Goal: Communication & Community: Answer question/provide support

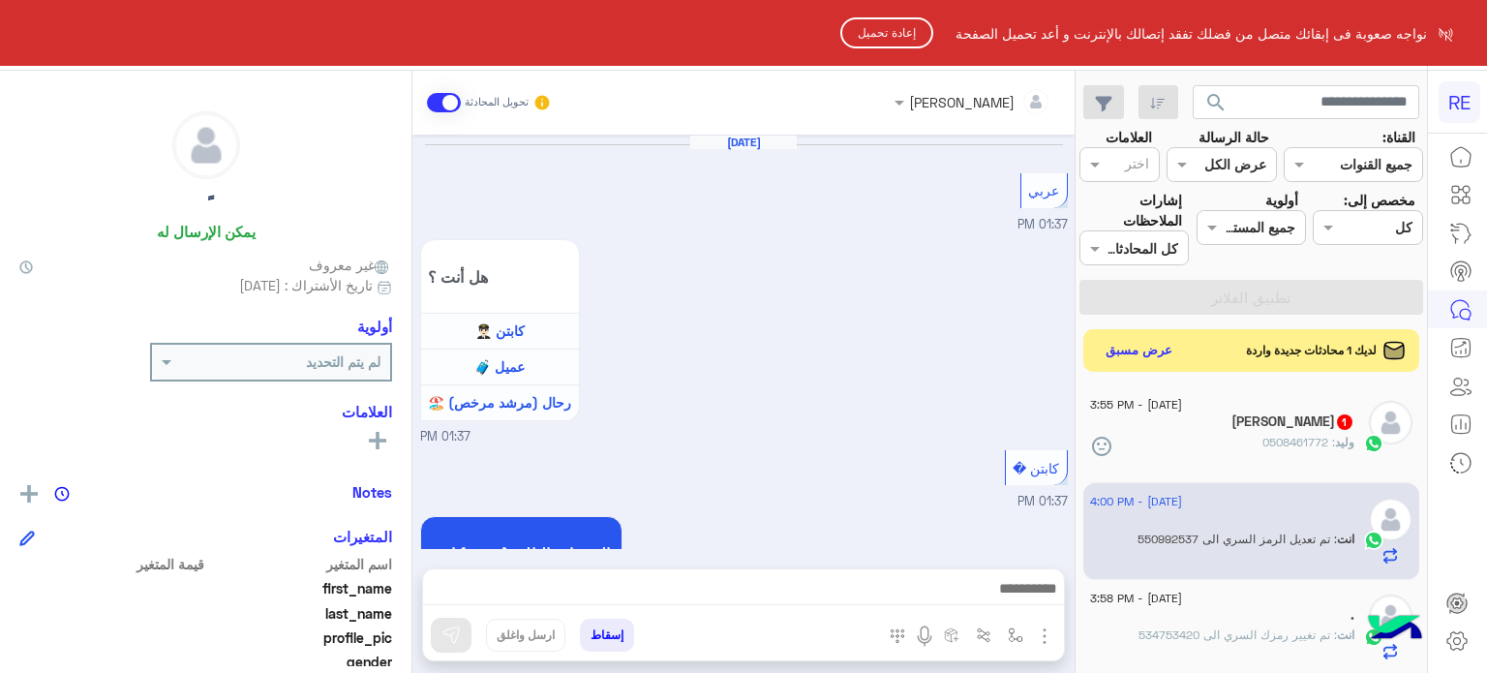
scroll to position [368, 0]
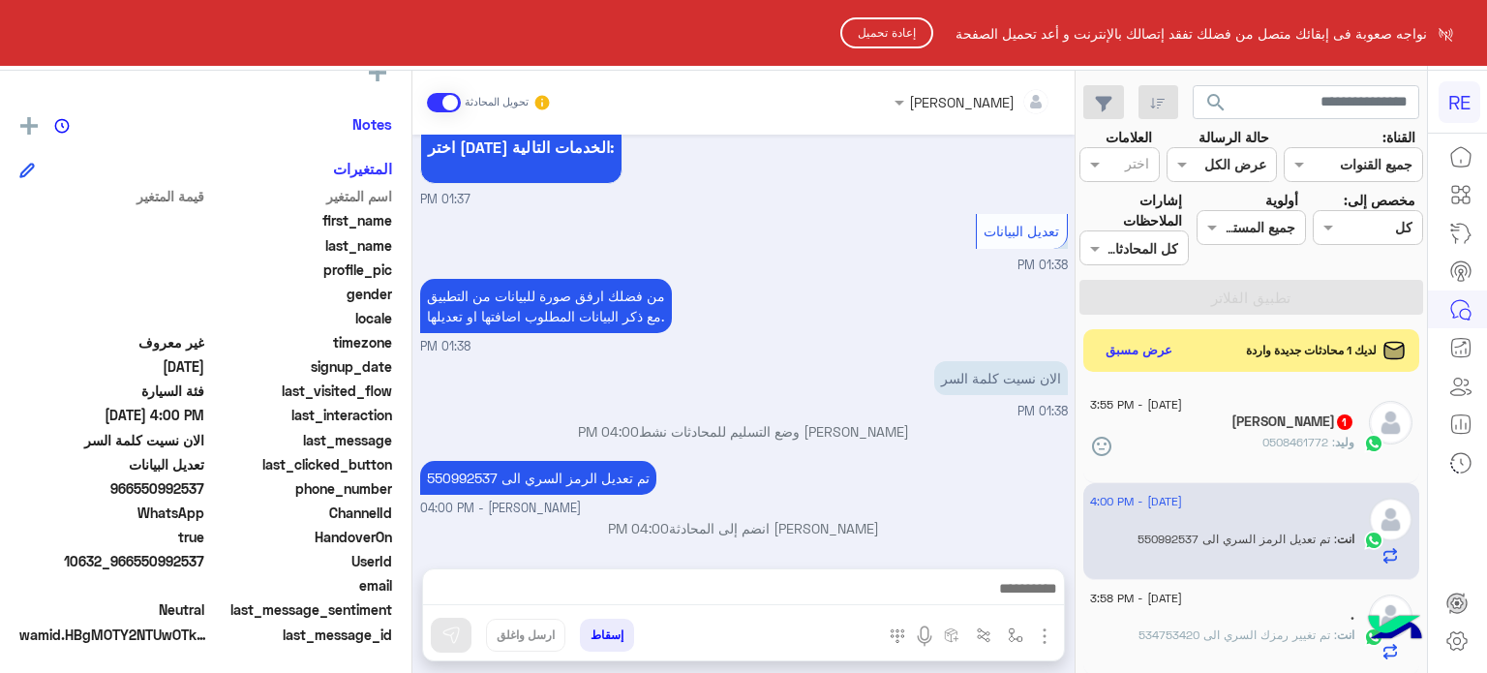
click at [860, 32] on button "إعادة تحميل" at bounding box center [886, 32] width 93 height 31
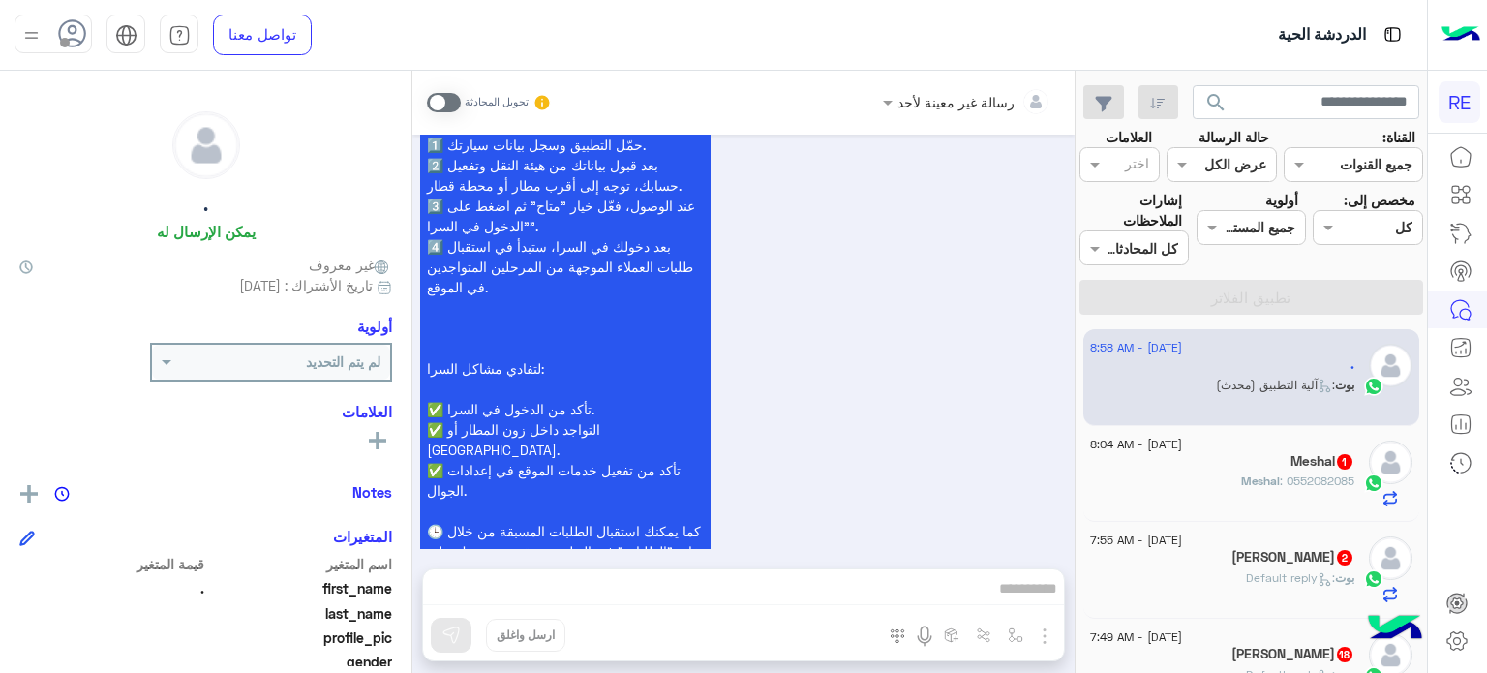
scroll to position [4726, 0]
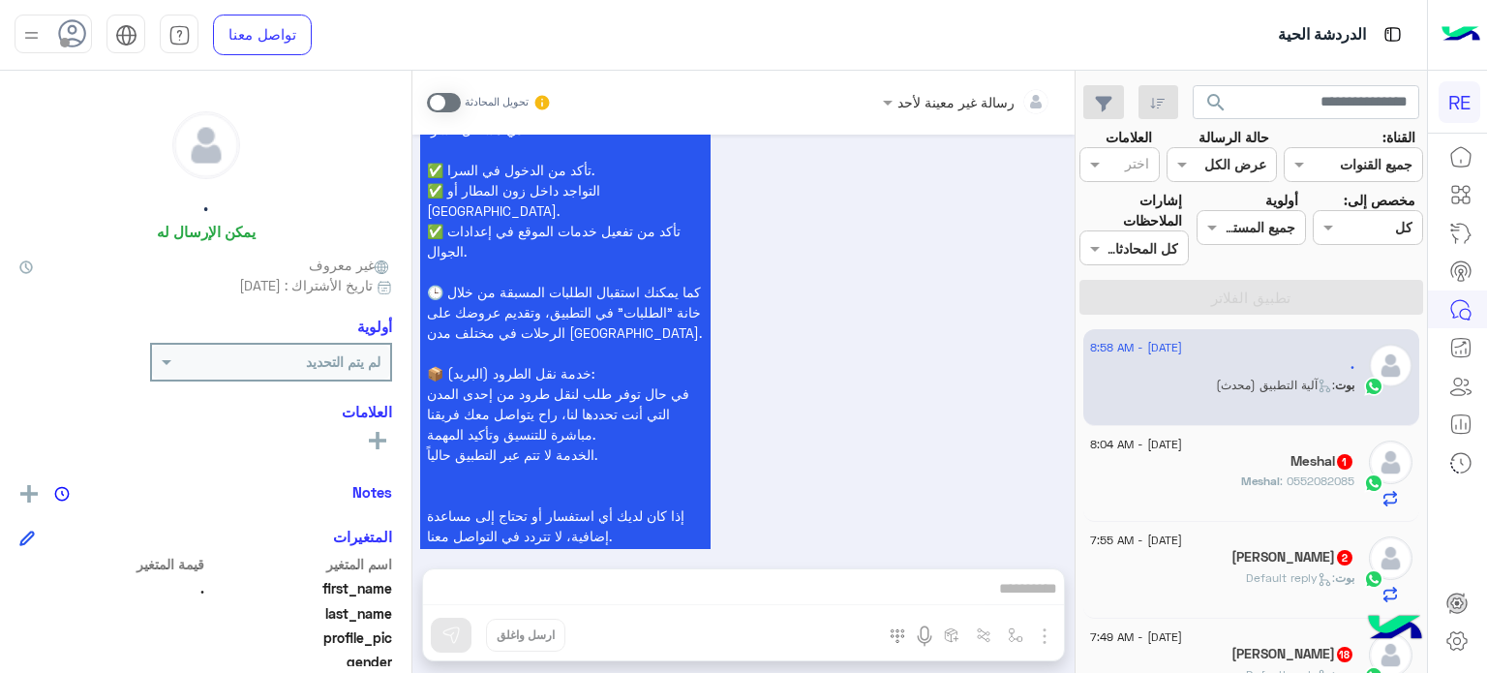
click at [1289, 484] on span ": 0552082085" at bounding box center [1317, 480] width 75 height 15
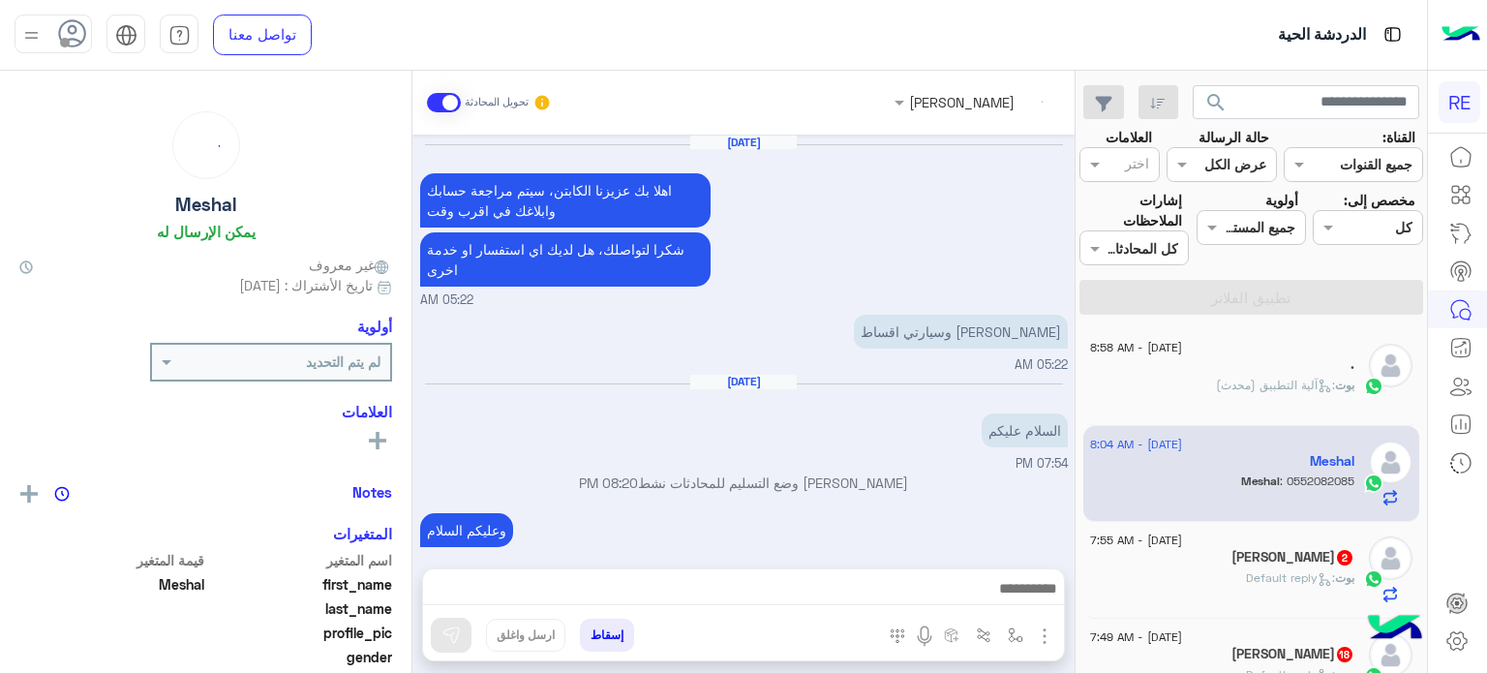
scroll to position [341, 0]
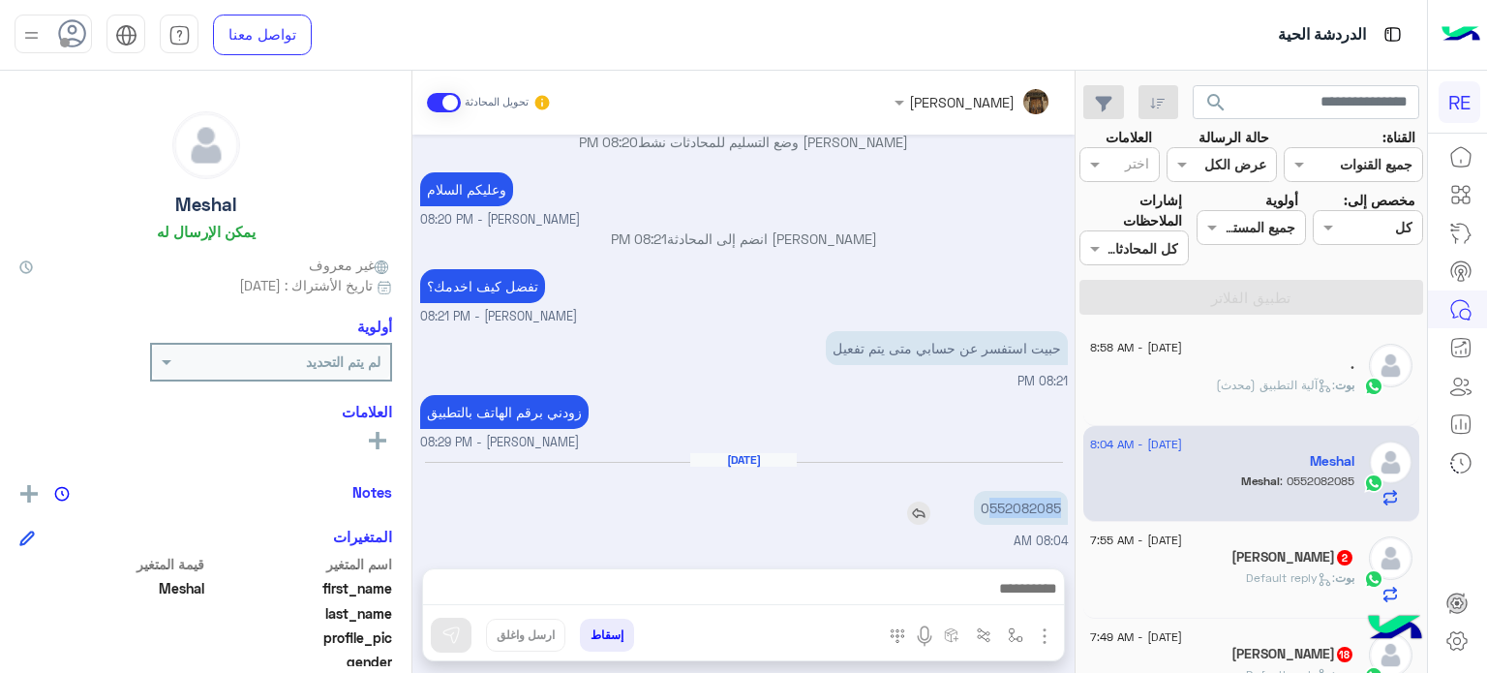
drag, startPoint x: 1058, startPoint y: 506, endPoint x: 985, endPoint y: 509, distance: 72.6
click at [985, 509] on p "0552082085" at bounding box center [1021, 508] width 94 height 34
copy p "552082085"
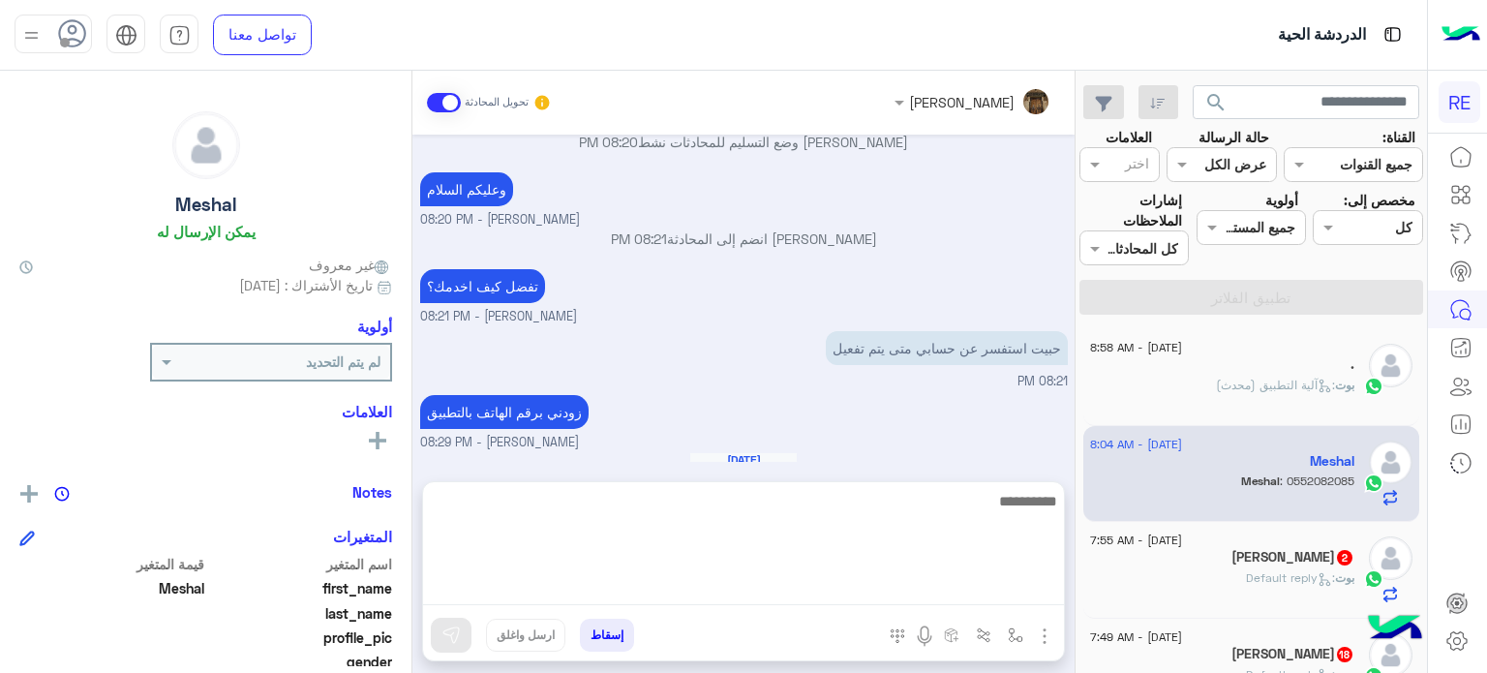
click at [871, 590] on textarea at bounding box center [743, 547] width 641 height 116
type textarea "**********"
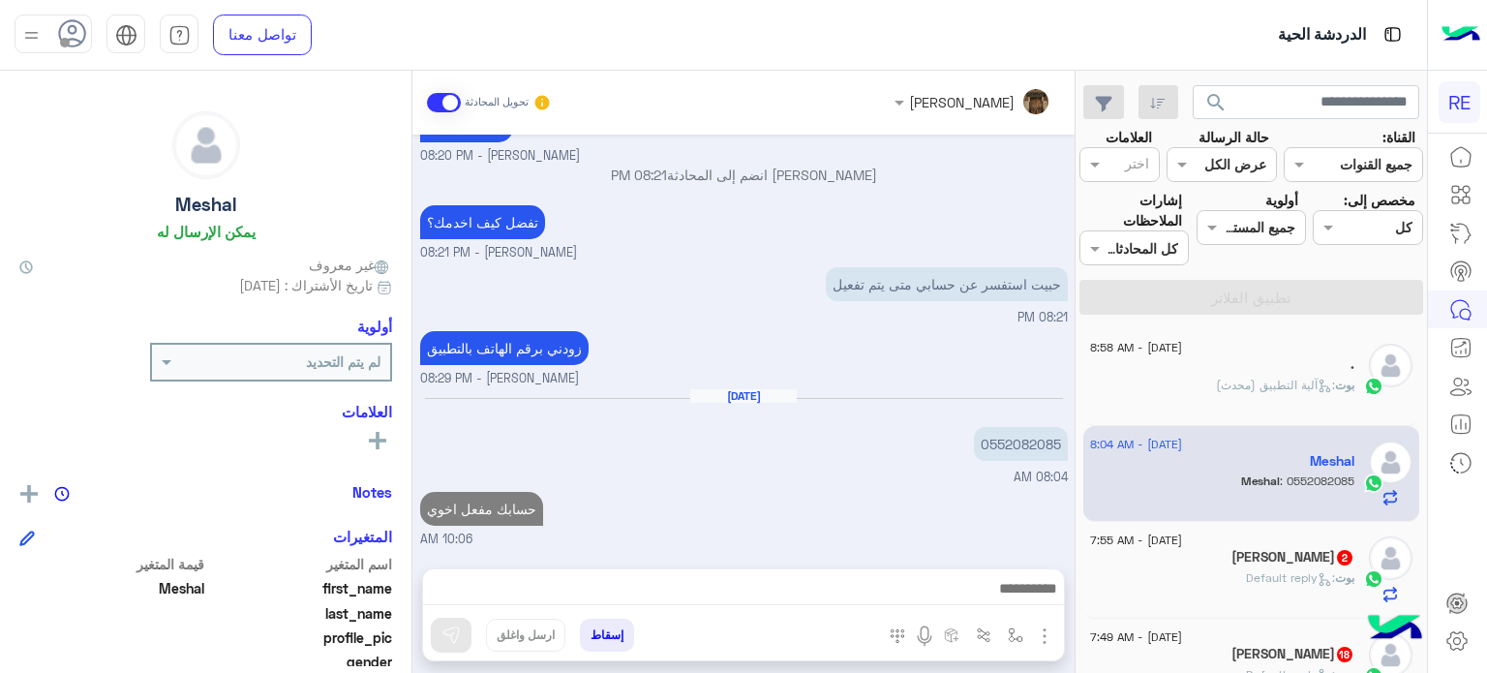
scroll to position [0, 0]
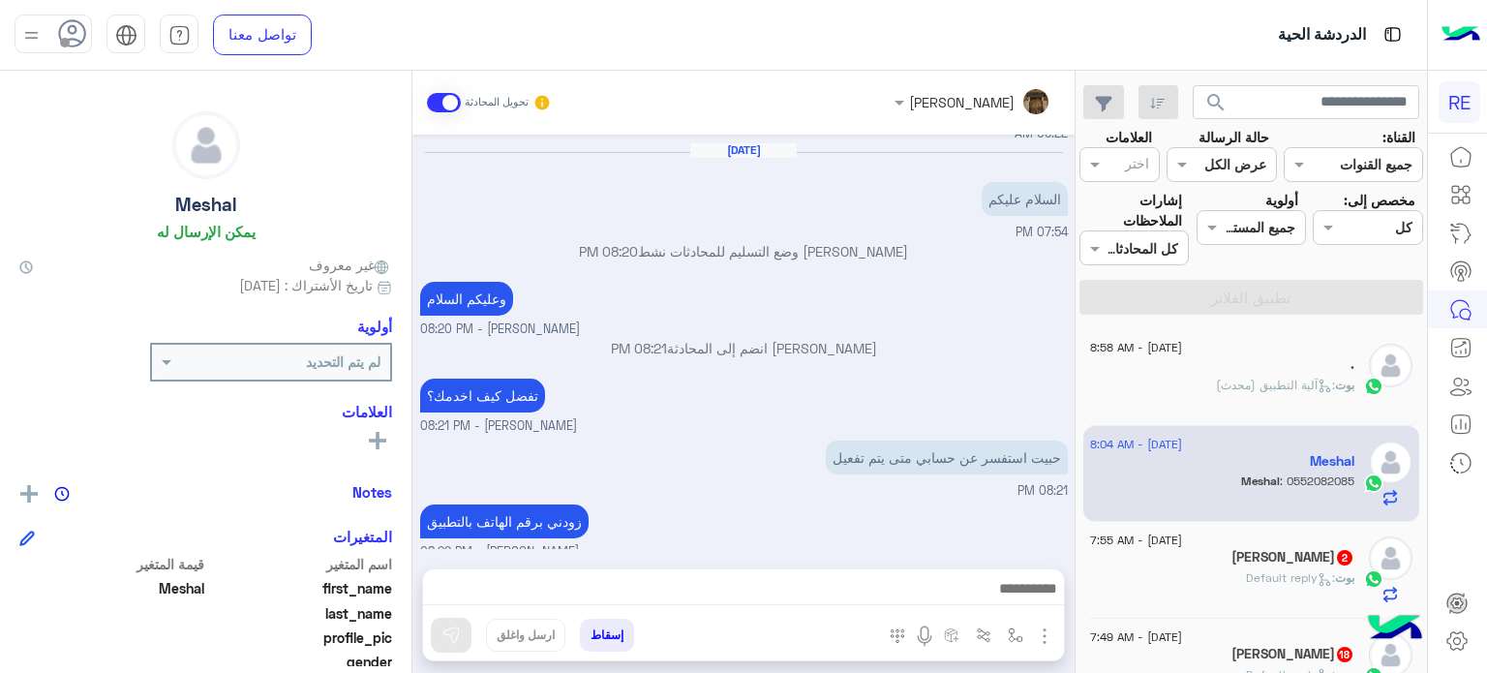
click at [1274, 588] on div "بوت : Default reply" at bounding box center [1222, 586] width 264 height 34
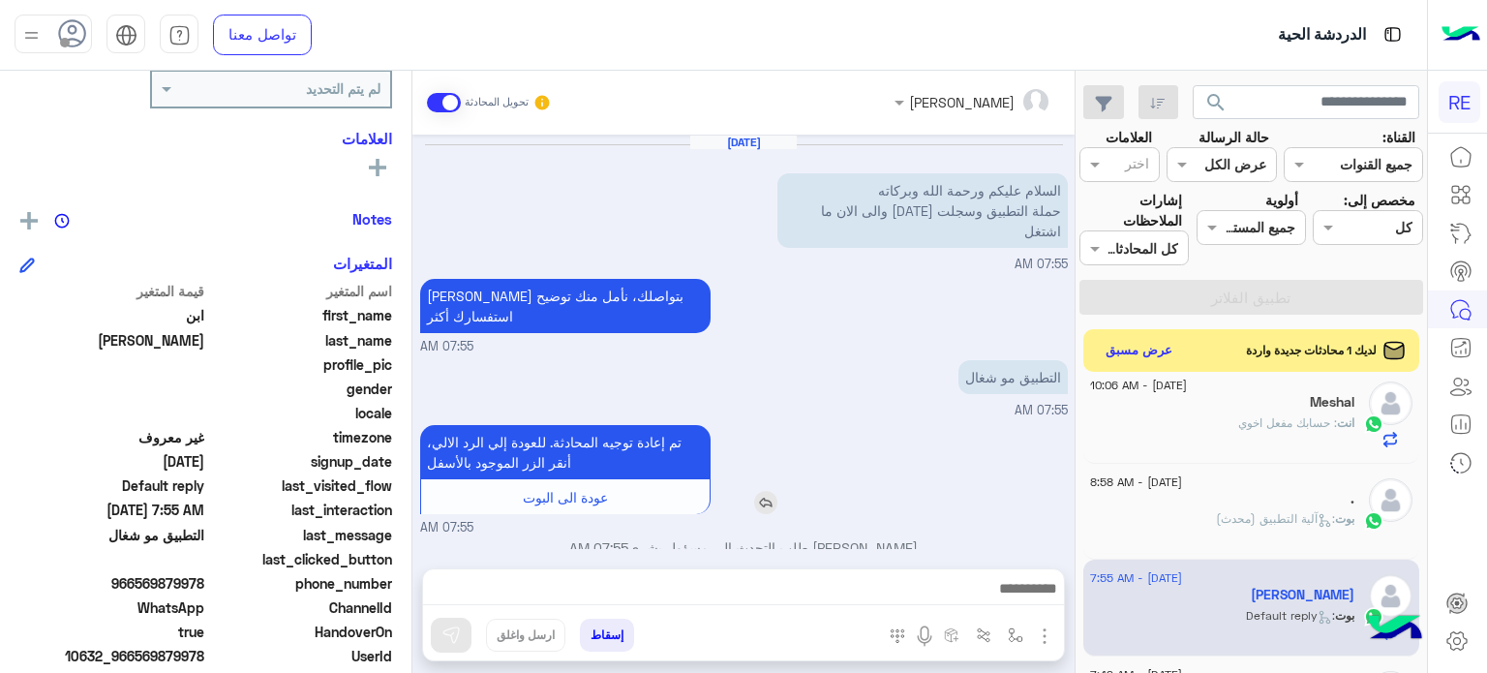
scroll to position [3, 0]
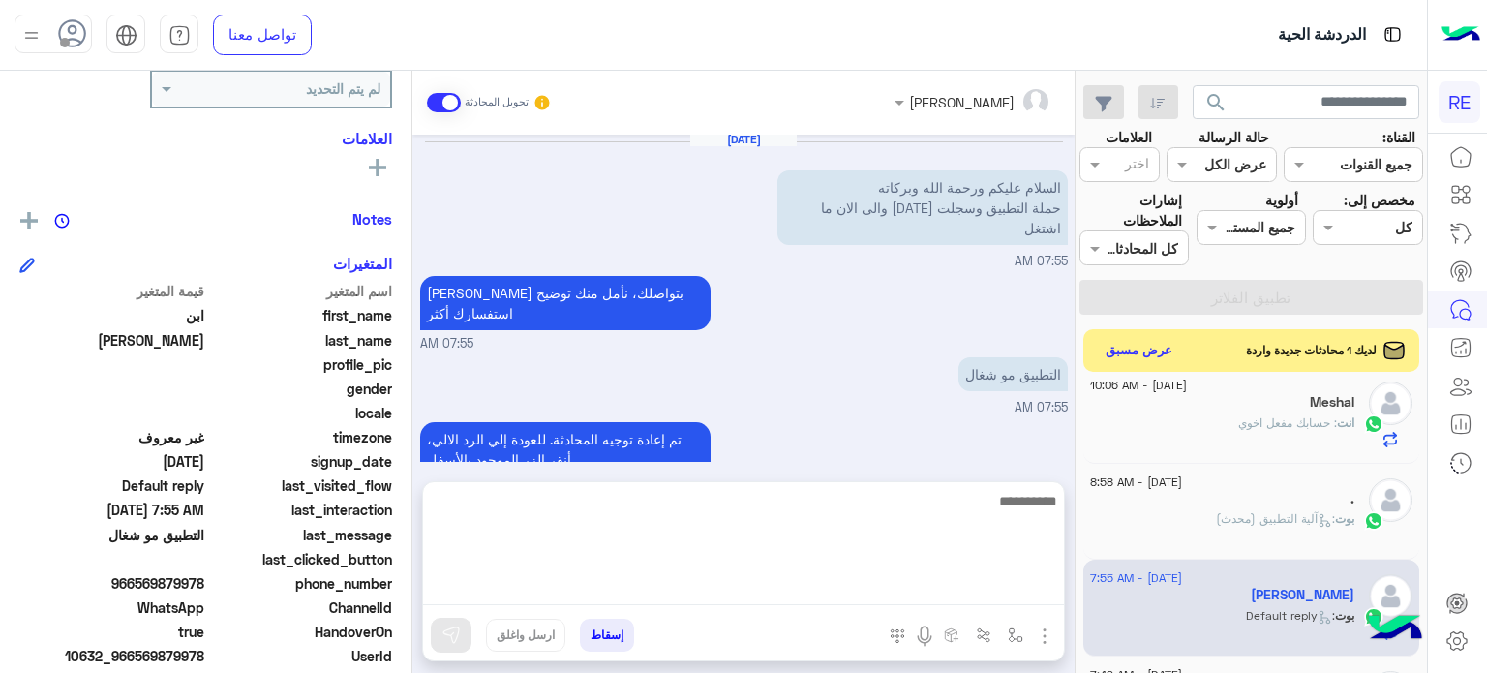
click at [759, 588] on textarea at bounding box center [743, 547] width 641 height 116
type textarea "*"
type textarea "**********"
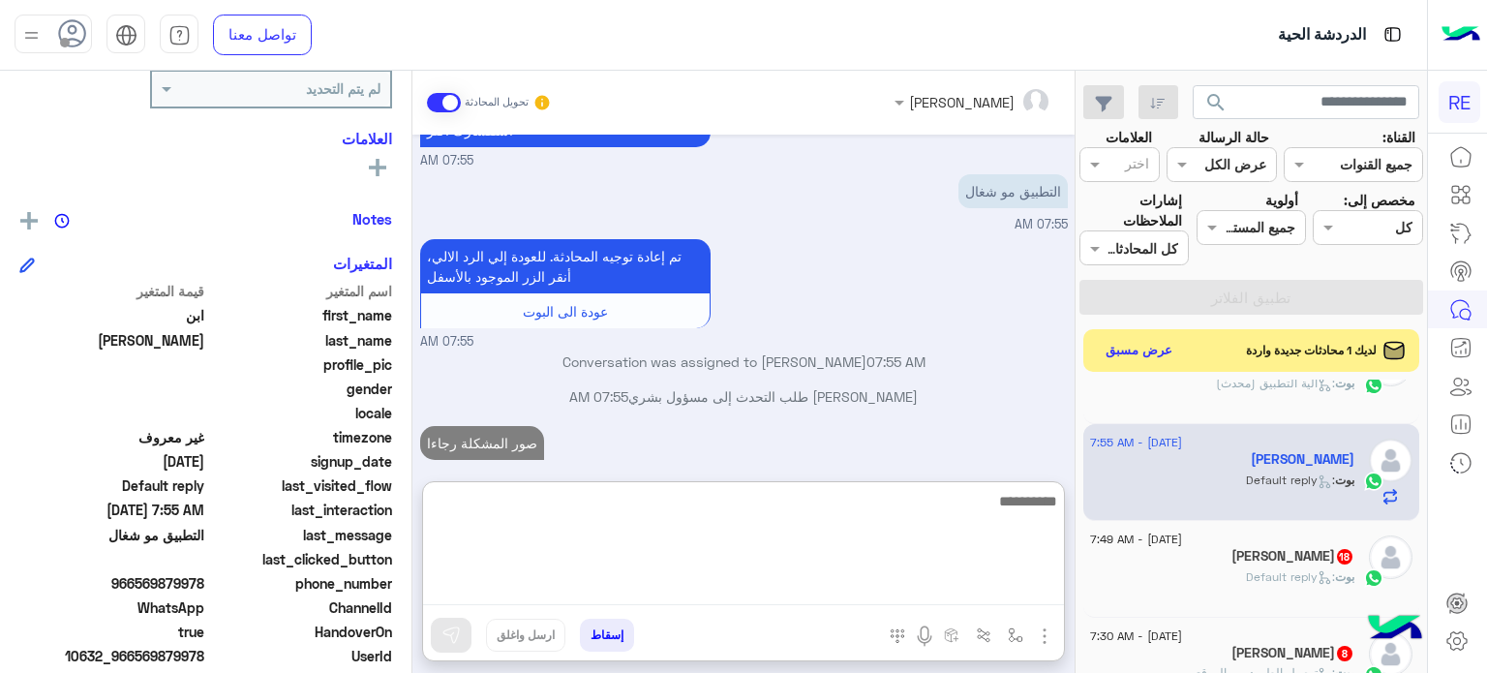
scroll to position [155, 0]
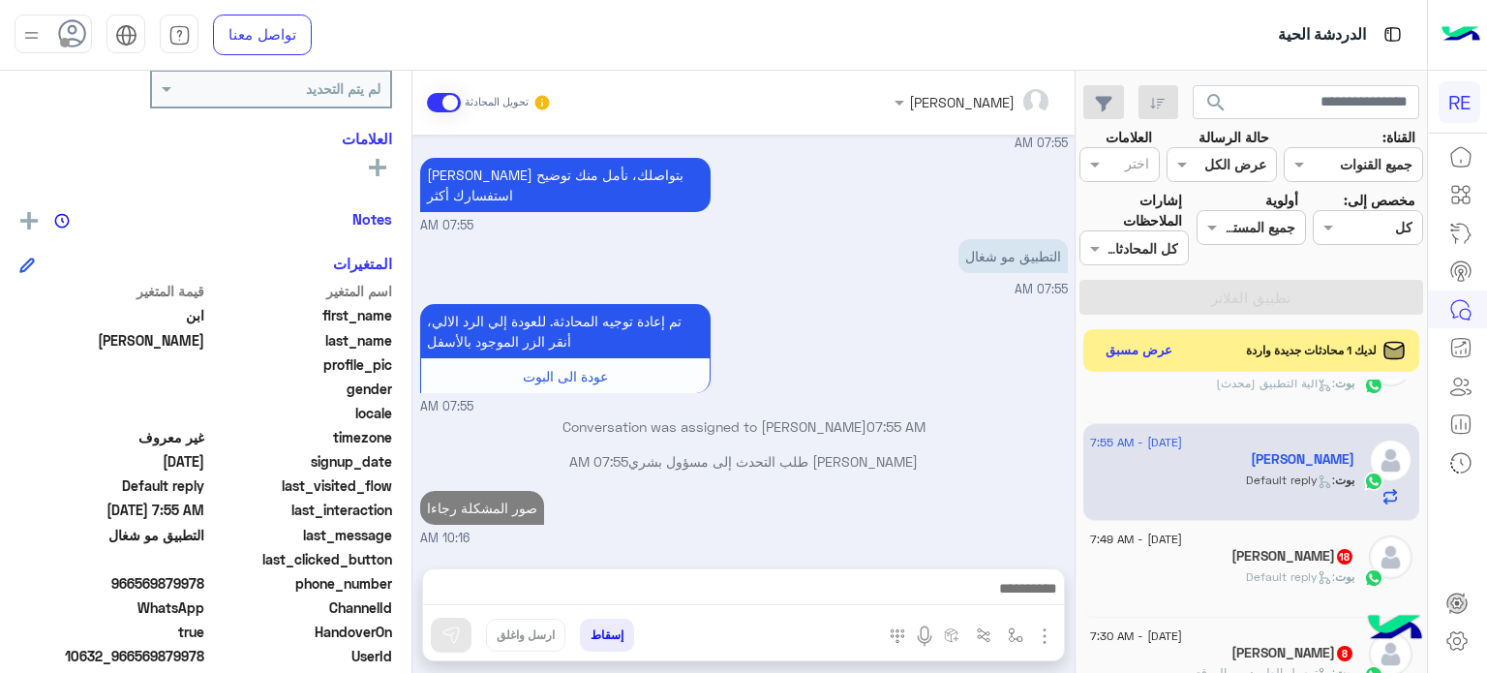
click at [1269, 551] on h5 "محمد الشهري 18" at bounding box center [1292, 556] width 123 height 16
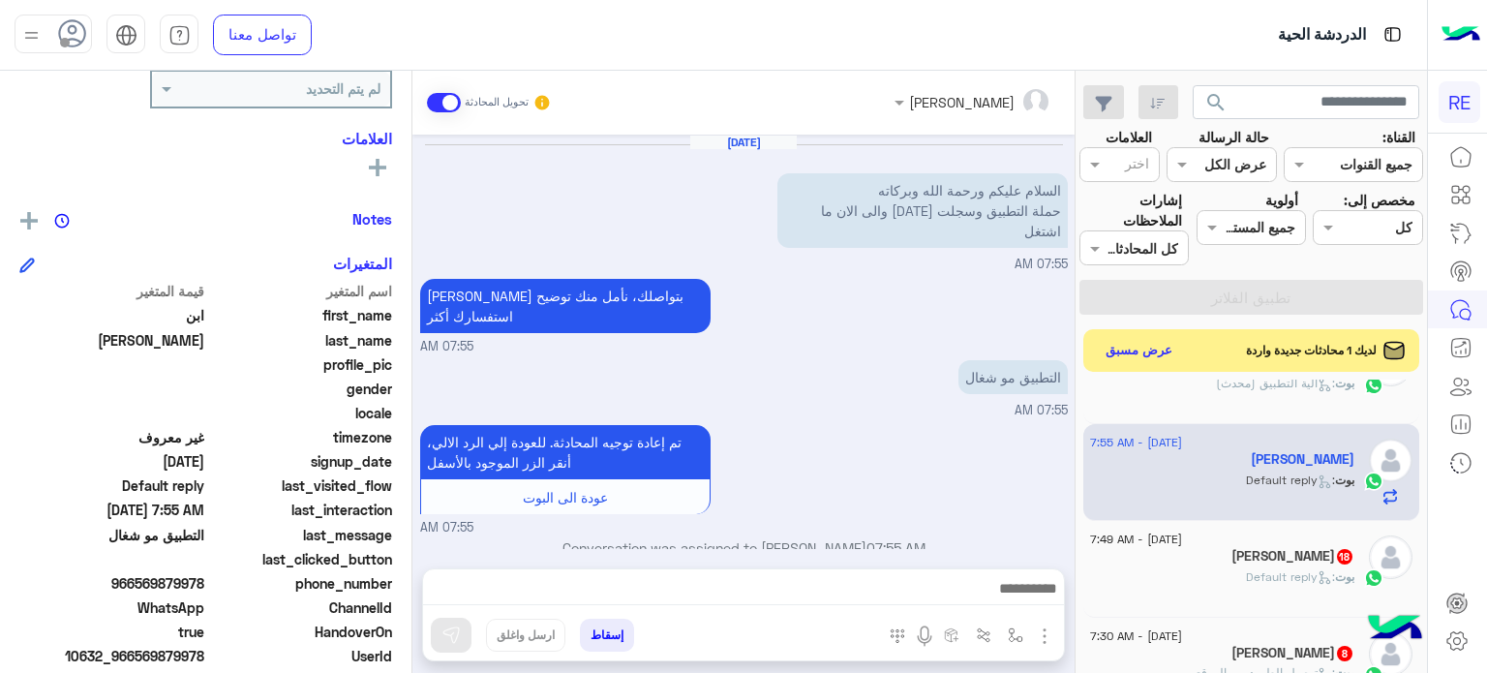
scroll to position [337, 0]
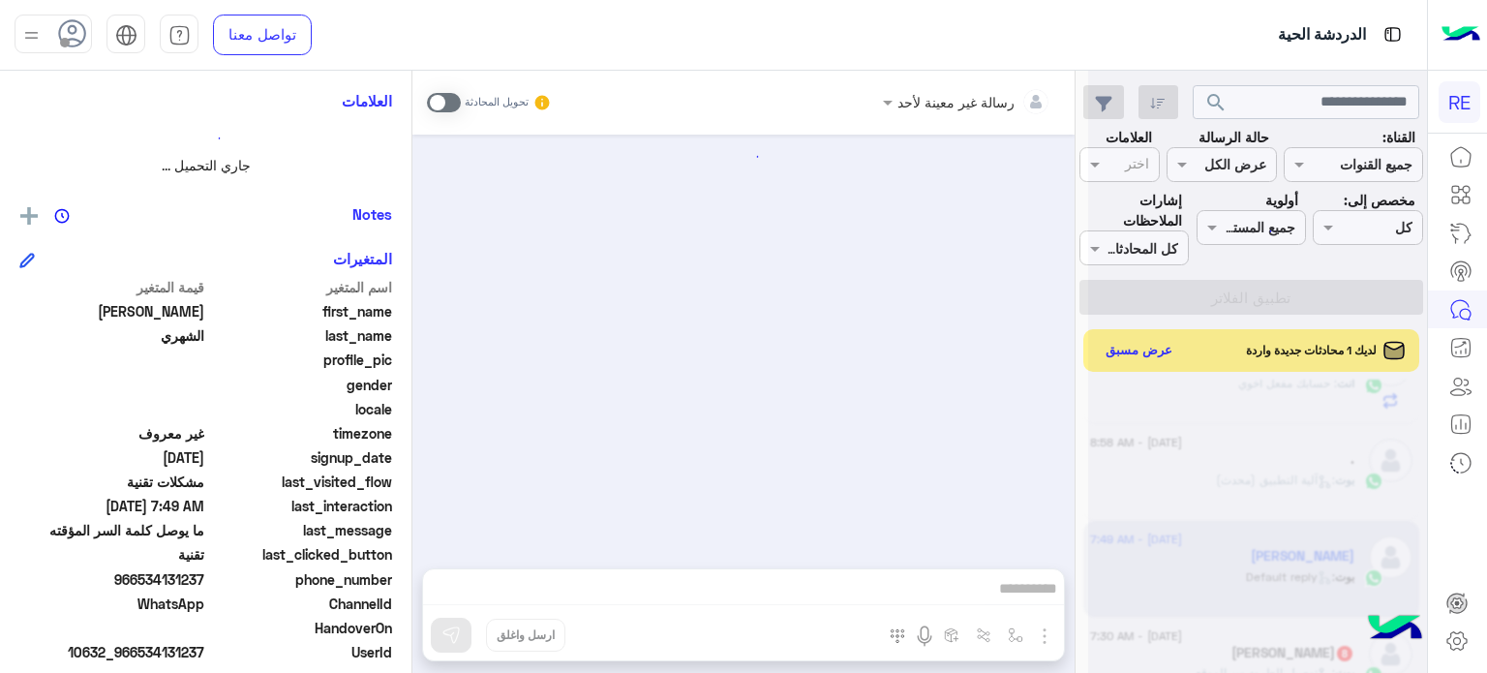
click at [1266, 101] on div at bounding box center [1257, 344] width 339 height 673
click at [1285, 100] on div at bounding box center [1257, 344] width 339 height 673
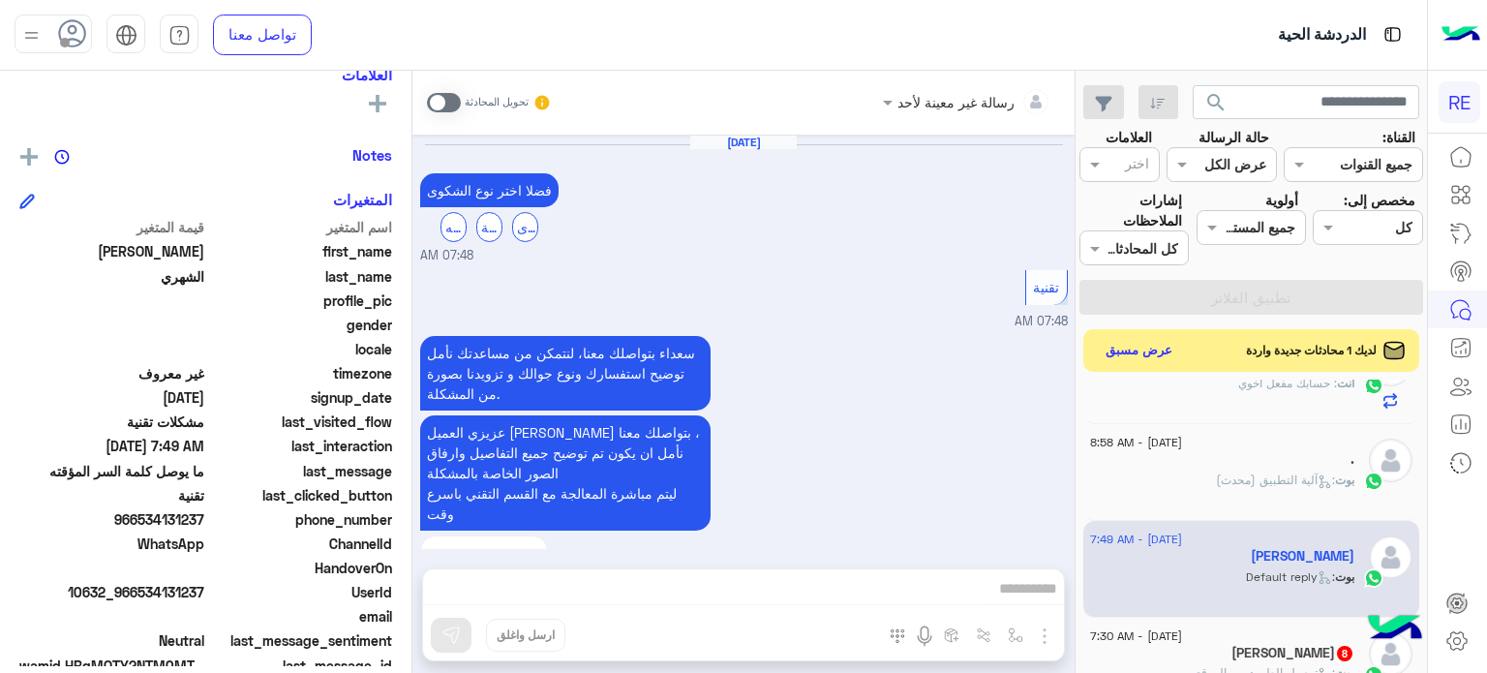
scroll to position [778, 0]
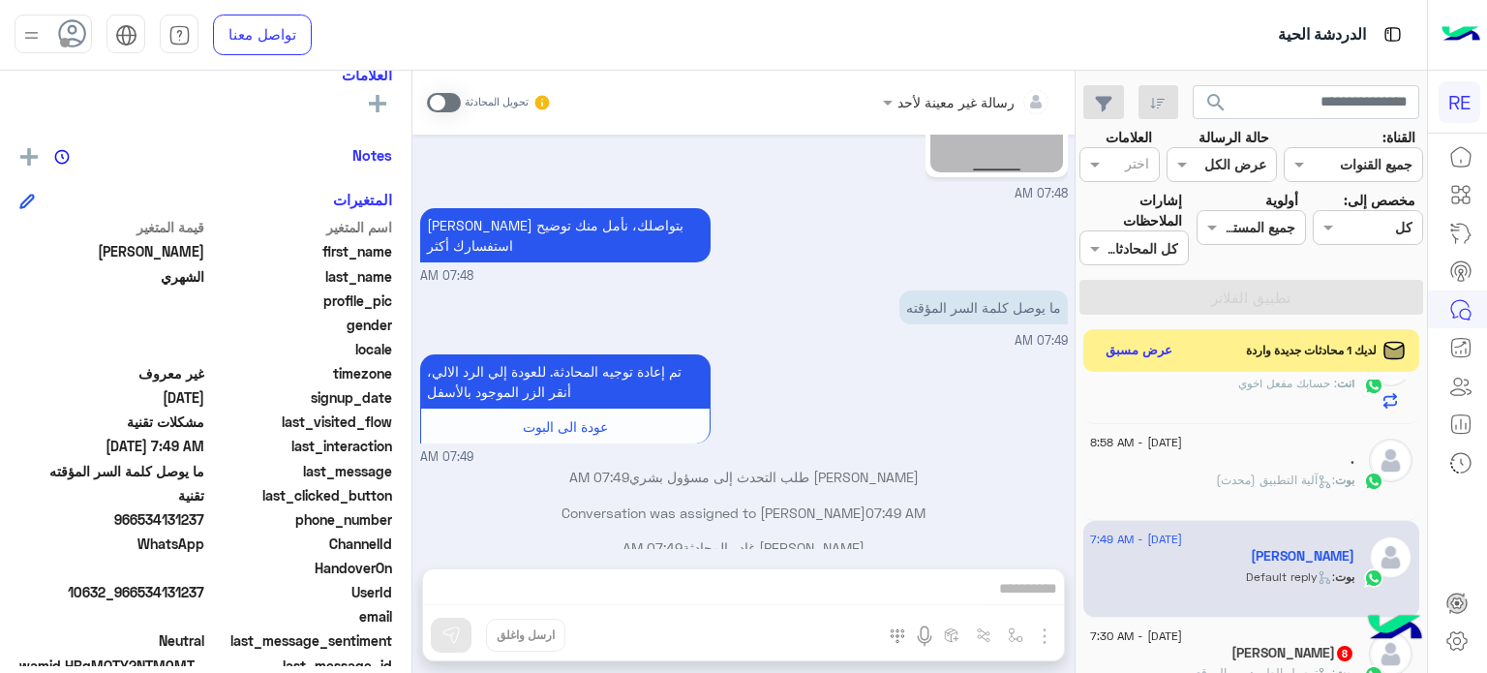
drag, startPoint x: 207, startPoint y: 591, endPoint x: 140, endPoint y: 592, distance: 66.8
click at [140, 592] on div "UserId 10632_966534131237" at bounding box center [205, 594] width 373 height 24
copy span "534131237"
click at [820, 588] on div "رسالة غير معينة لأحد تحويل المحادثة Aug 12, 2025 فضلا اختر نوع الشكوى ماليه تقن…" at bounding box center [743, 376] width 662 height 610
click at [449, 91] on div "تحويل المحادثة" at bounding box center [489, 102] width 125 height 35
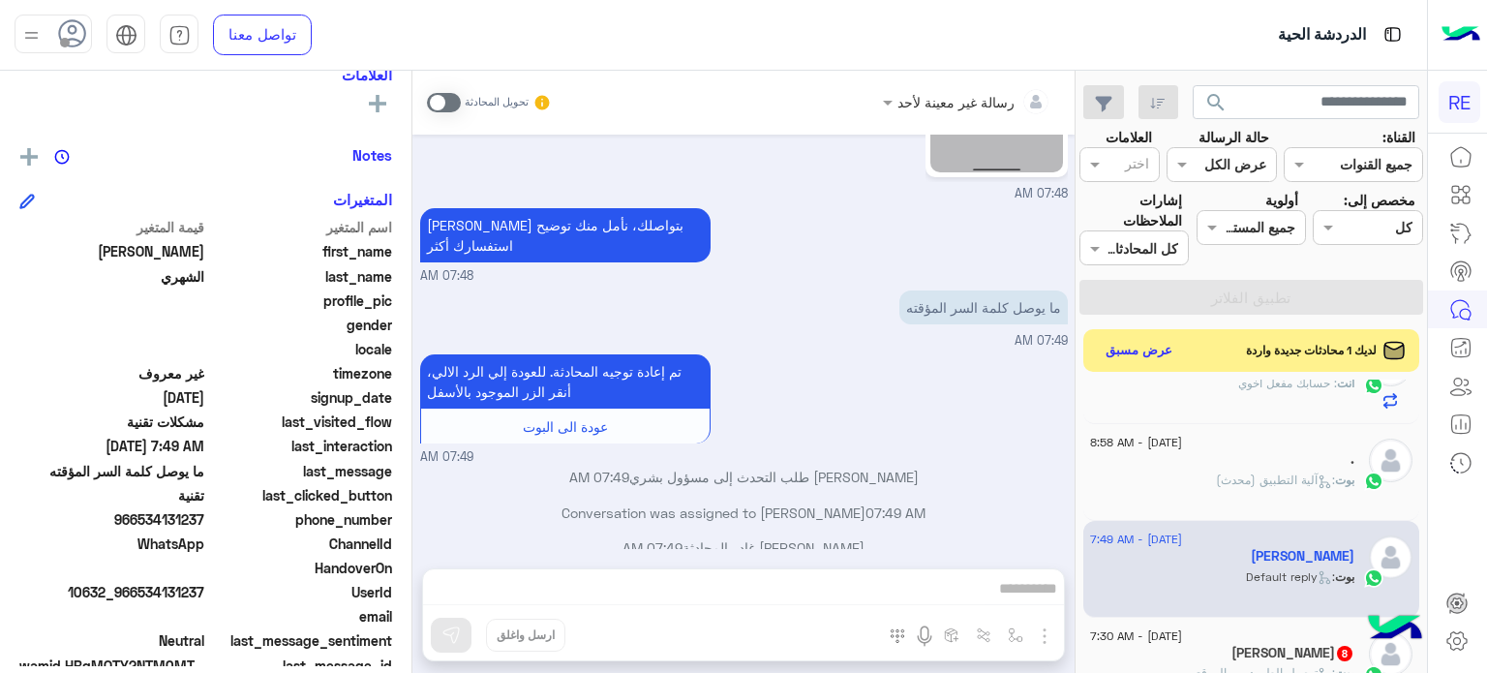
click at [449, 118] on div "تحويل المحادثة" at bounding box center [489, 102] width 125 height 35
click at [441, 100] on span at bounding box center [444, 102] width 34 height 19
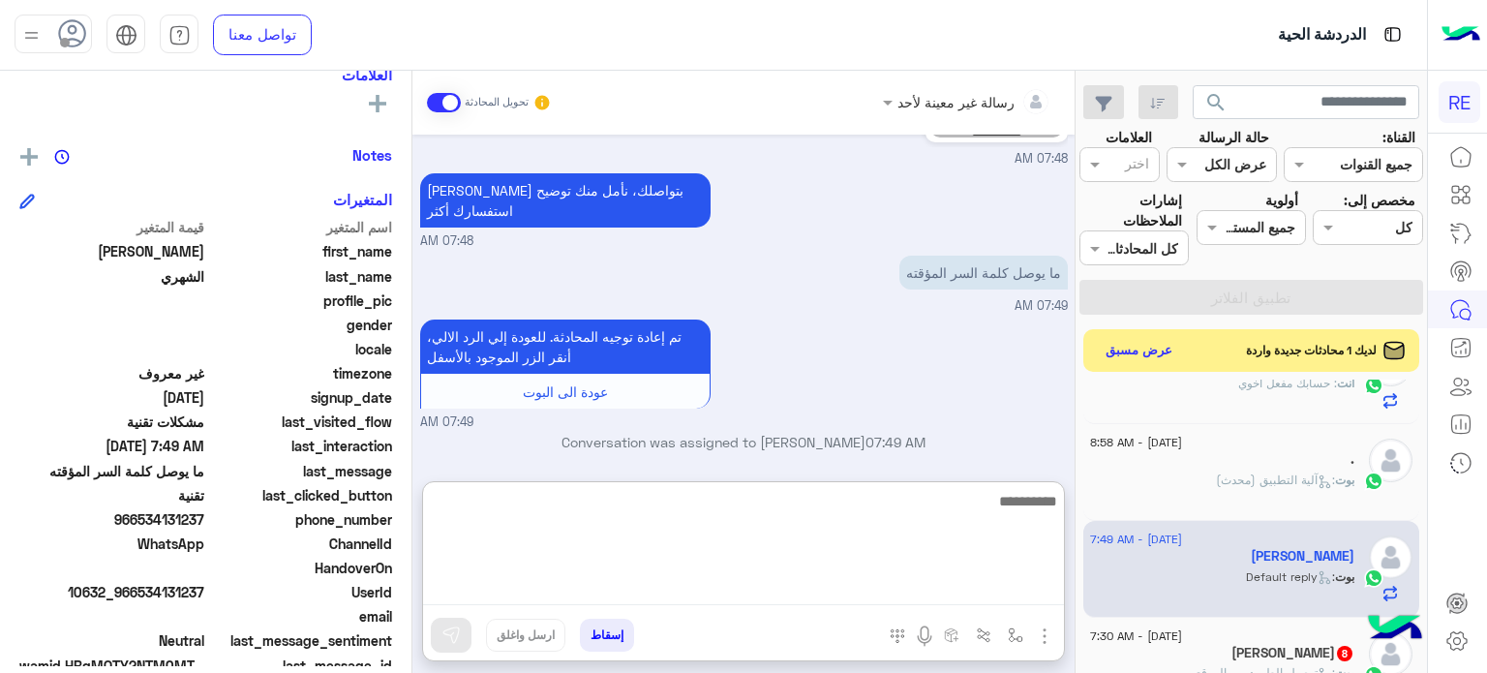
click at [696, 581] on textarea at bounding box center [743, 547] width 641 height 116
paste textarea "**********"
type textarea "**********"
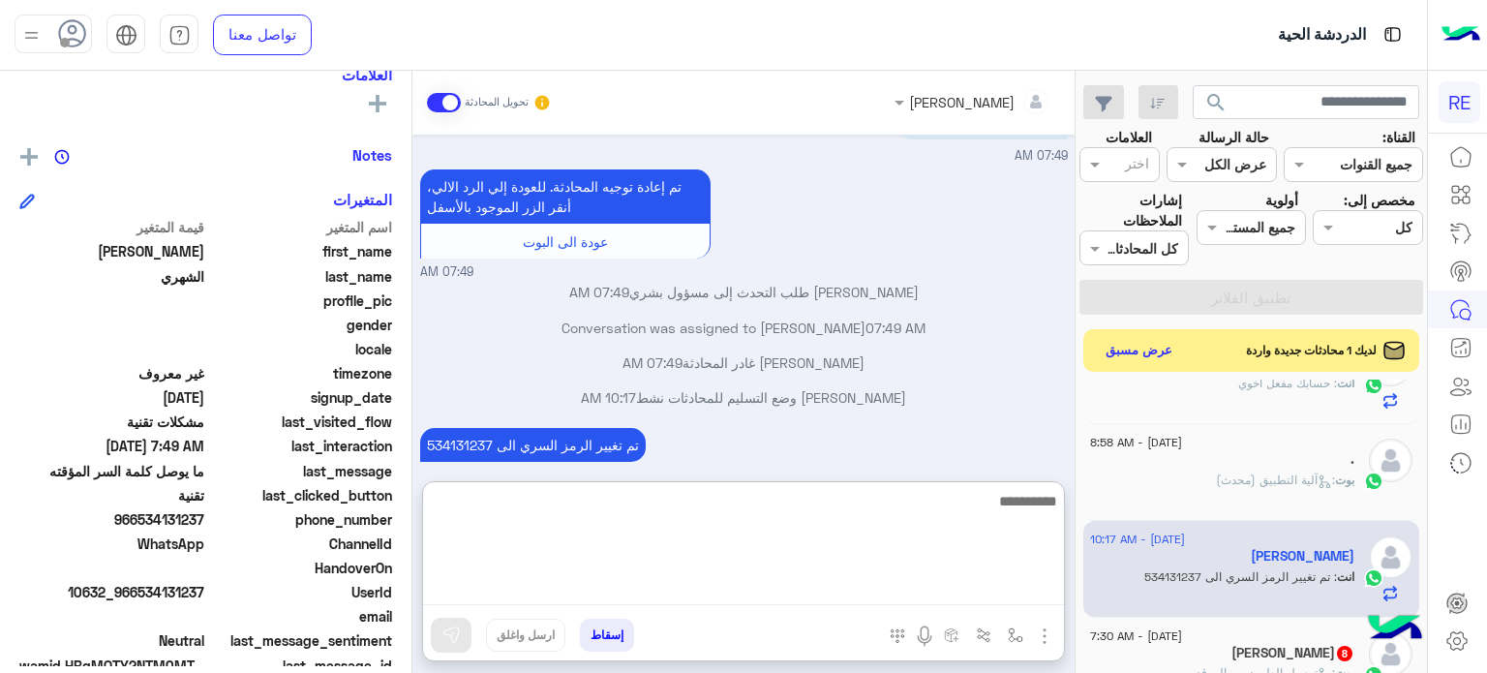
scroll to position [998, 0]
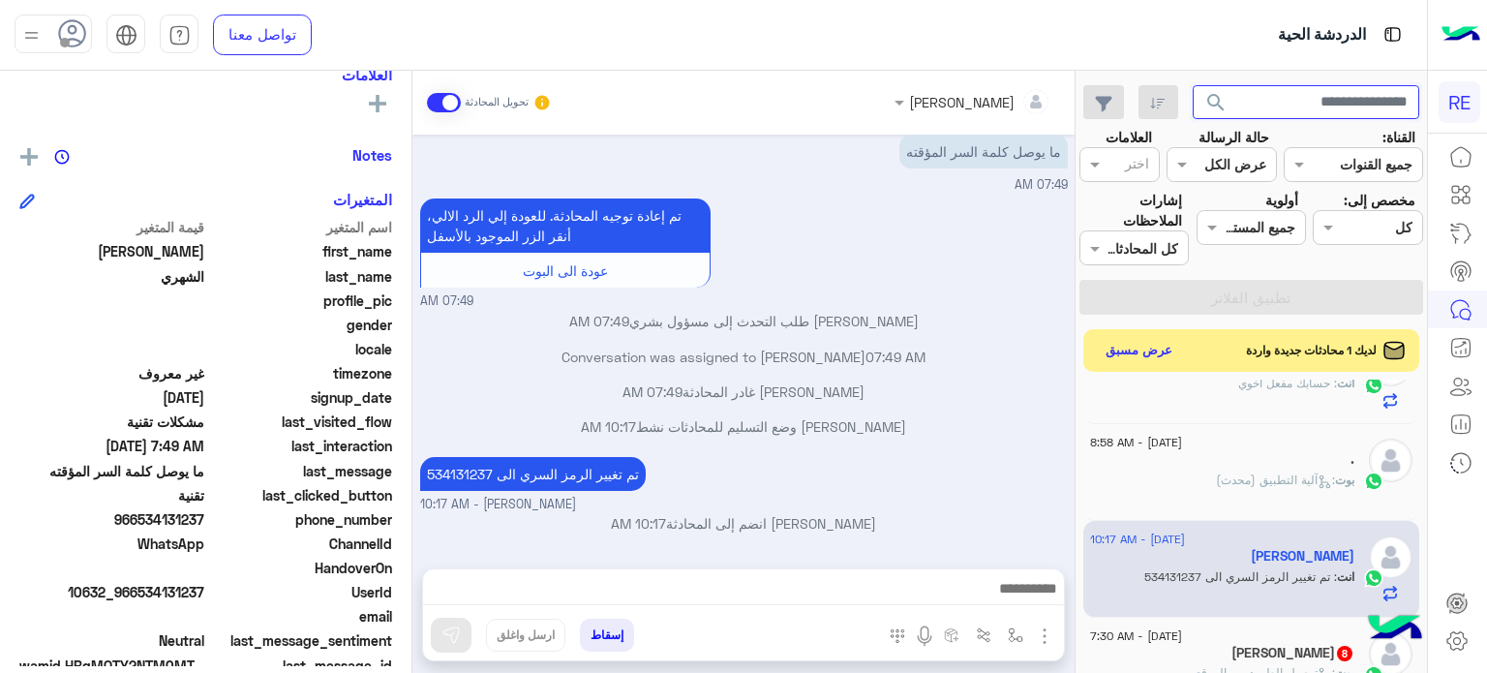
click at [1270, 107] on input "text" at bounding box center [1305, 102] width 227 height 35
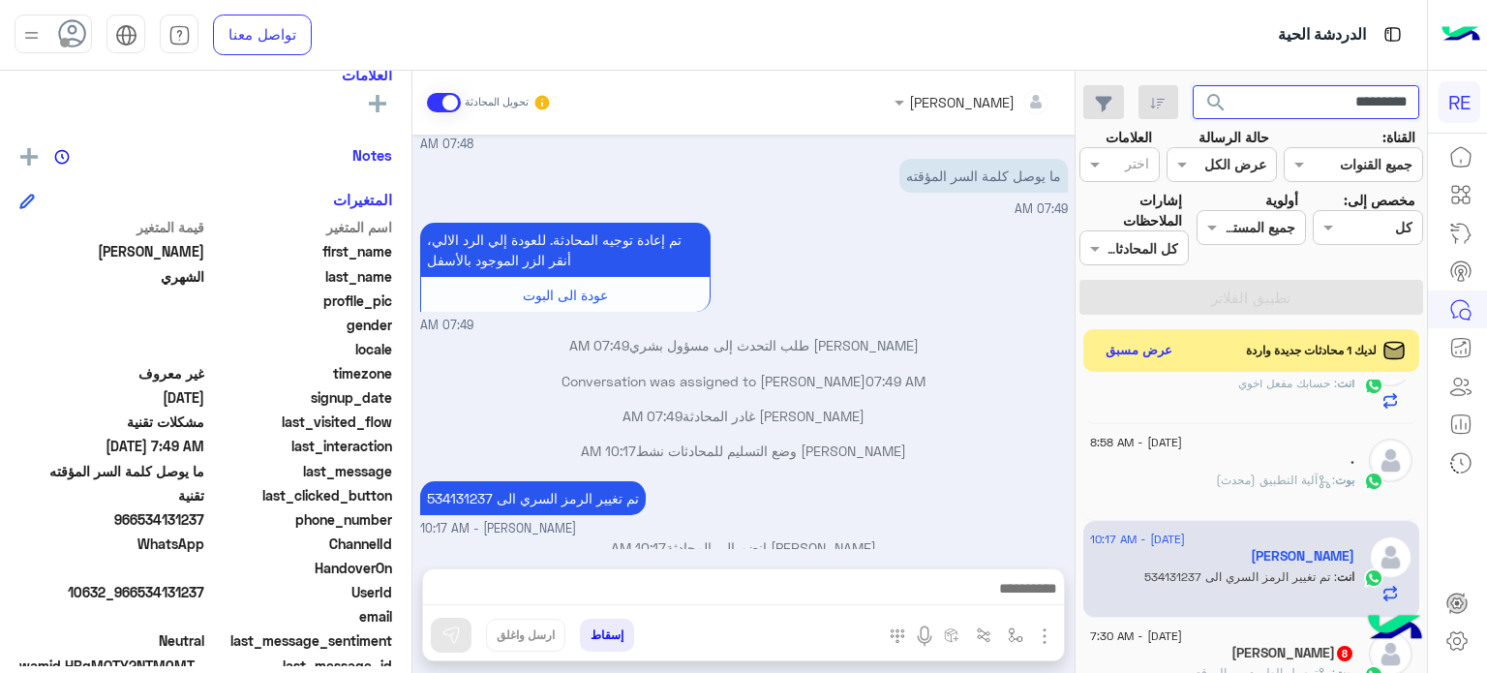
type input "*********"
click at [1192, 85] on button "search" at bounding box center [1215, 106] width 47 height 42
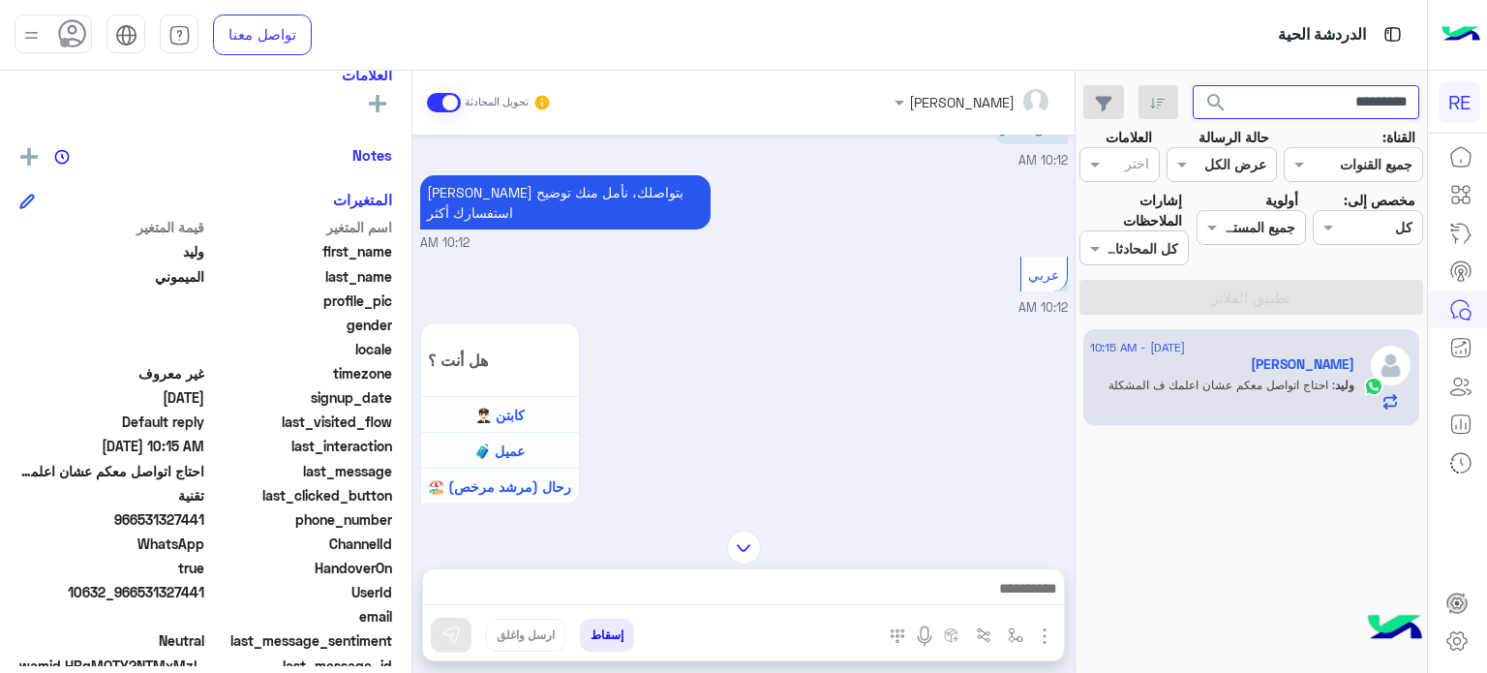
scroll to position [948, 0]
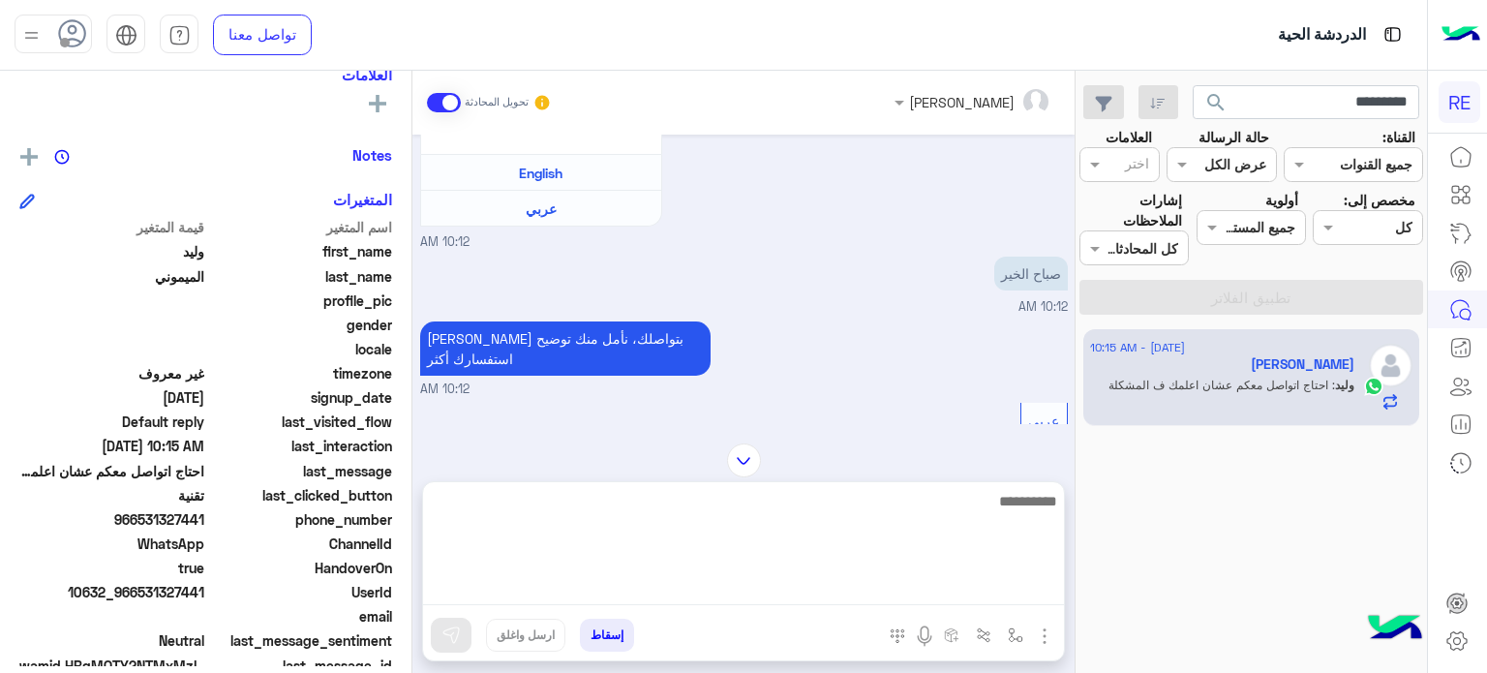
click at [809, 590] on textarea at bounding box center [743, 547] width 641 height 116
type textarea "**********"
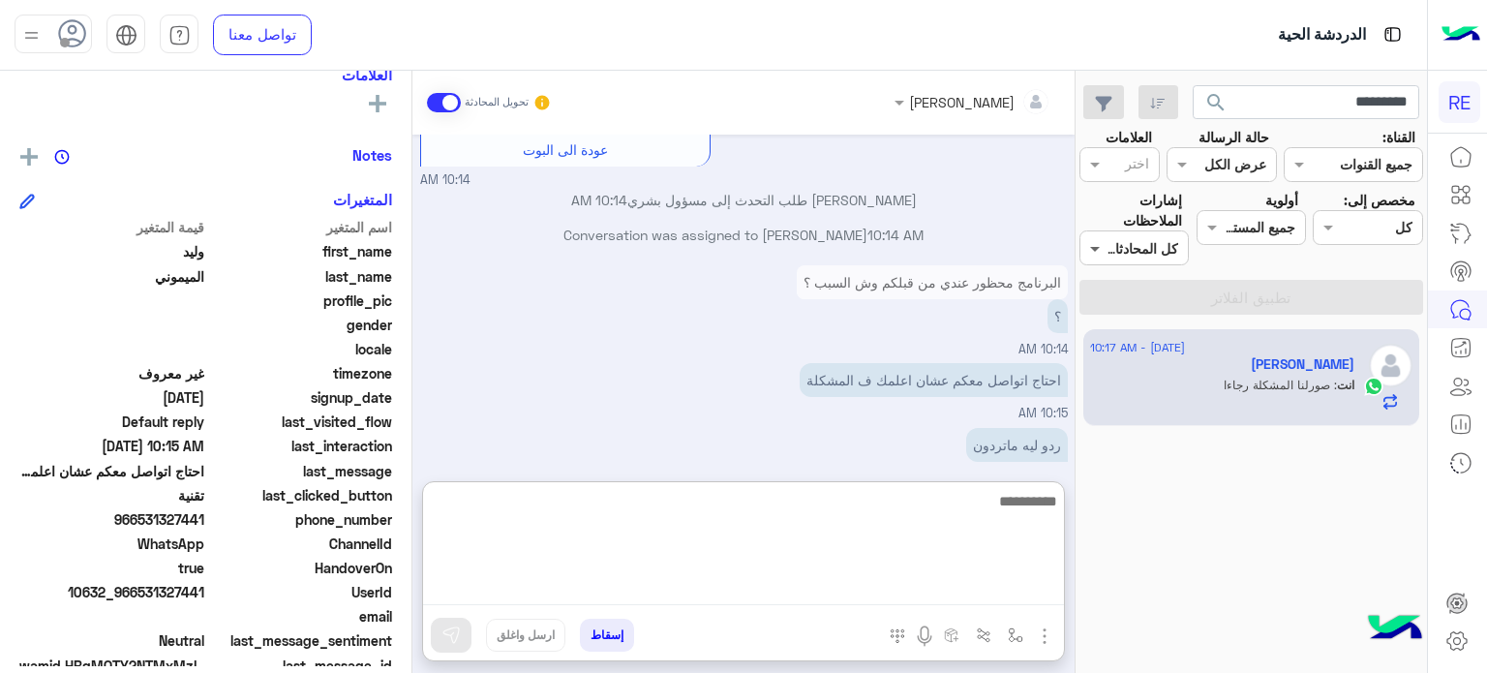
scroll to position [2960, 0]
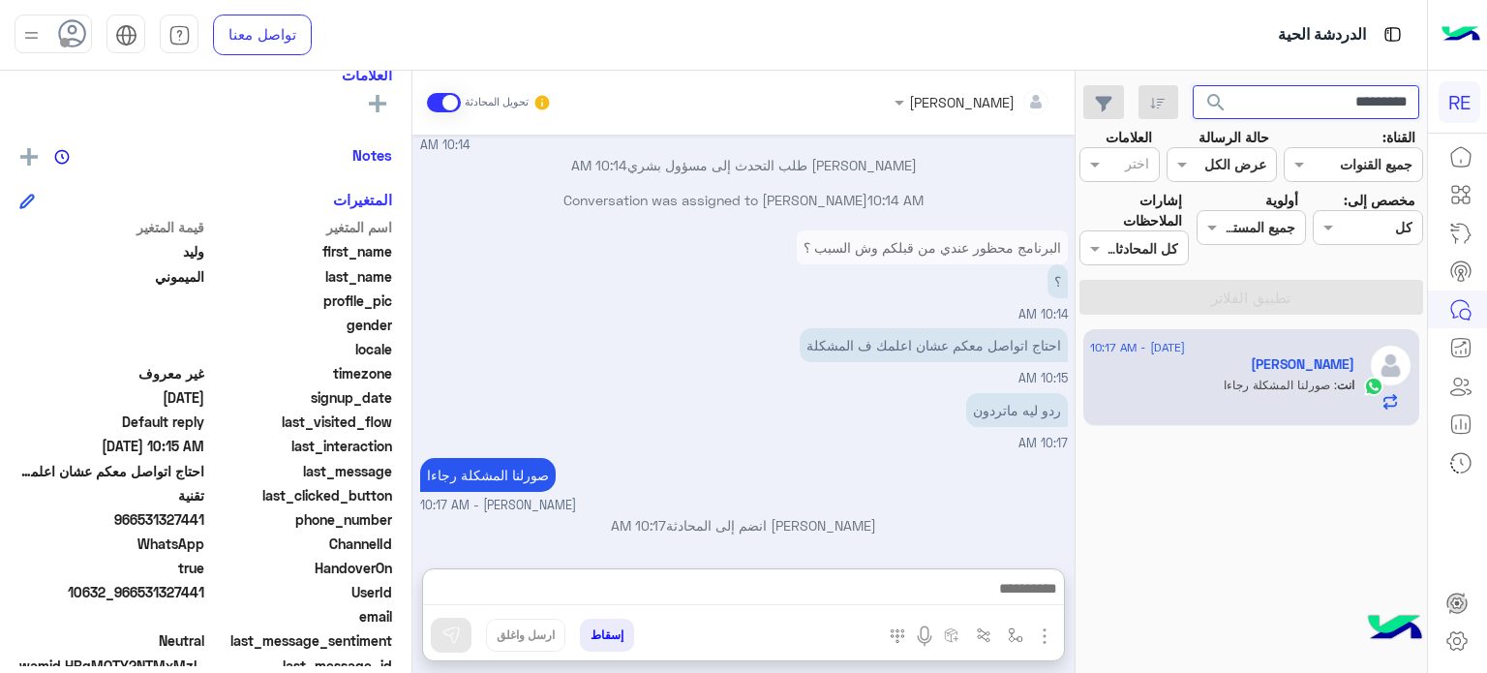
click at [1266, 116] on input "*********" at bounding box center [1305, 102] width 227 height 35
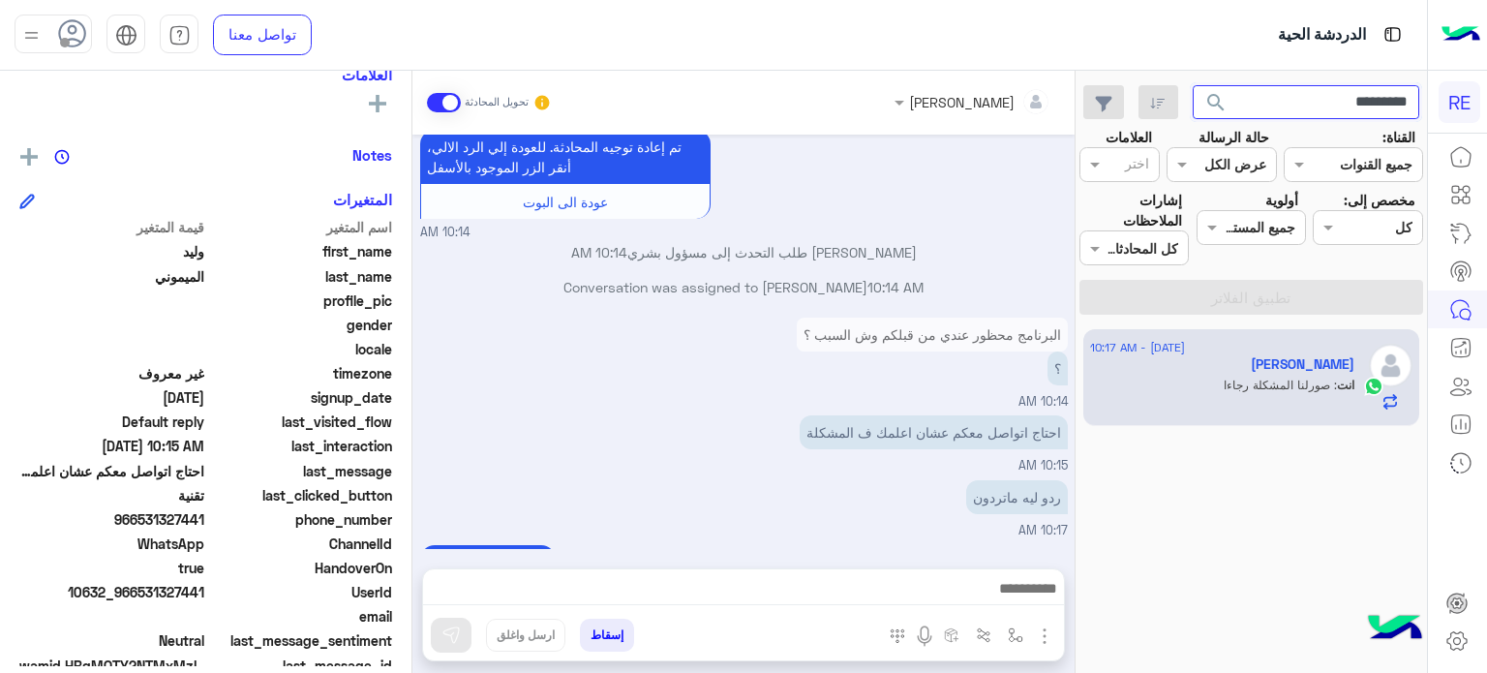
click at [1266, 116] on input "*********" at bounding box center [1305, 102] width 227 height 35
click at [1192, 85] on button "search" at bounding box center [1215, 106] width 47 height 42
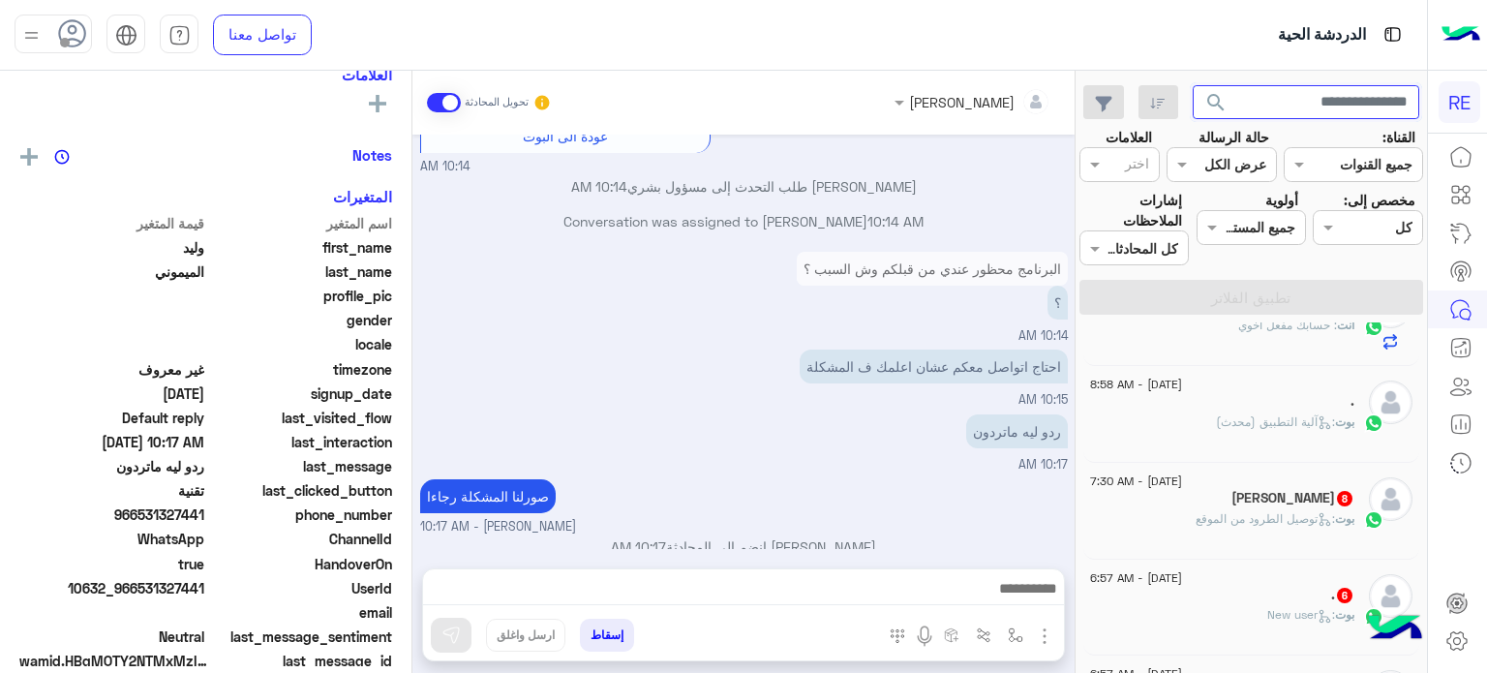
scroll to position [348, 0]
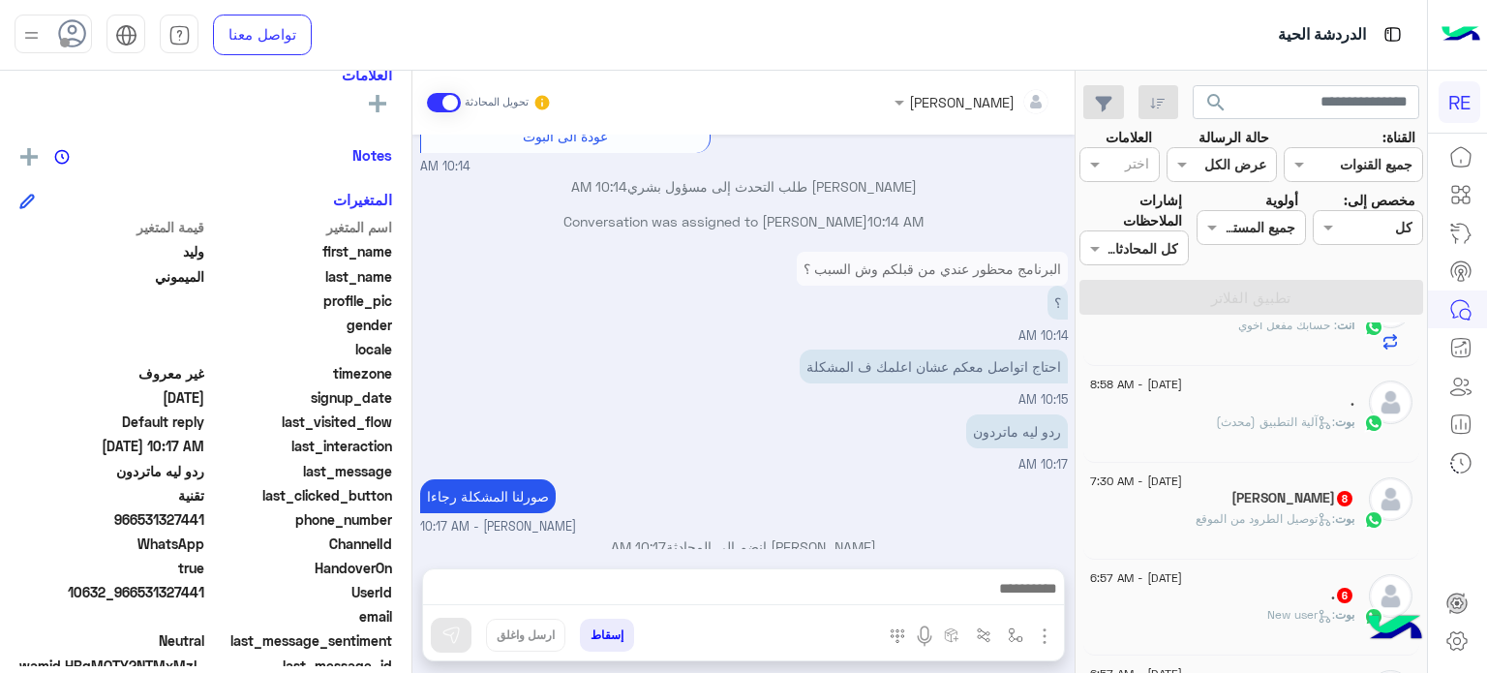
click at [1276, 500] on h5 "Esraa Afandi 8" at bounding box center [1292, 498] width 123 height 16
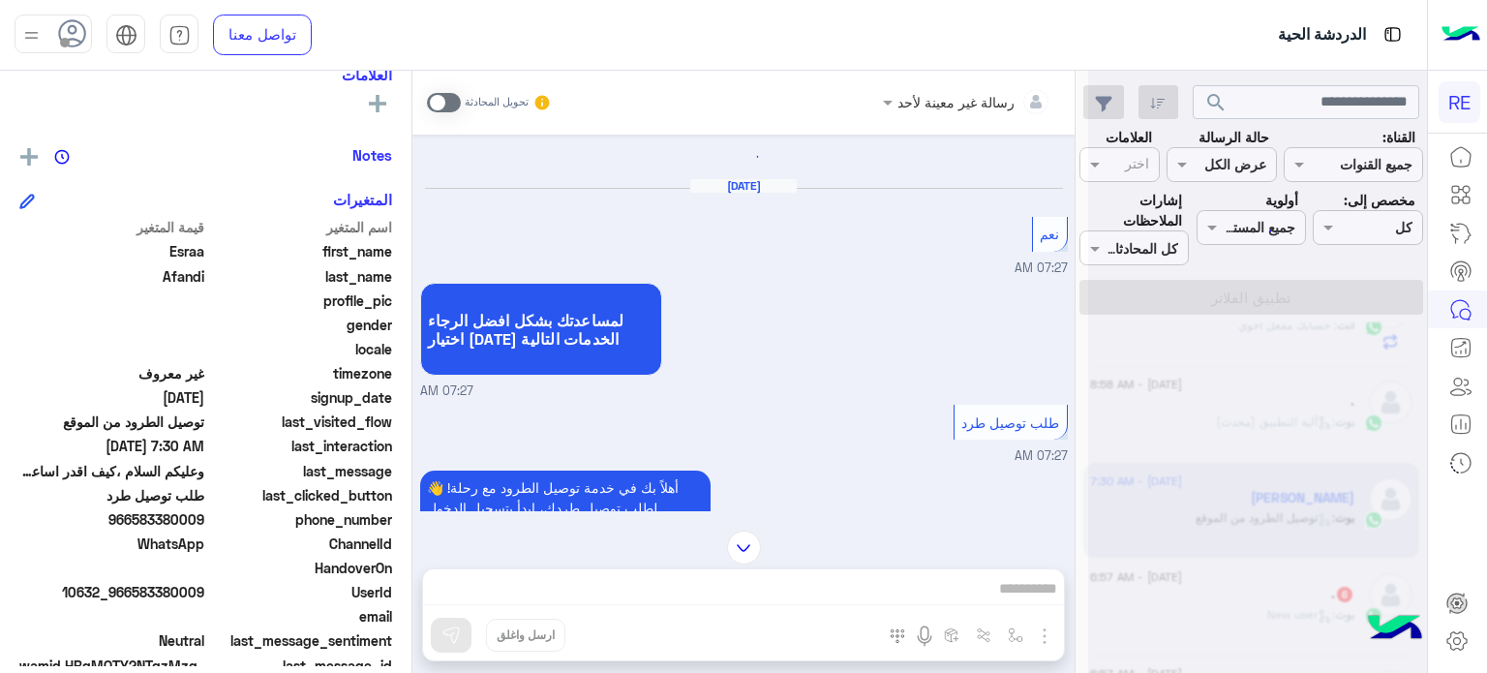
scroll to position [1069, 0]
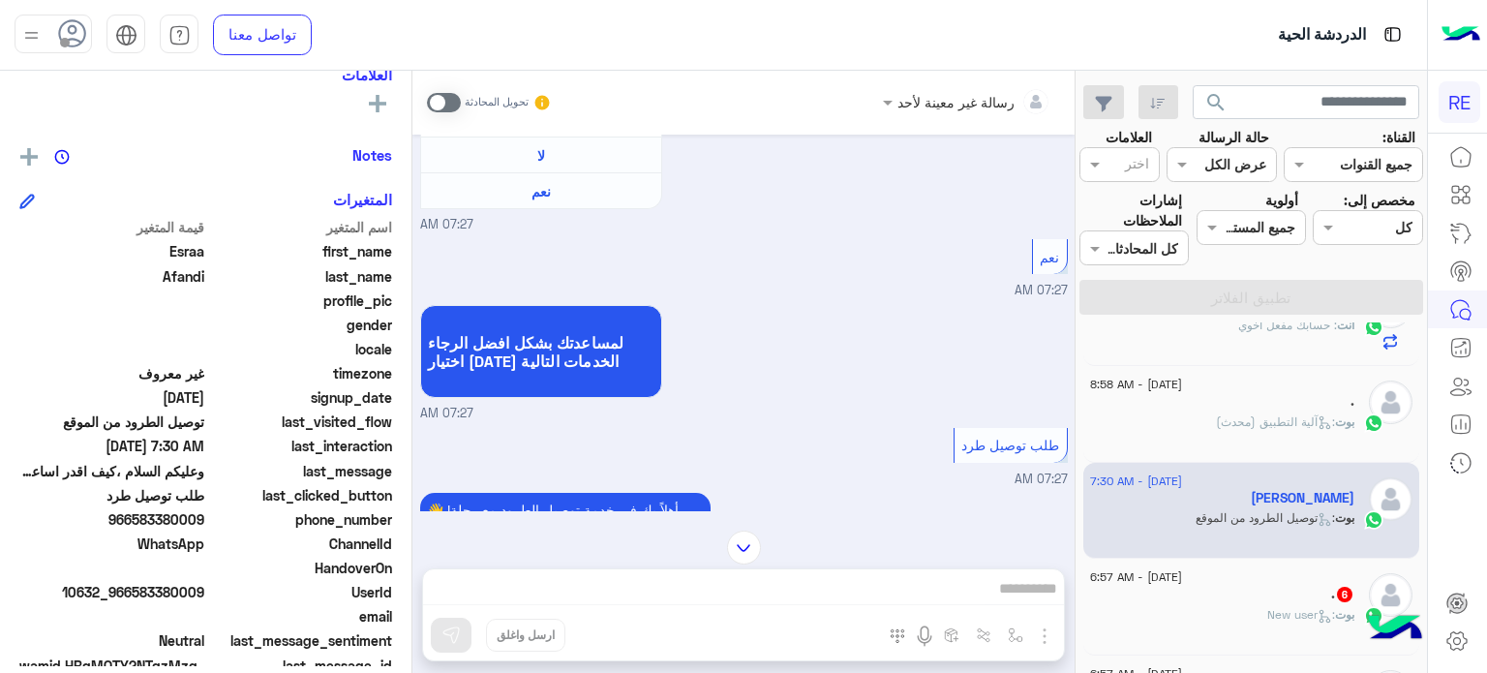
click at [449, 105] on span at bounding box center [444, 102] width 34 height 19
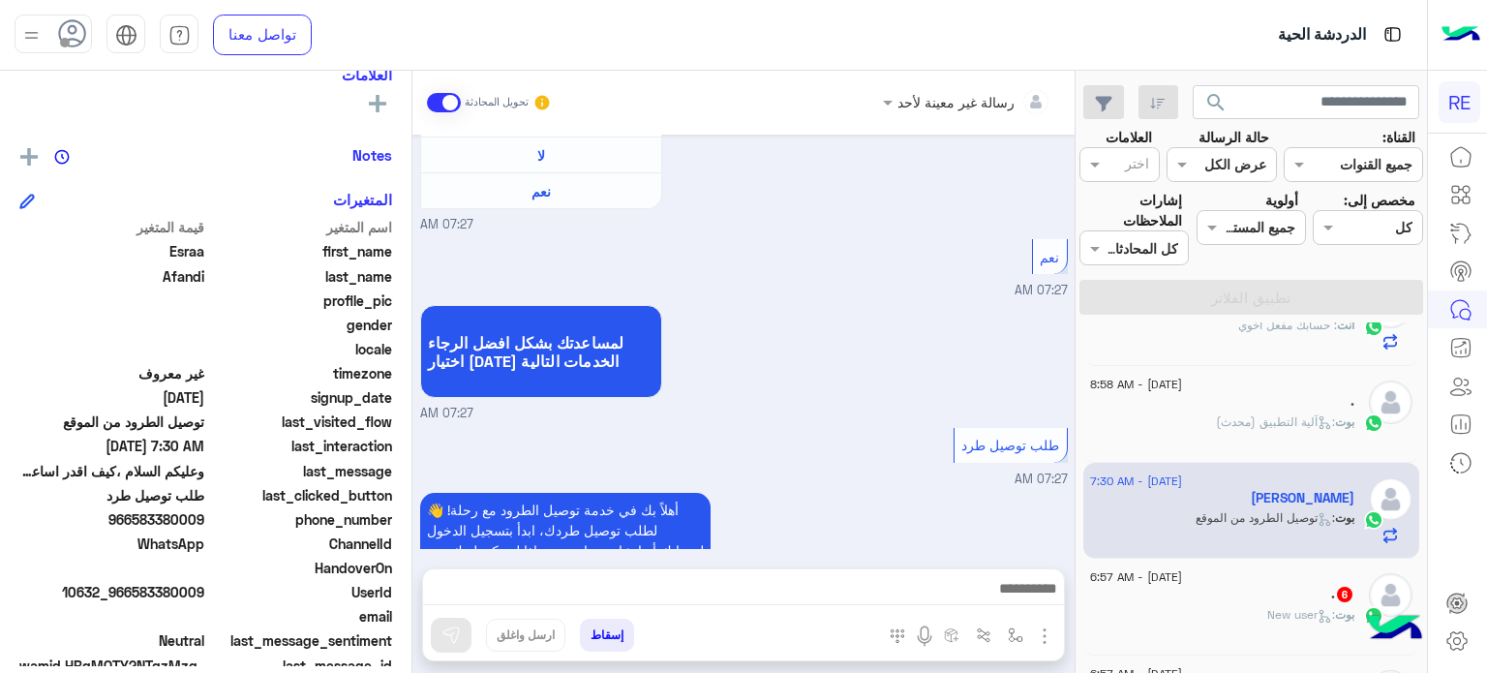
scroll to position [2699, 0]
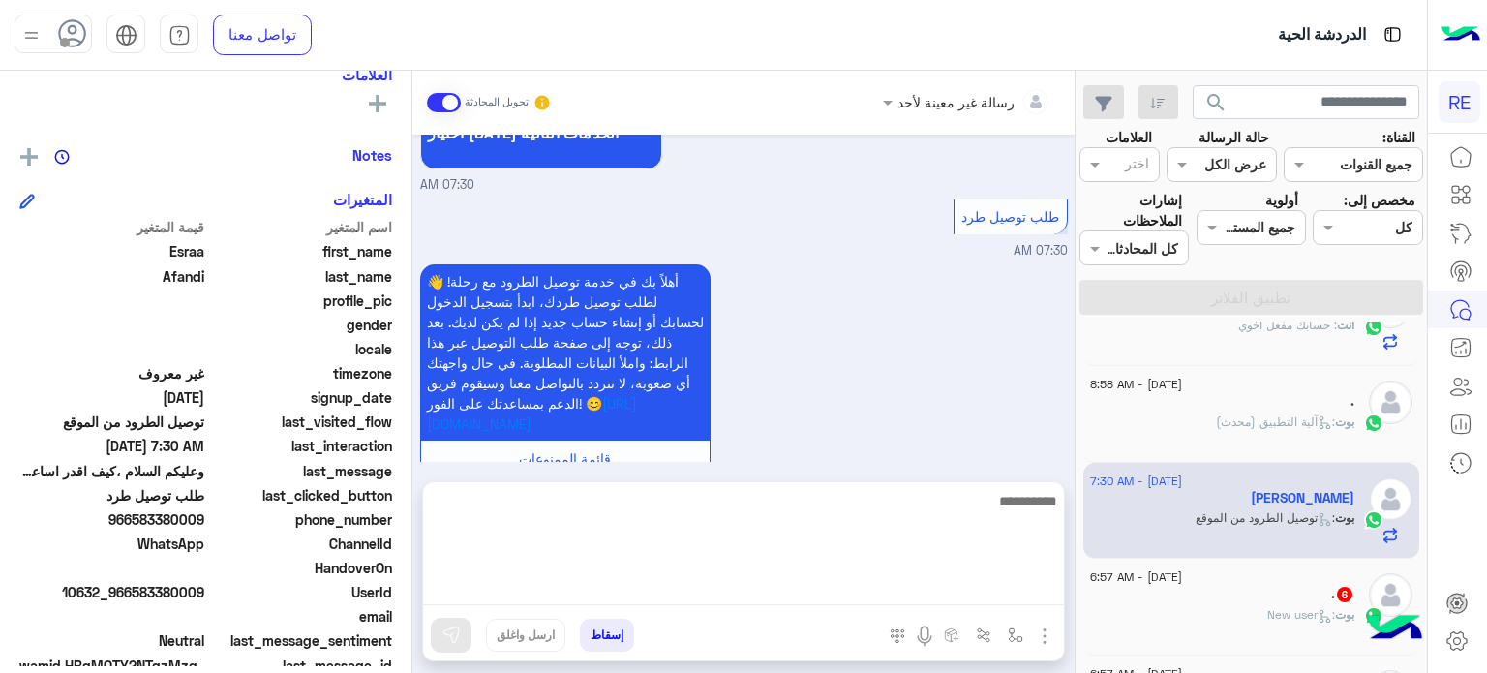
click at [803, 588] on textarea at bounding box center [743, 547] width 641 height 116
type textarea "**********"
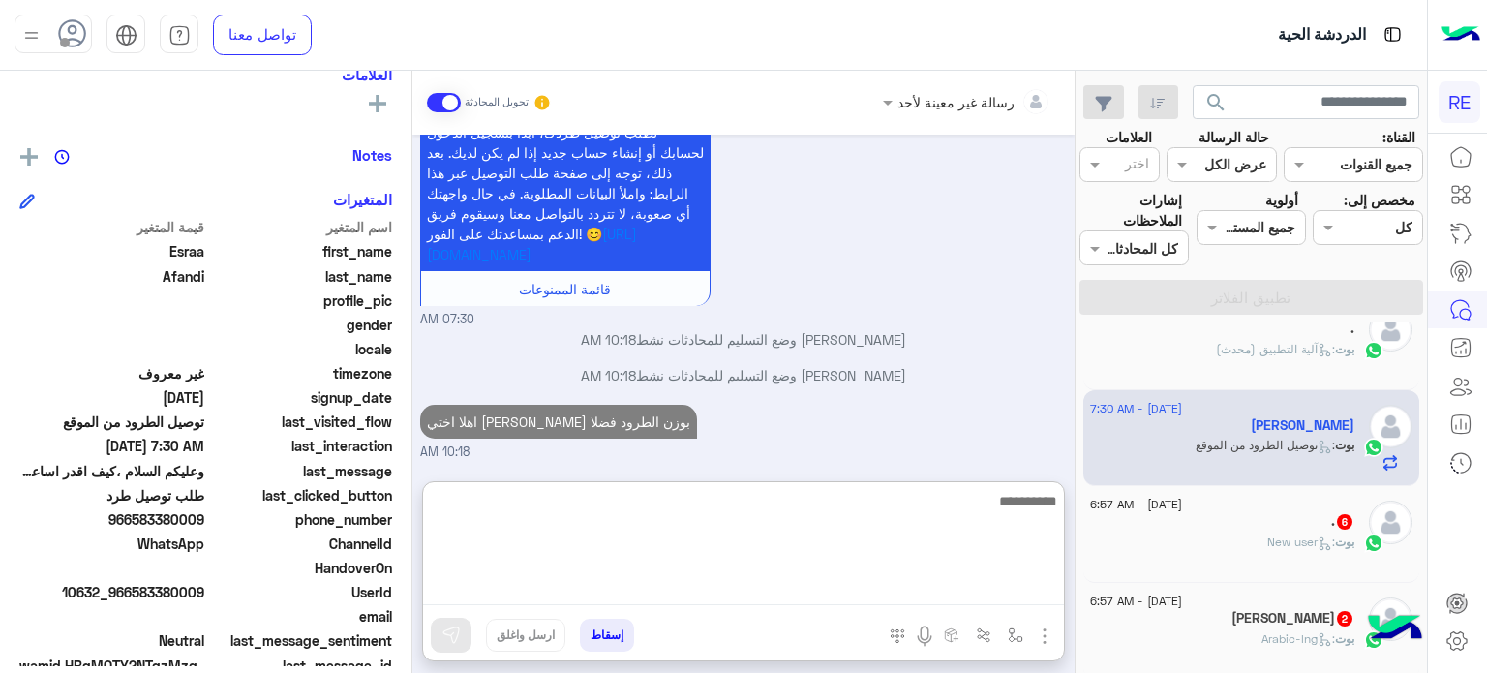
scroll to position [422, 0]
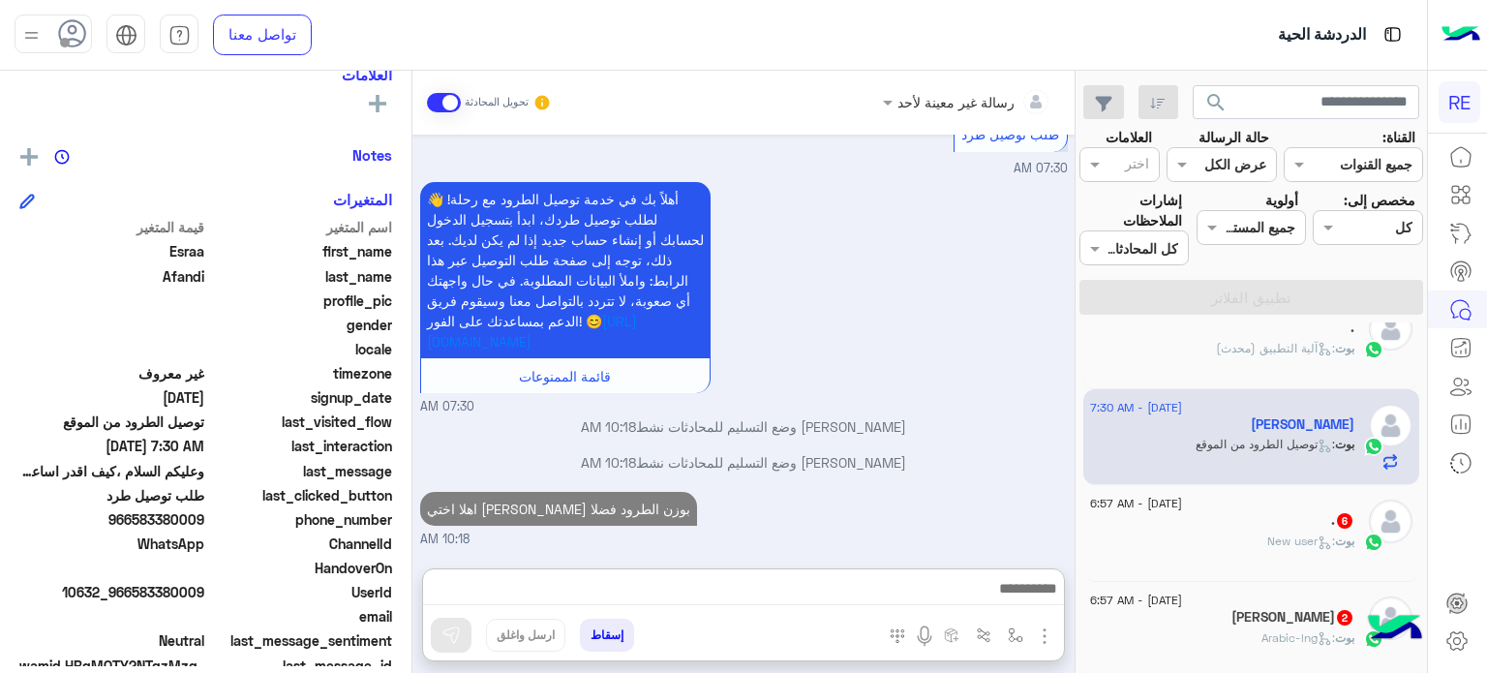
click at [1247, 524] on div ". 6" at bounding box center [1222, 522] width 264 height 20
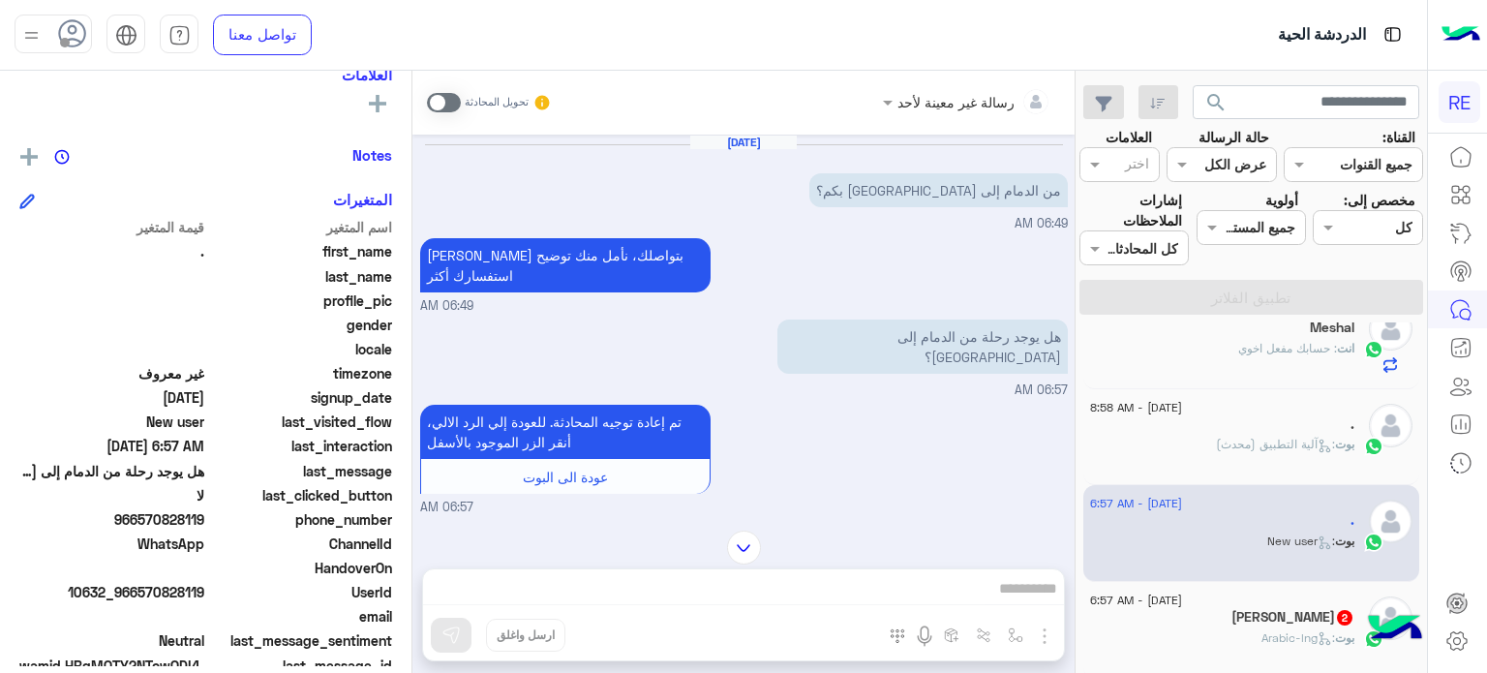
click at [436, 98] on span at bounding box center [444, 102] width 34 height 19
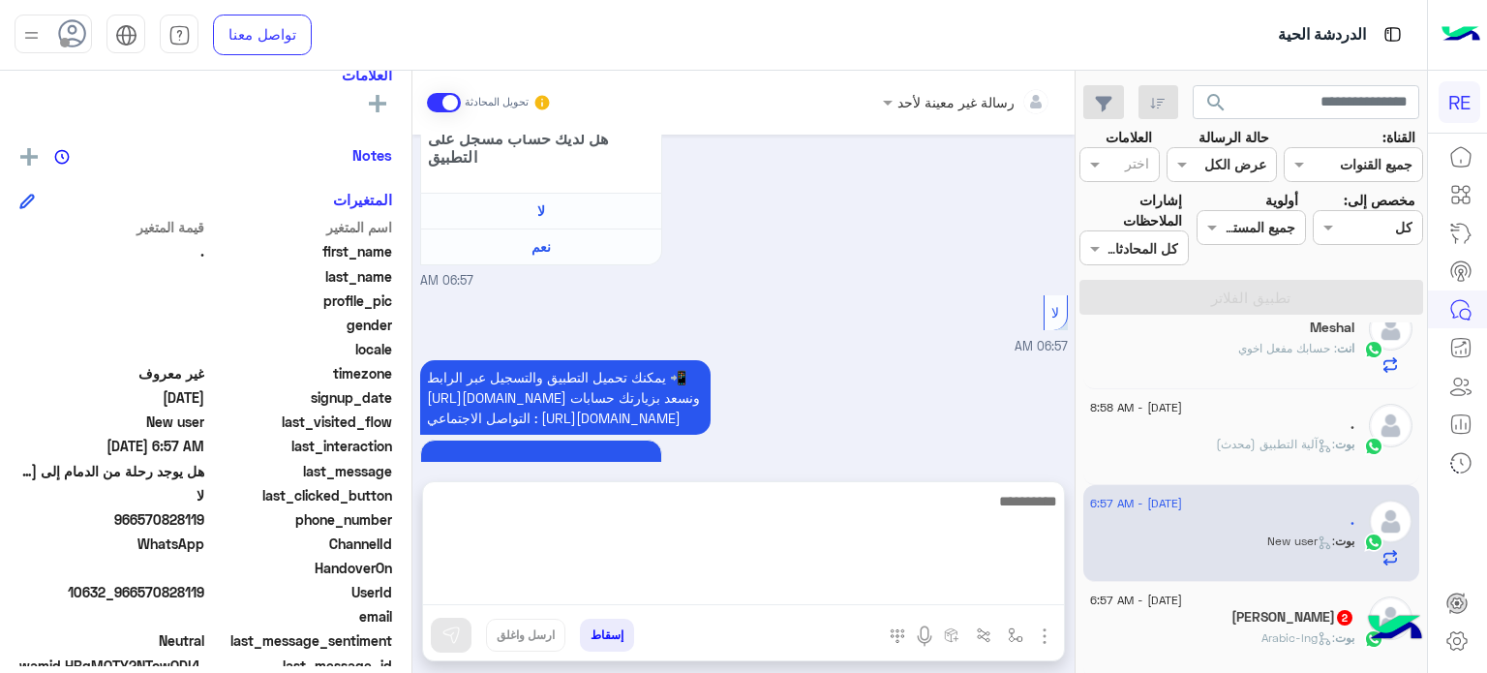
click at [872, 589] on textarea at bounding box center [743, 547] width 641 height 116
type textarea "*"
type textarea "**********"
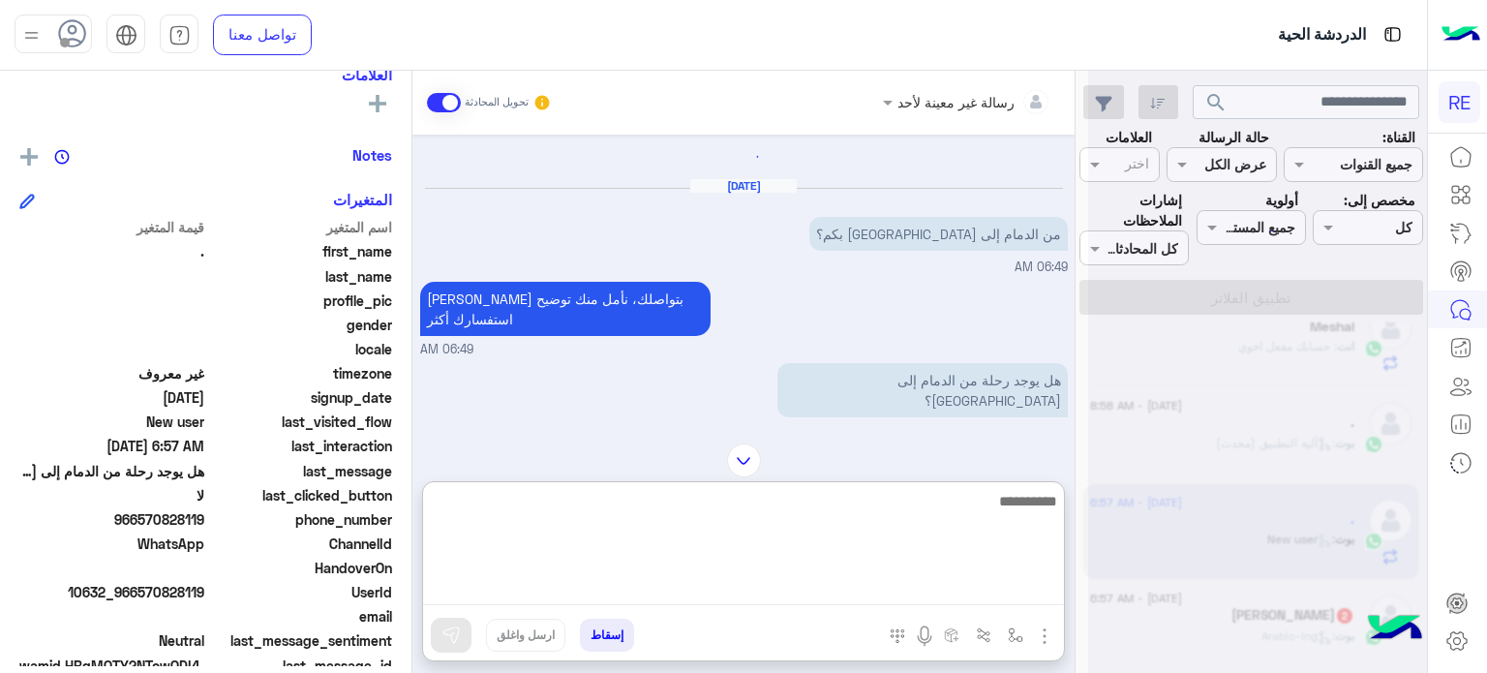
scroll to position [0, 0]
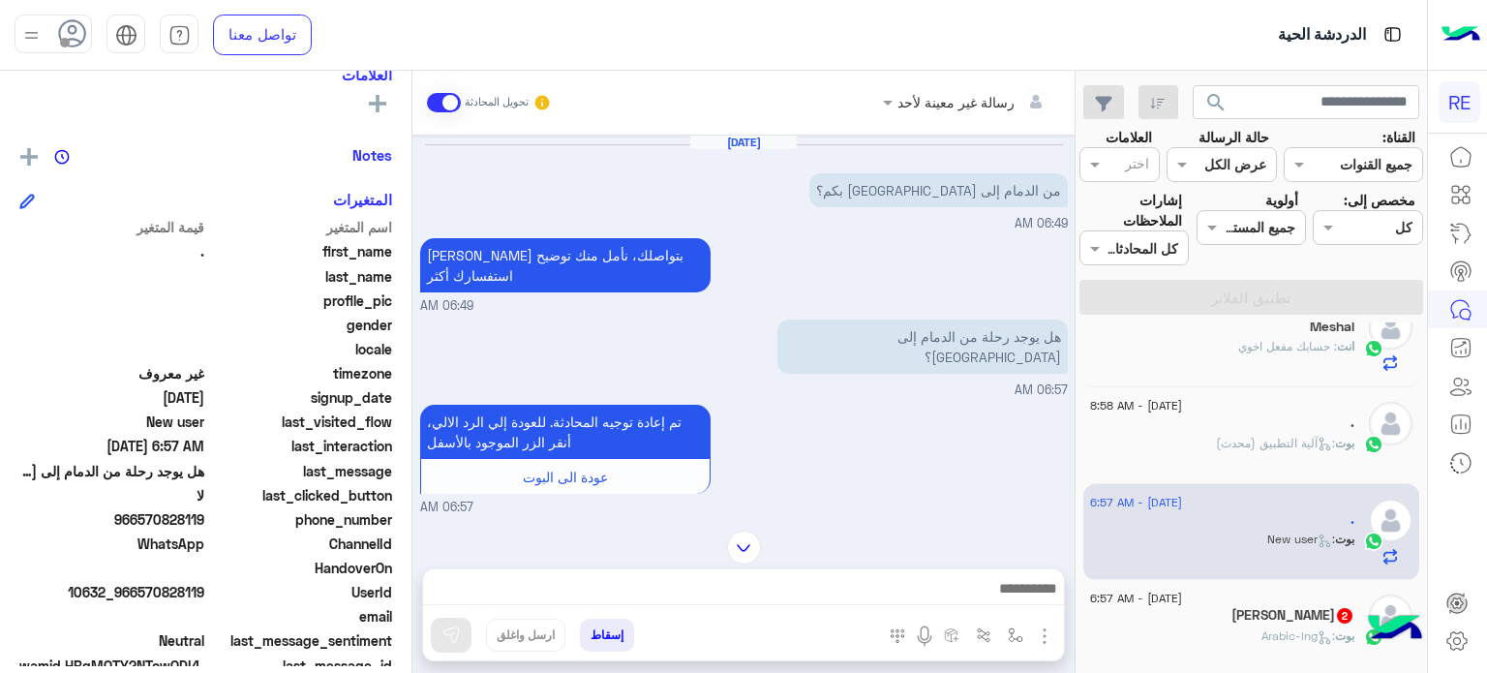
click at [1269, 603] on div "12 August - 6:57 AM" at bounding box center [1222, 600] width 264 height 13
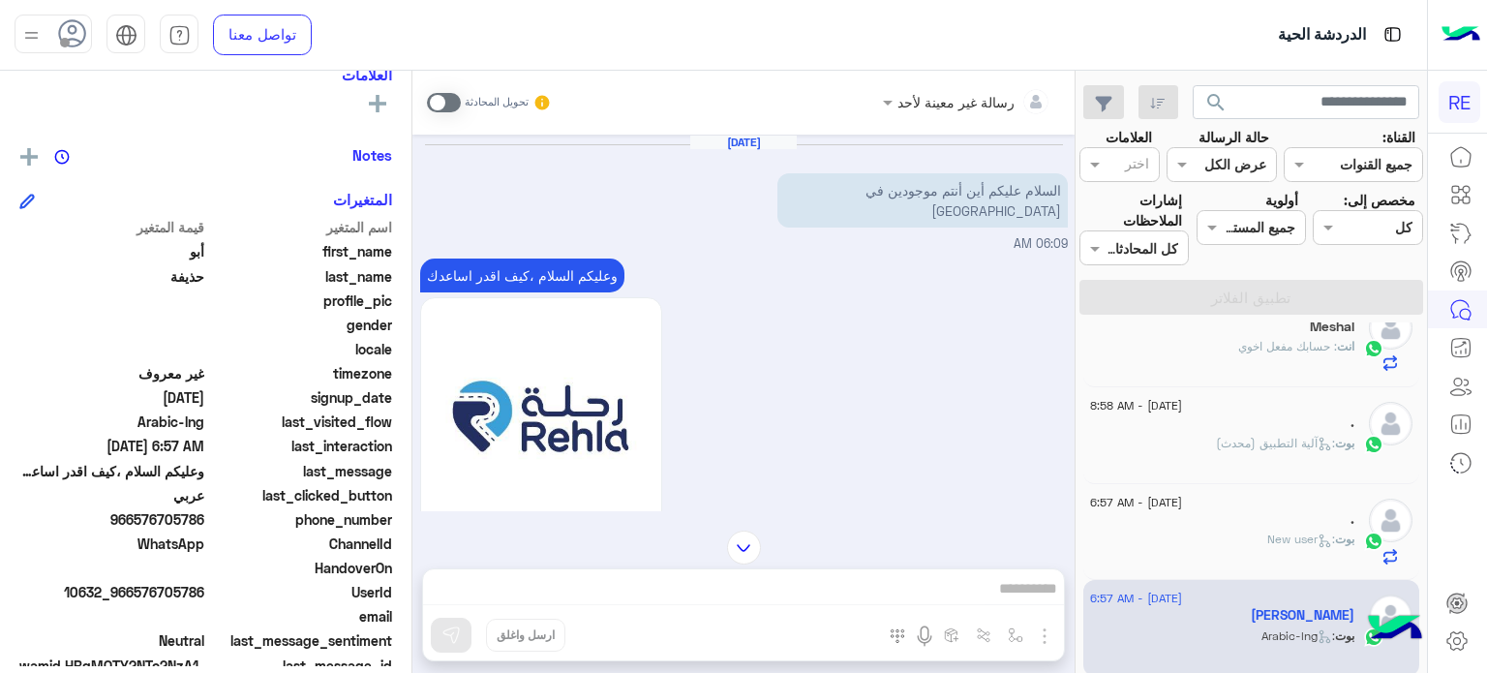
click at [437, 105] on span at bounding box center [444, 102] width 34 height 19
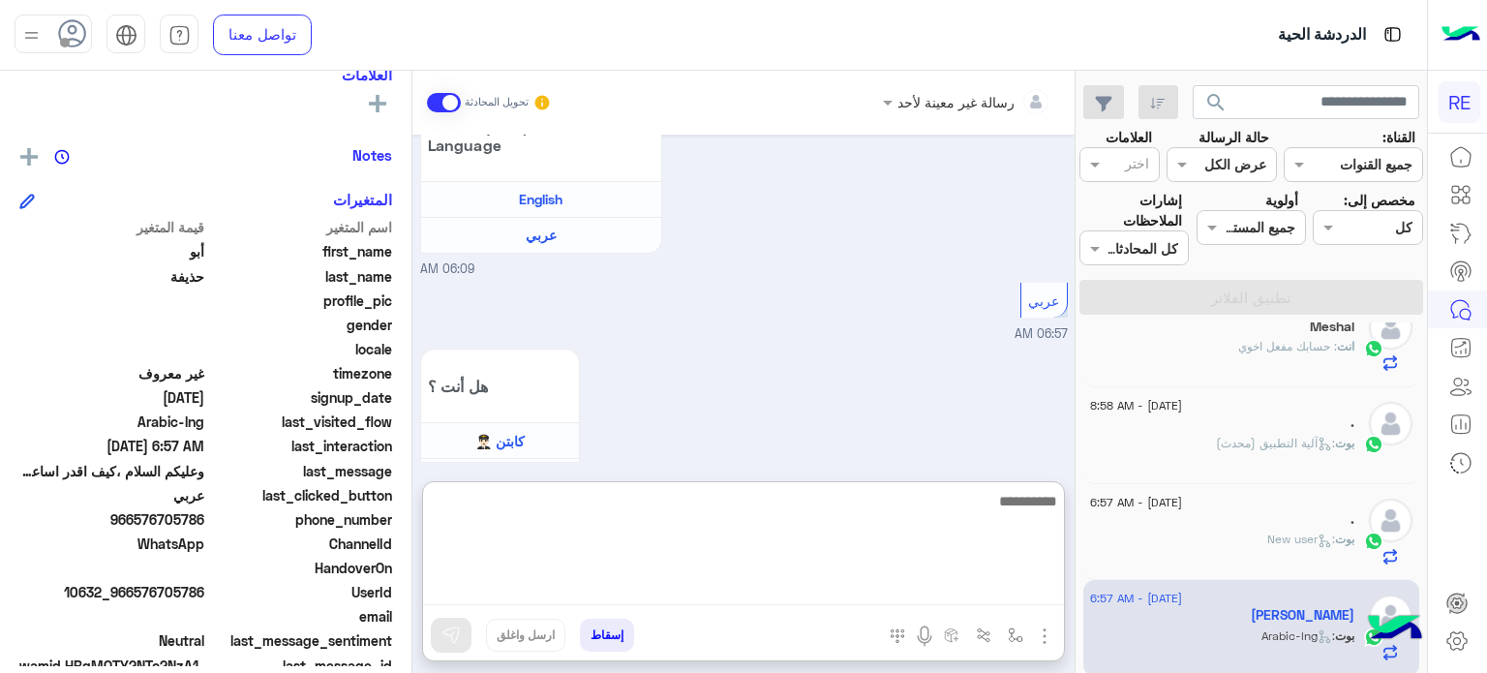
click at [812, 580] on textarea at bounding box center [743, 547] width 641 height 116
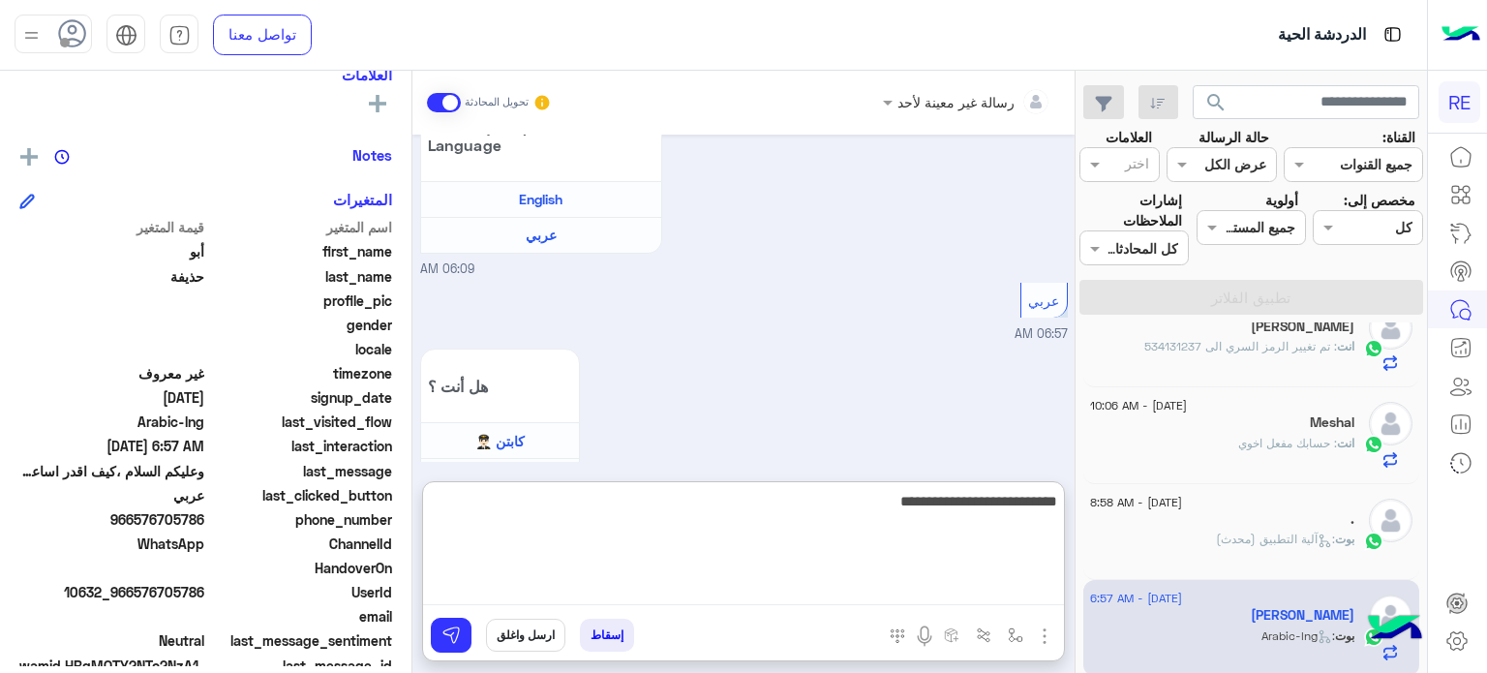
type textarea "**********"
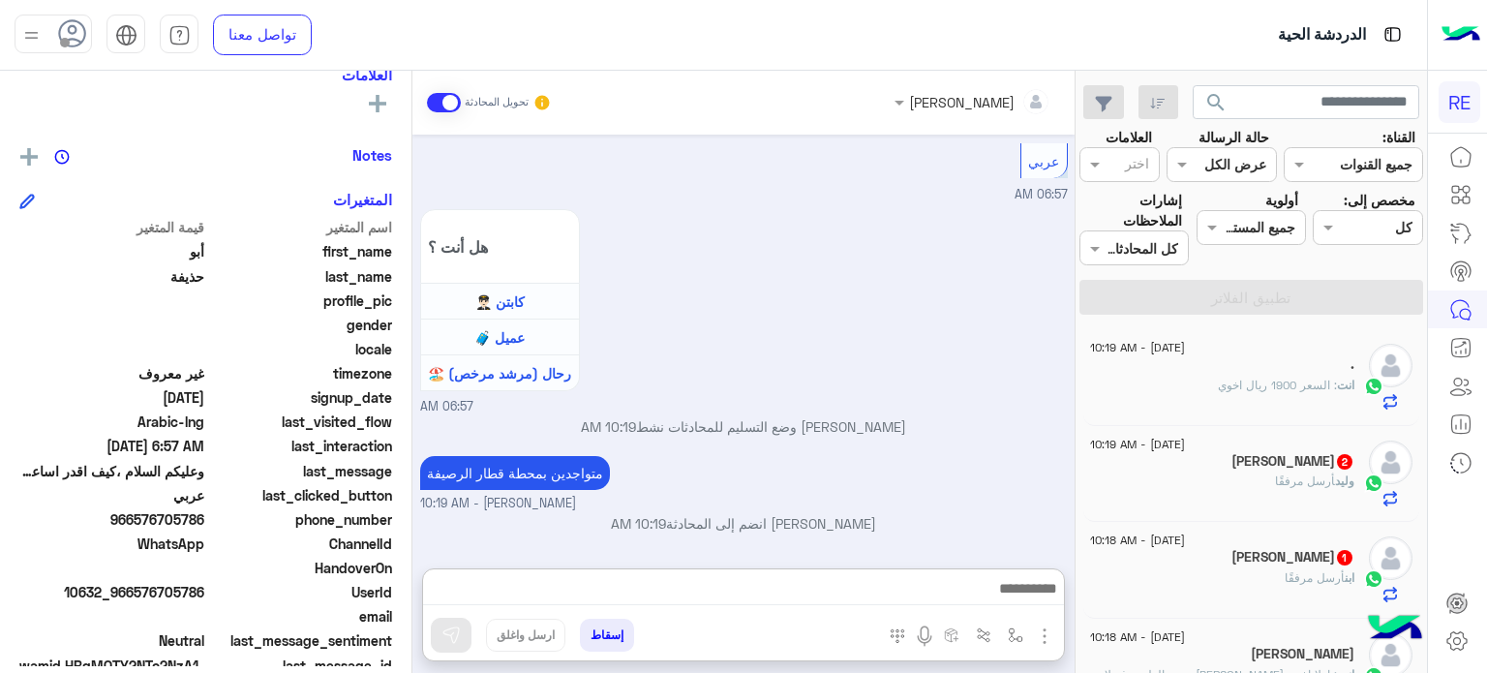
scroll to position [648, 0]
click at [1262, 453] on h5 "وليد الميموني 2" at bounding box center [1292, 461] width 123 height 16
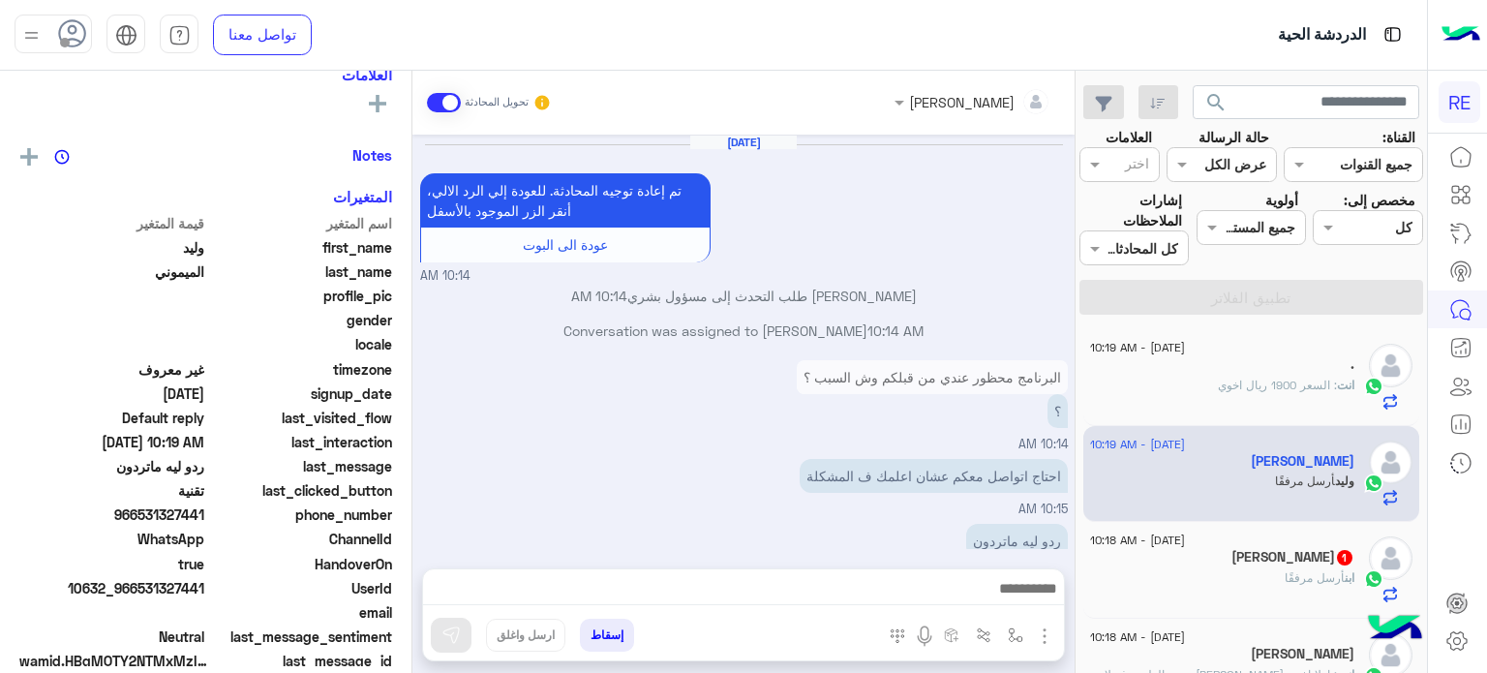
scroll to position [468, 0]
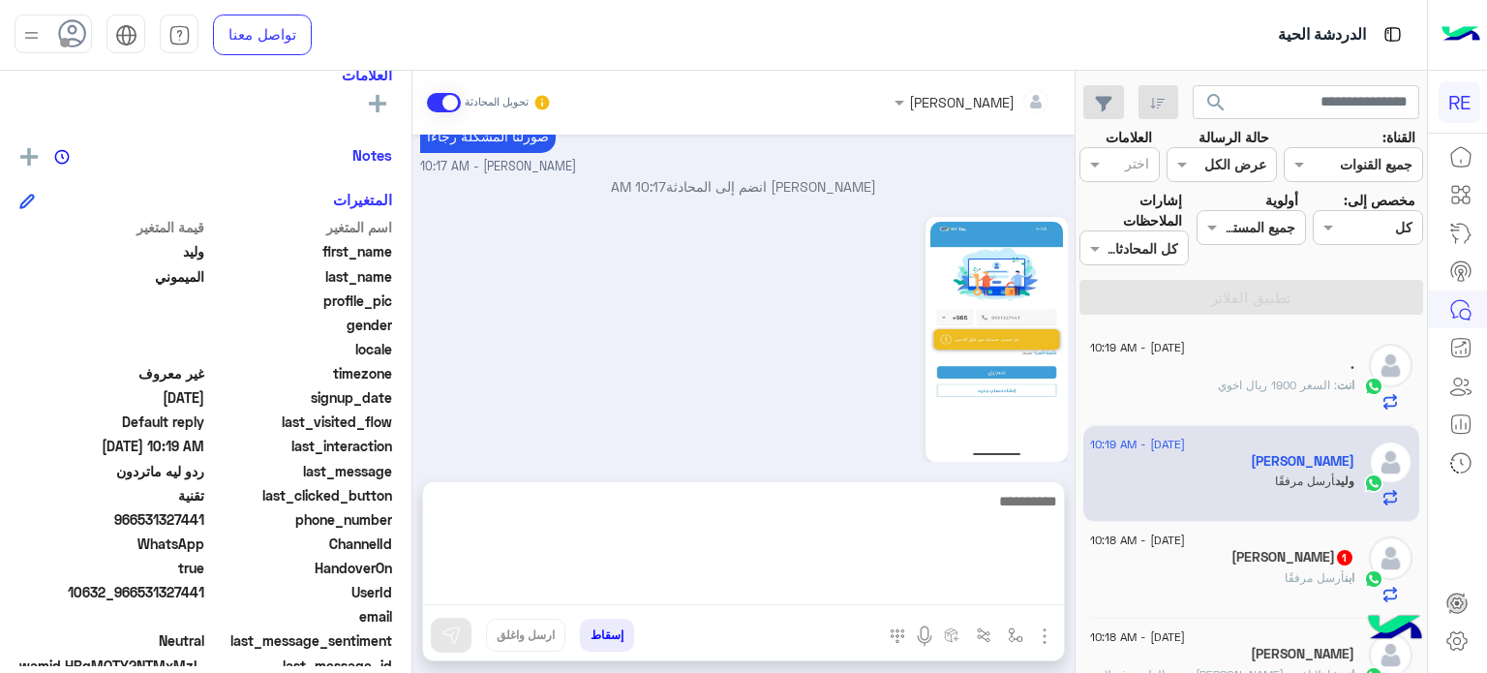
click at [596, 589] on textarea at bounding box center [743, 547] width 641 height 116
type textarea "*****"
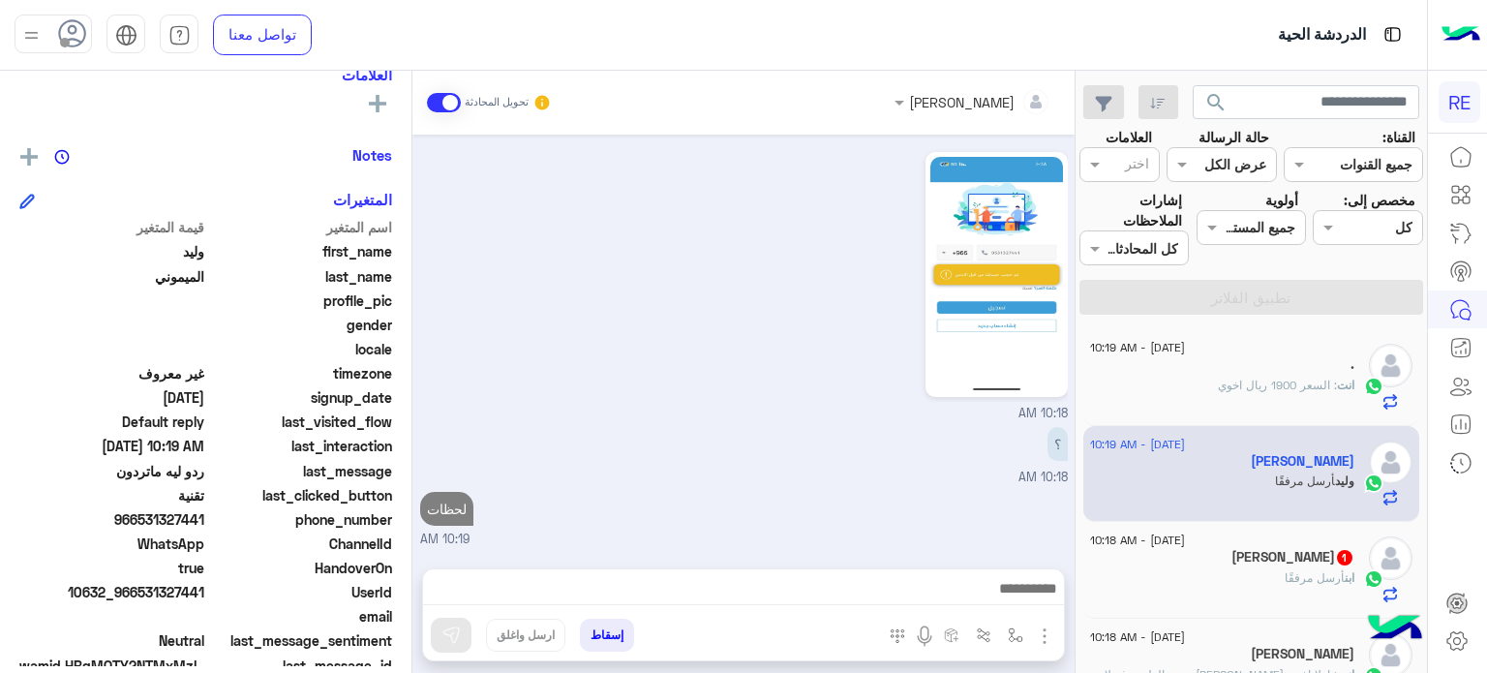
scroll to position [530, 0]
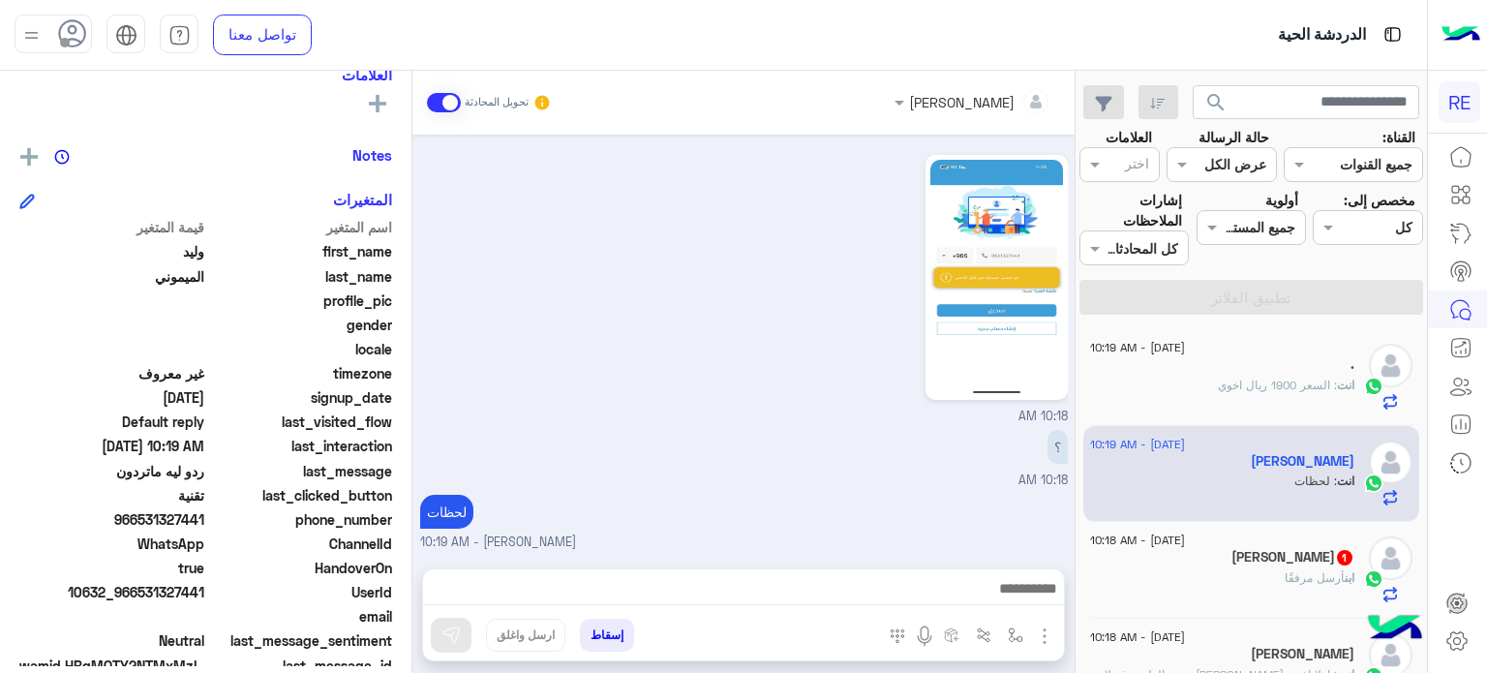
drag, startPoint x: 205, startPoint y: 588, endPoint x: 142, endPoint y: 584, distance: 63.0
click at [142, 584] on span "10632_966531327441" at bounding box center [111, 592] width 185 height 20
copy span "531327441"
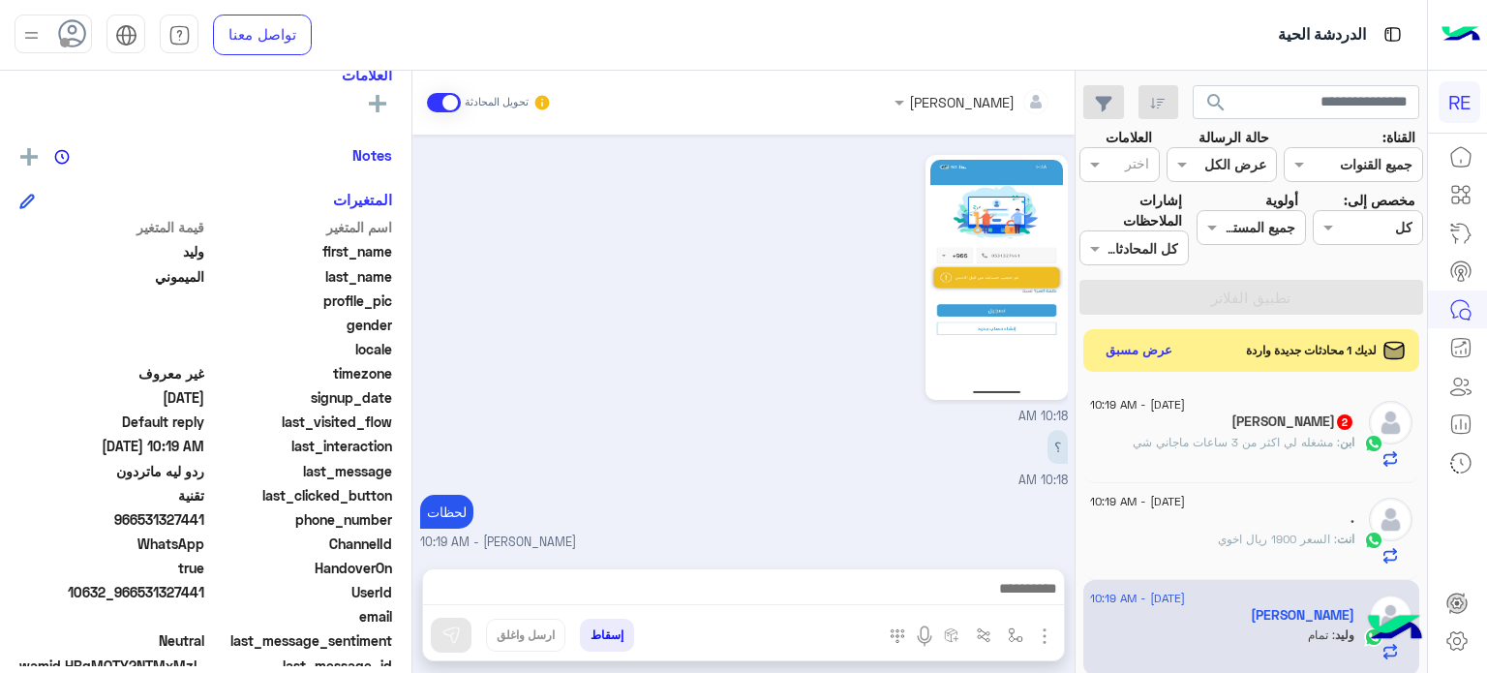
scroll to position [595, 0]
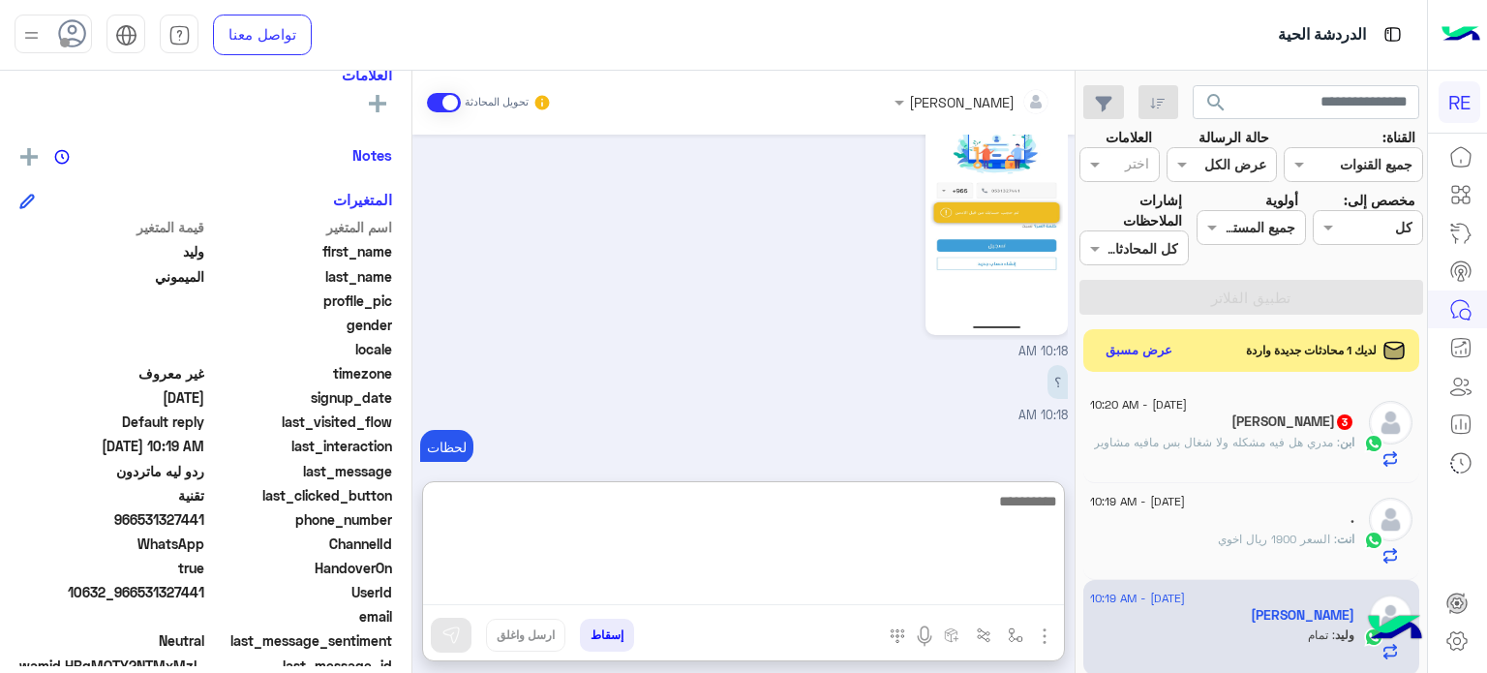
click at [867, 586] on textarea at bounding box center [743, 547] width 641 height 116
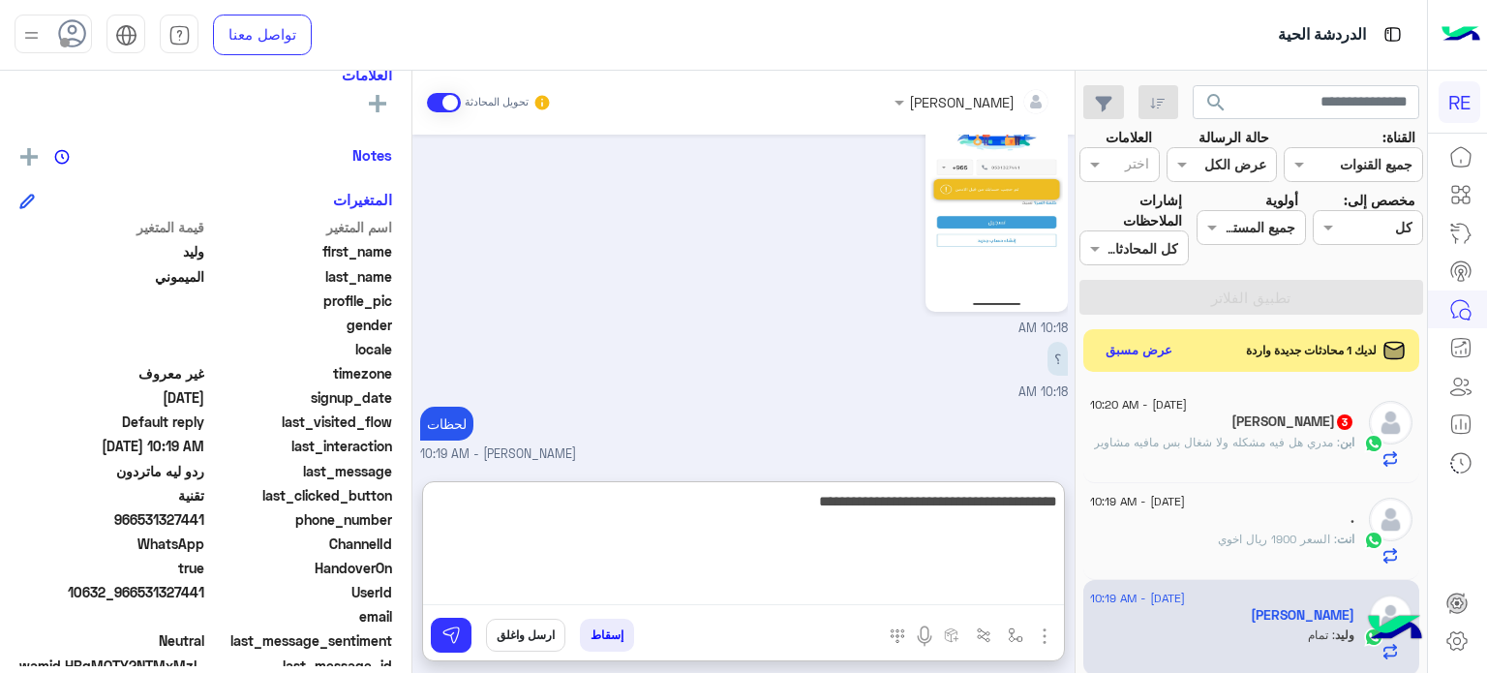
type textarea "**********"
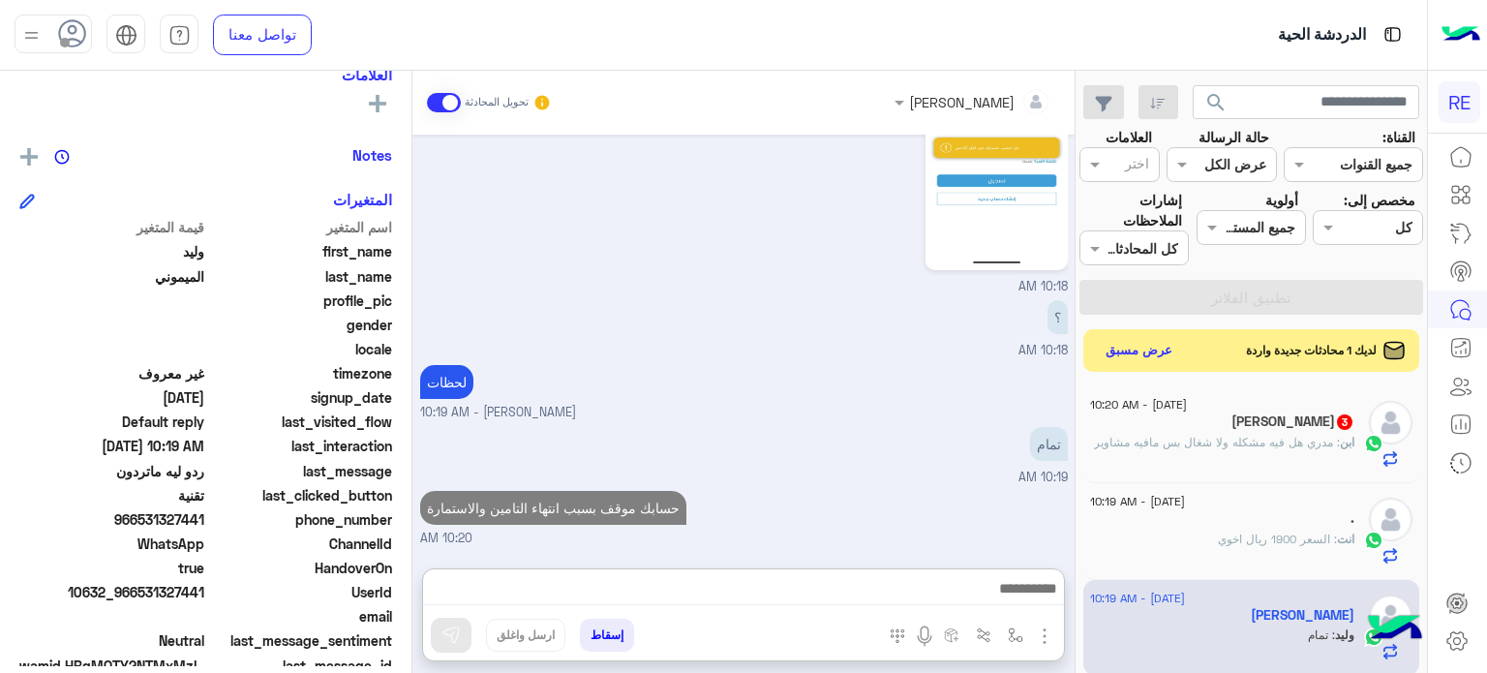
click at [1220, 434] on p "ابن : مدري هل فيه مشكله ولا شغال بس مافيه مشاوير" at bounding box center [1224, 442] width 260 height 17
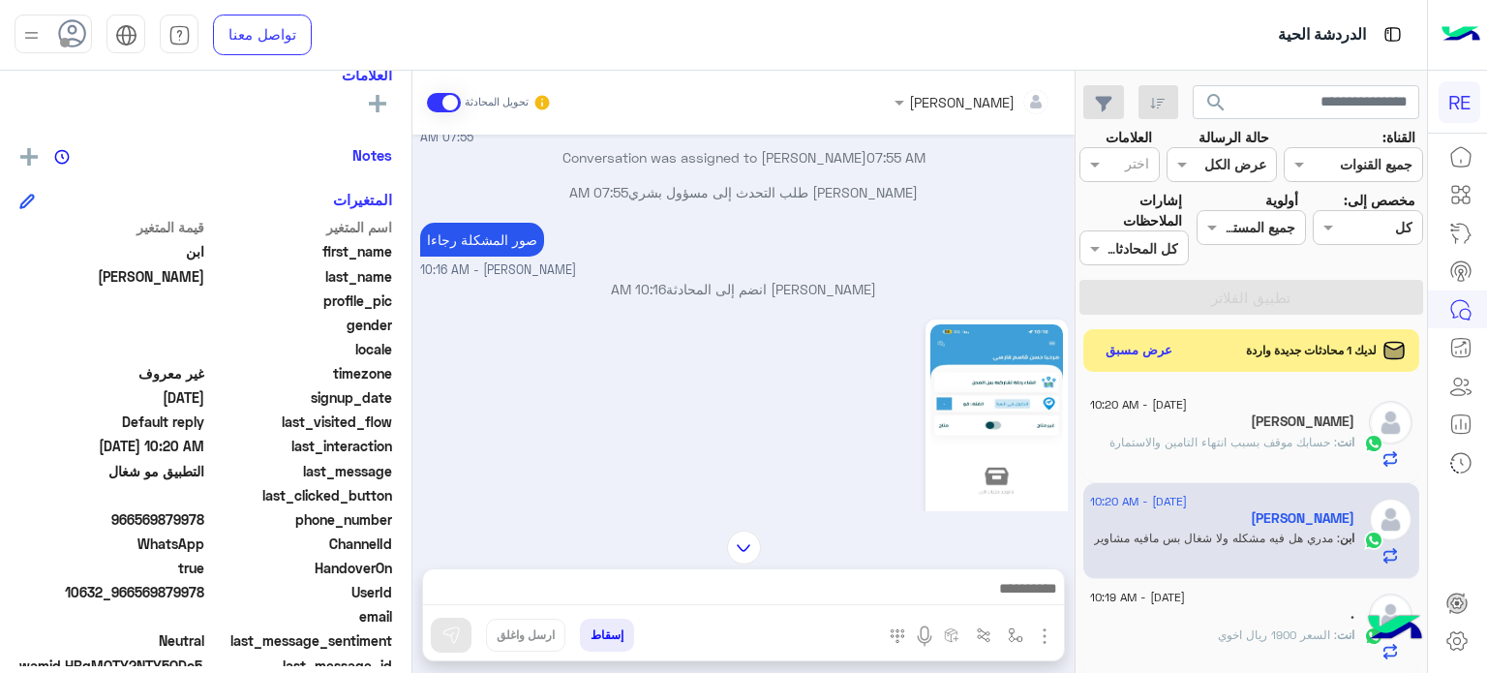
scroll to position [296, 0]
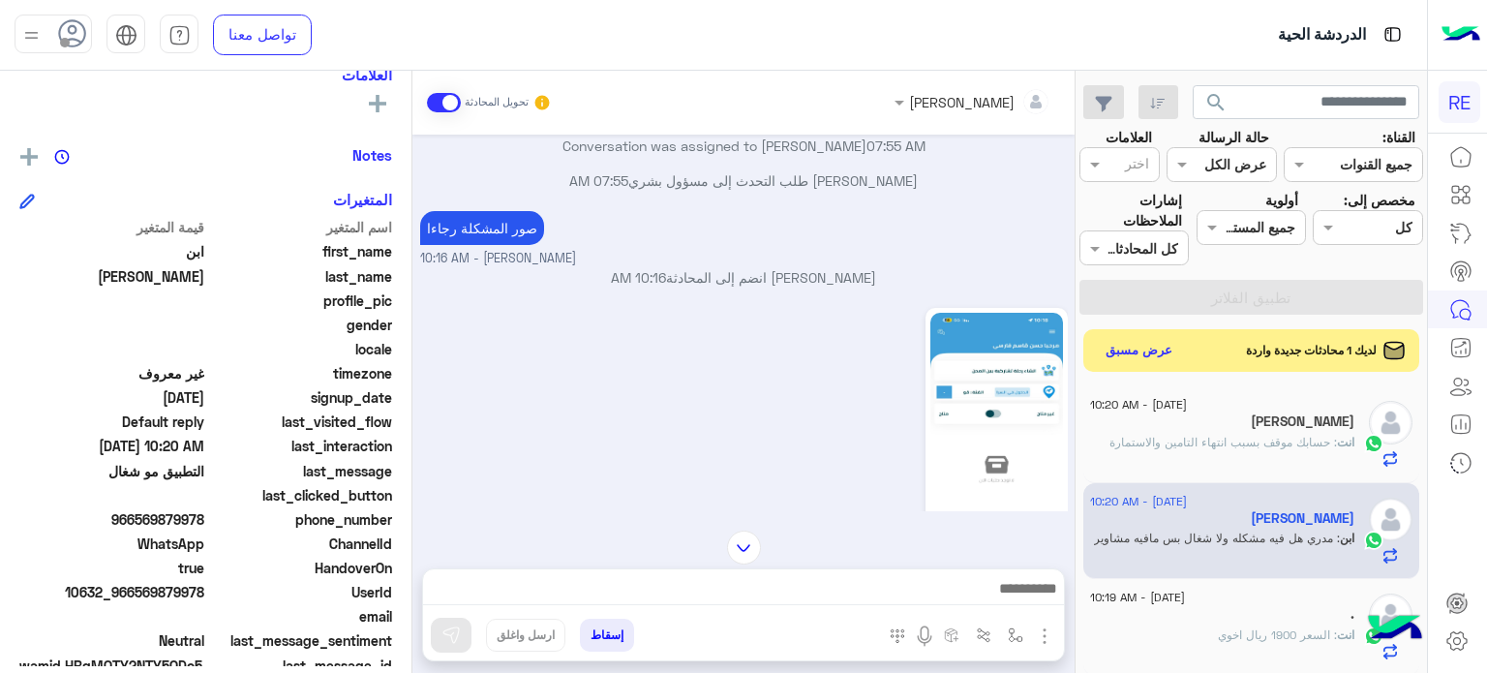
click at [974, 353] on img at bounding box center [996, 430] width 133 height 235
drag, startPoint x: 205, startPoint y: 517, endPoint x: 137, endPoint y: 521, distance: 67.9
click at [137, 521] on span "966569879978" at bounding box center [111, 519] width 185 height 20
copy span "569879978"
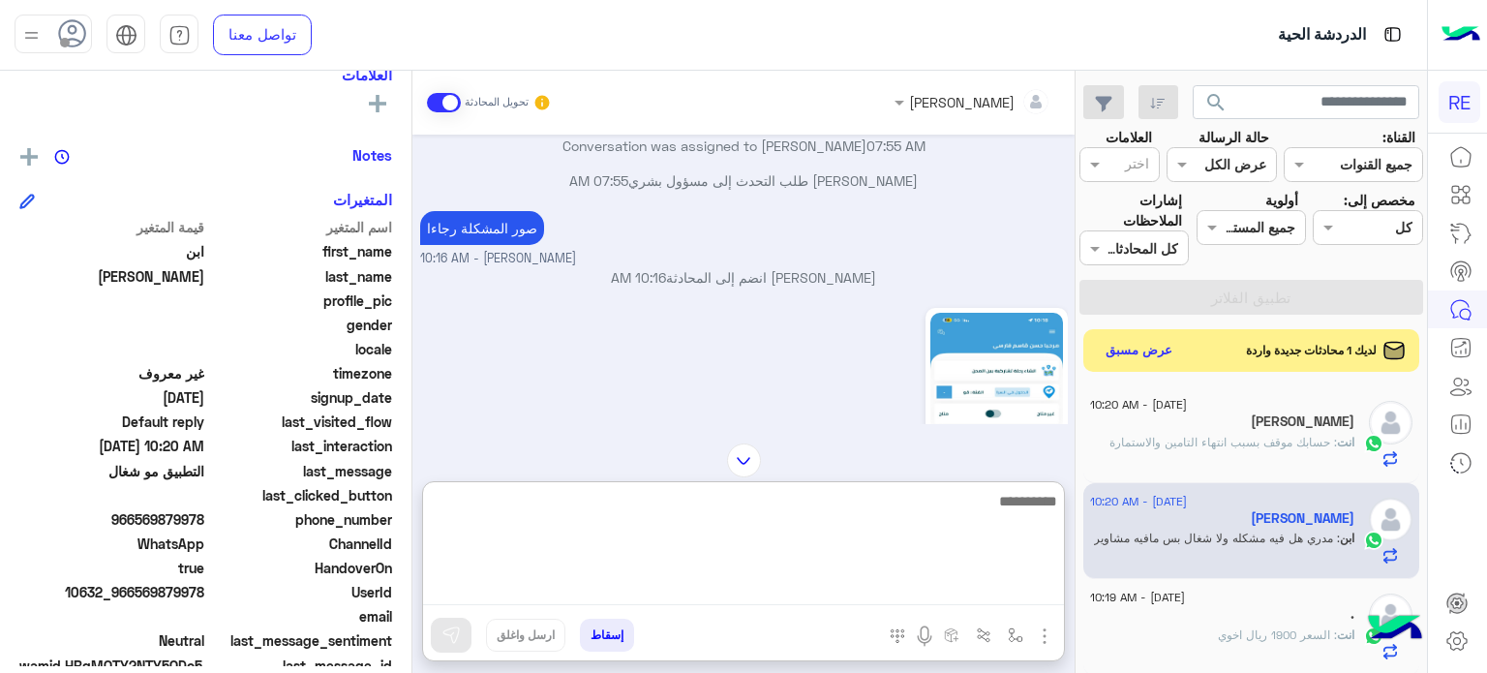
click at [934, 576] on textarea at bounding box center [743, 547] width 641 height 116
type textarea "**********"
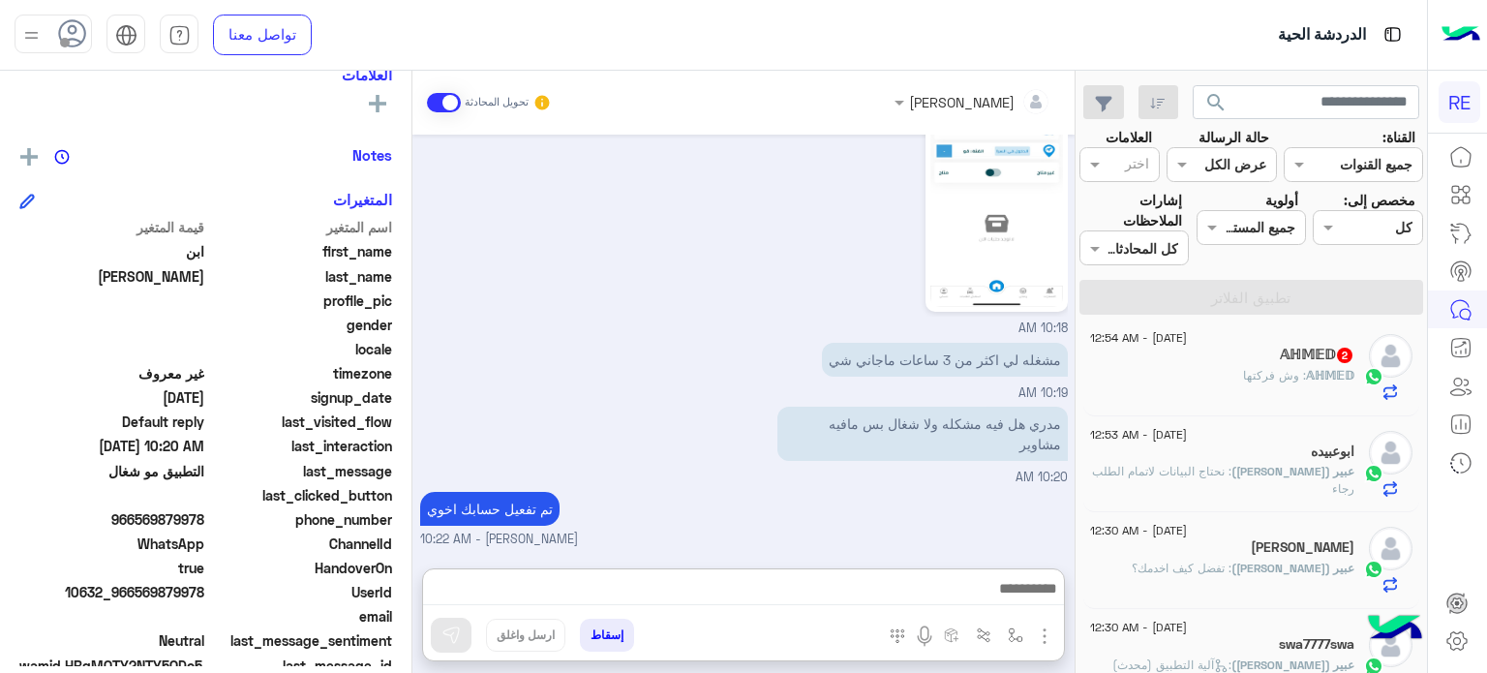
scroll to position [557, 0]
click at [1239, 353] on div "𝔸ℍ𝕄𝔼𝔻 2" at bounding box center [1222, 357] width 264 height 20
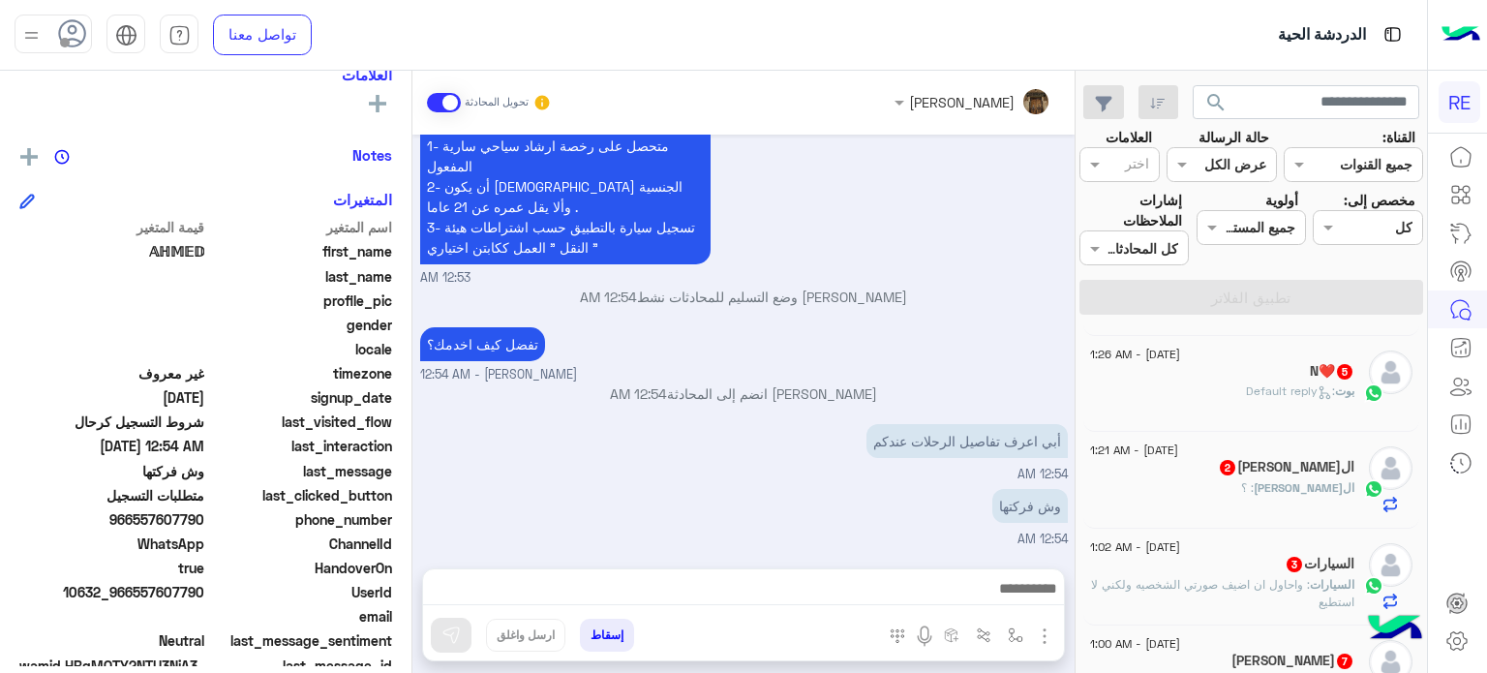
scroll to position [1556, 0]
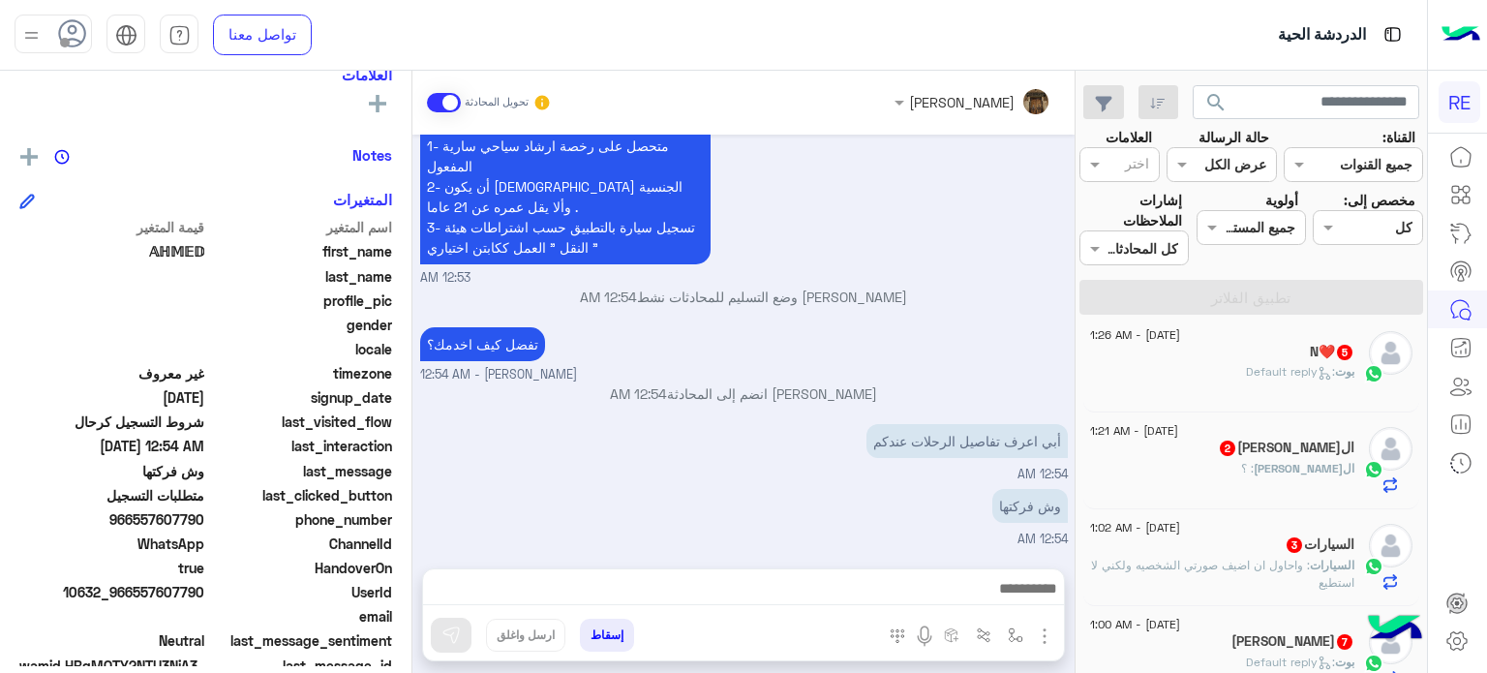
click at [1199, 657] on div "بوت : Default reply" at bounding box center [1222, 670] width 264 height 34
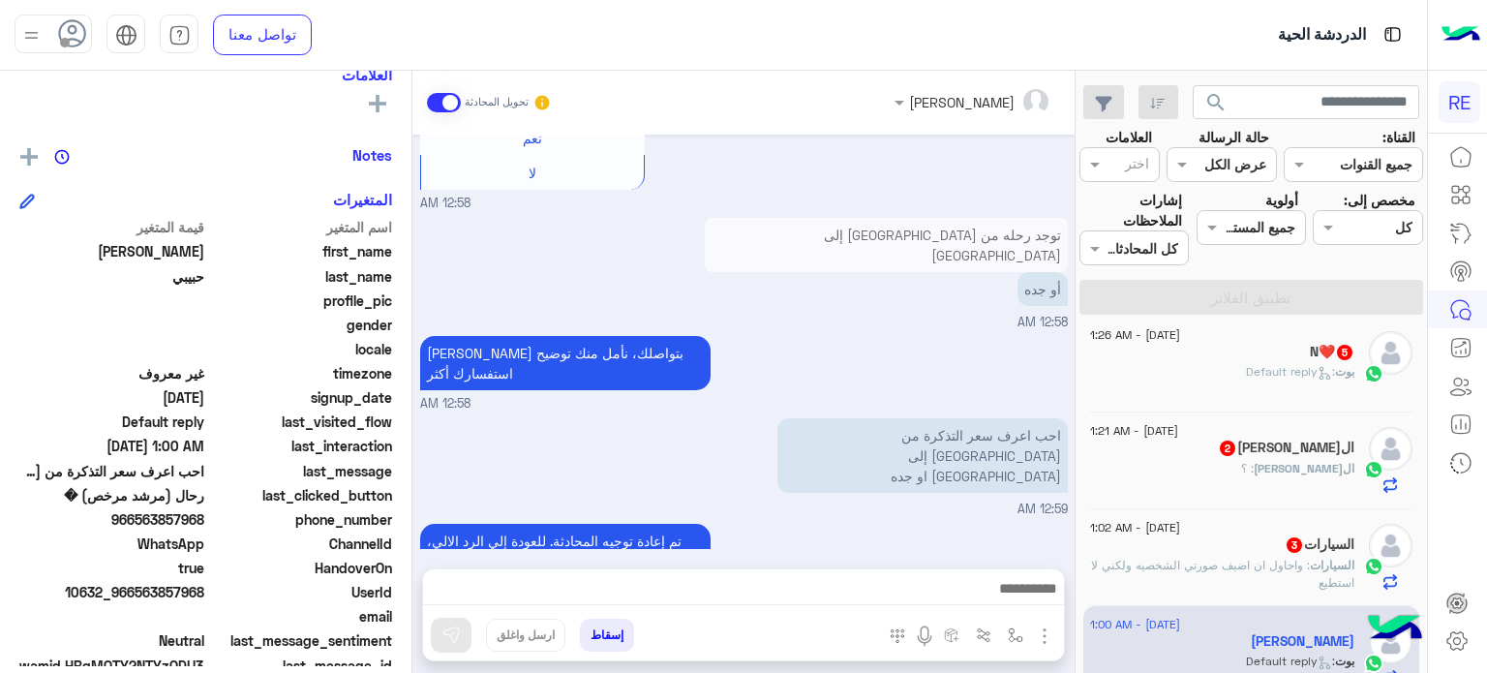
scroll to position [427, 0]
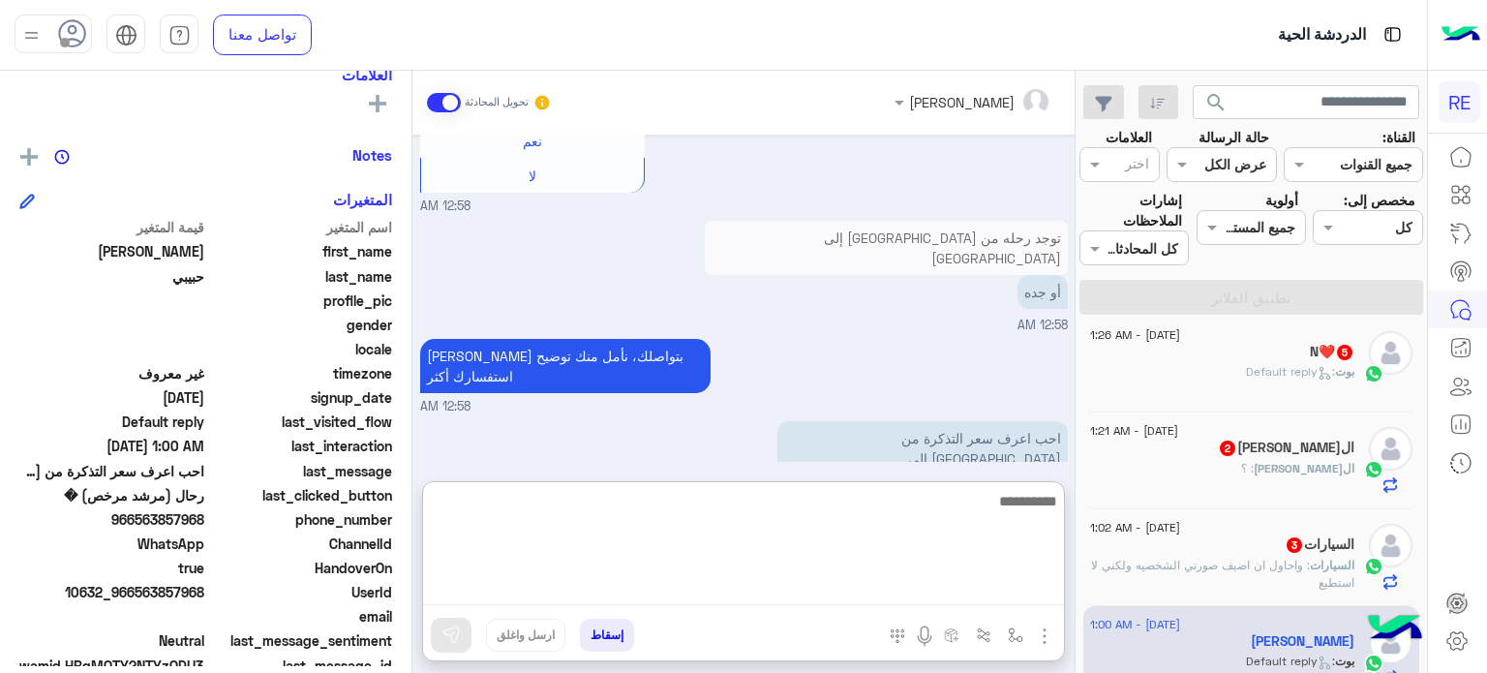
click at [829, 588] on textarea at bounding box center [743, 547] width 641 height 116
type textarea "**********"
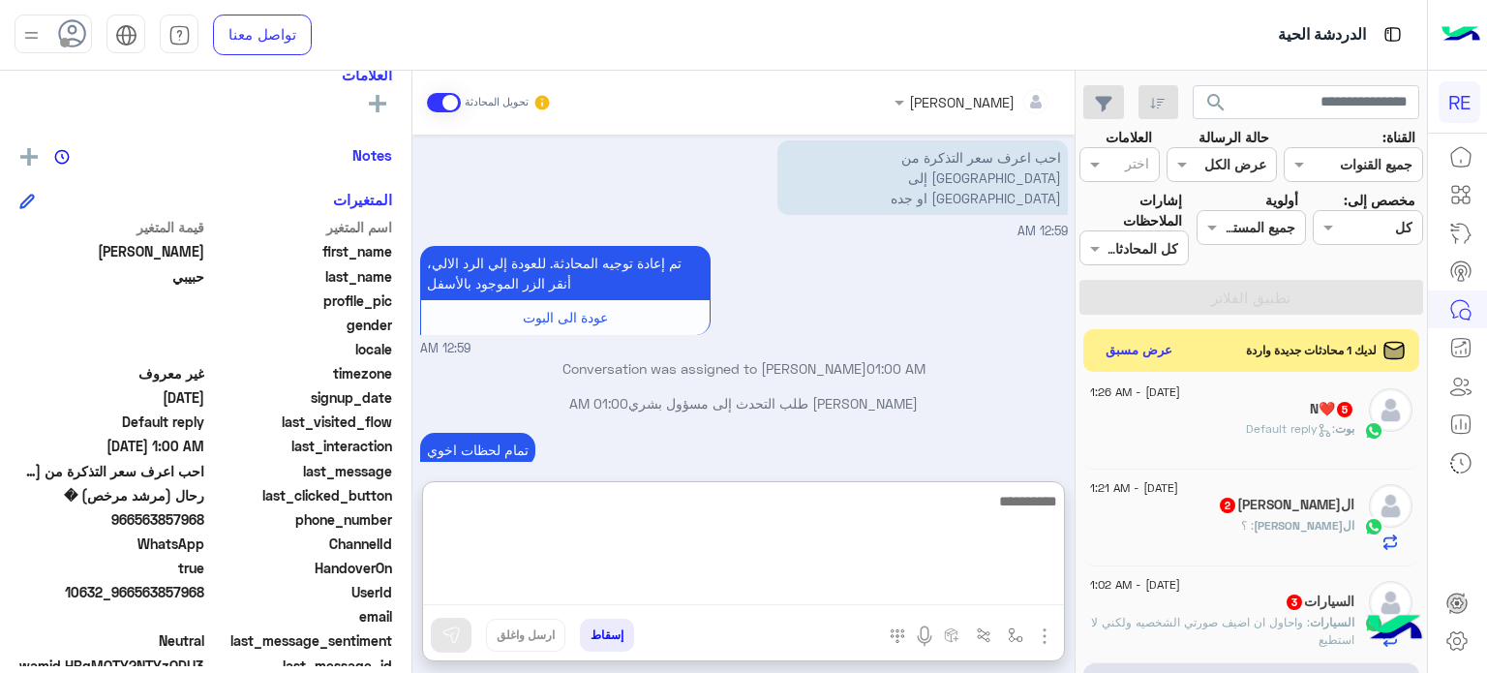
scroll to position [1557, 0]
type textarea "**********"
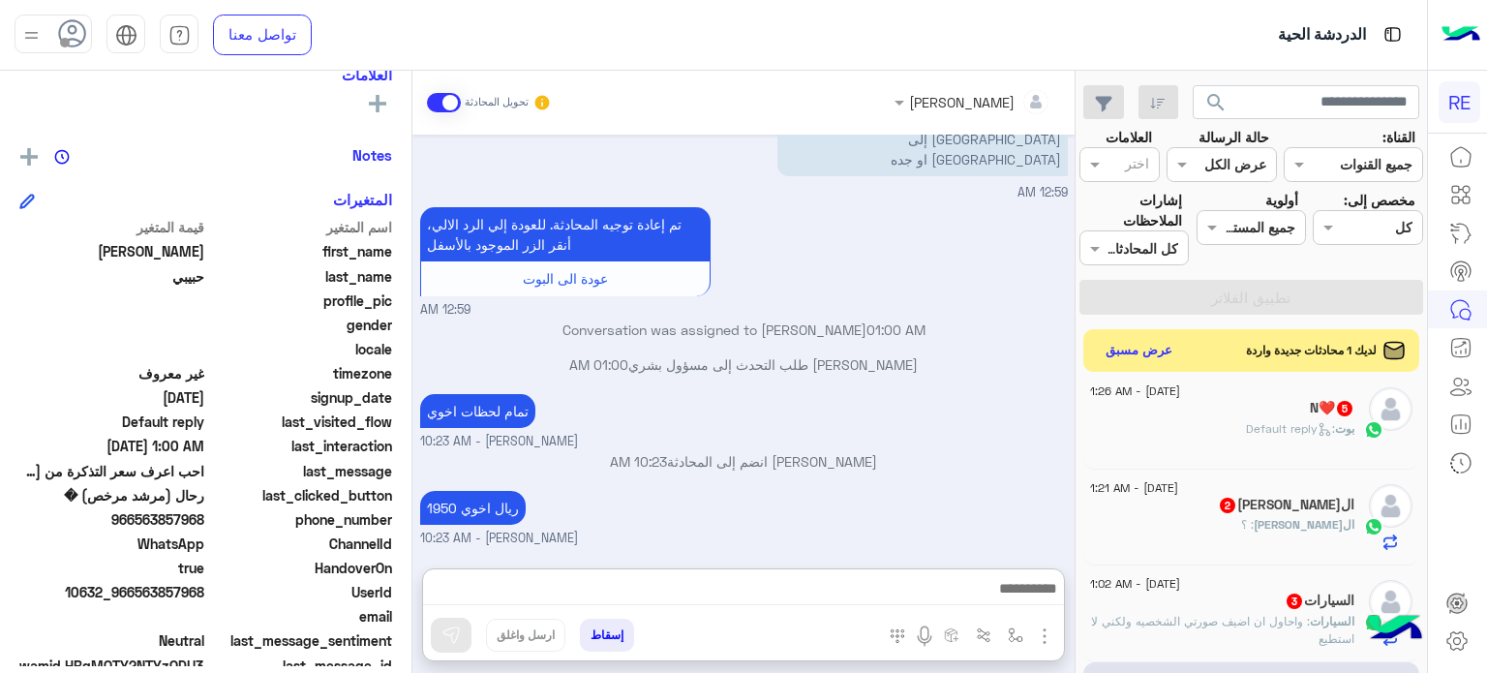
click at [1230, 601] on div "السيارات 3" at bounding box center [1222, 602] width 264 height 20
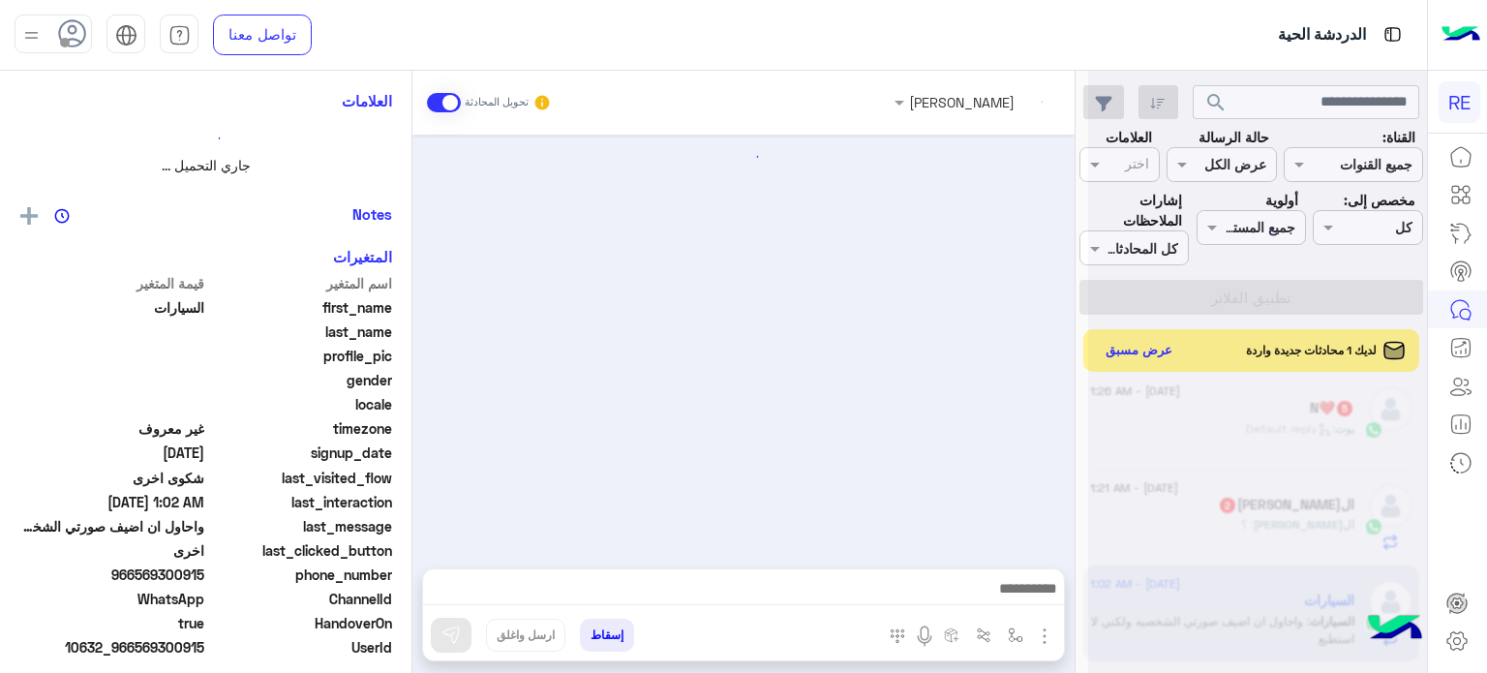
scroll to position [286, 0]
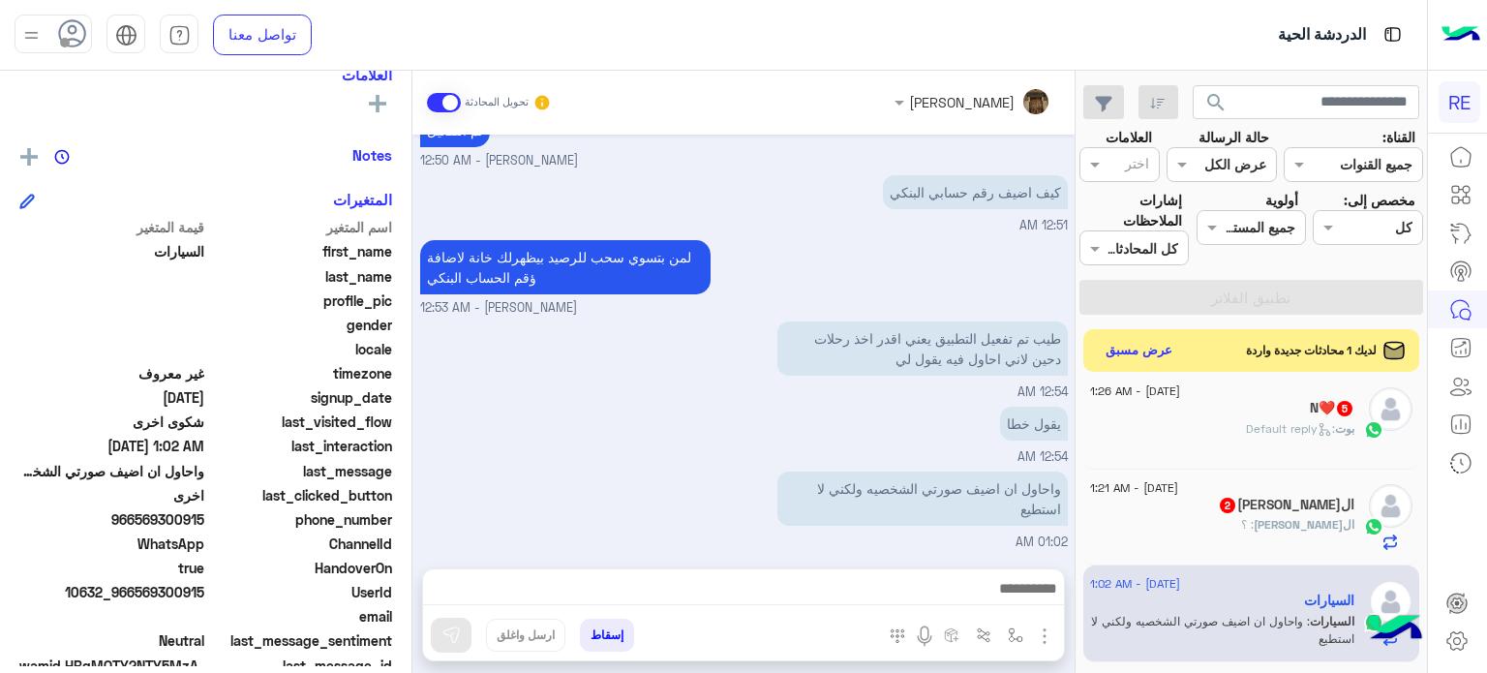
click at [1162, 532] on div "الحمدلله : ؟" at bounding box center [1222, 533] width 264 height 34
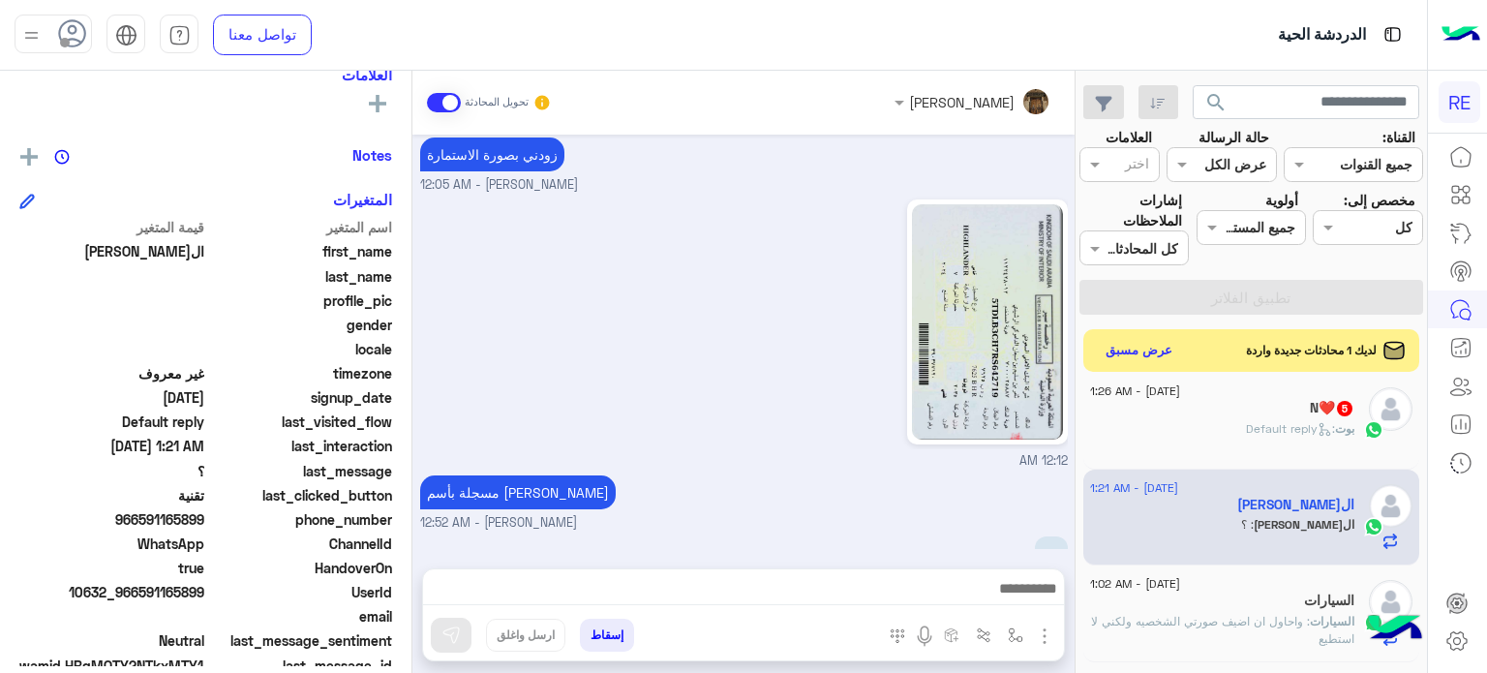
scroll to position [437, 0]
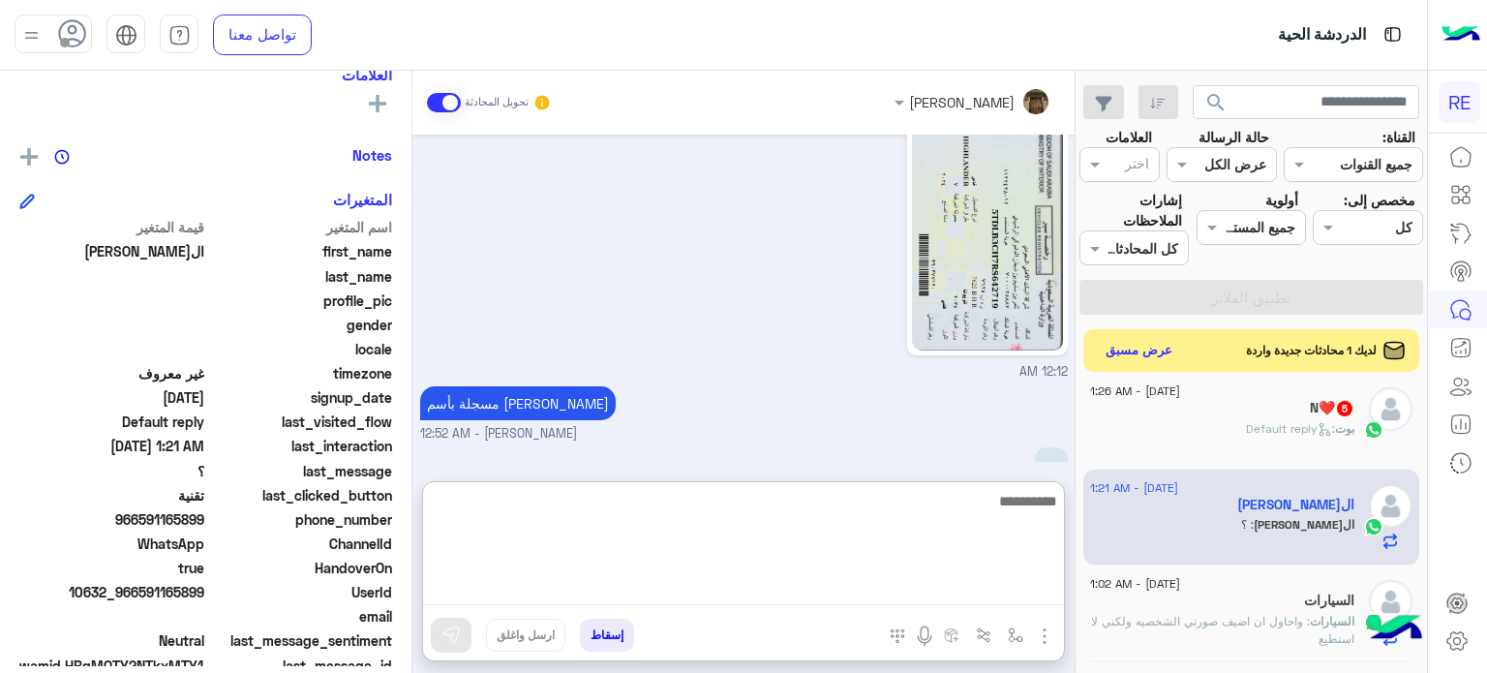
click at [881, 580] on textarea at bounding box center [743, 547] width 641 height 116
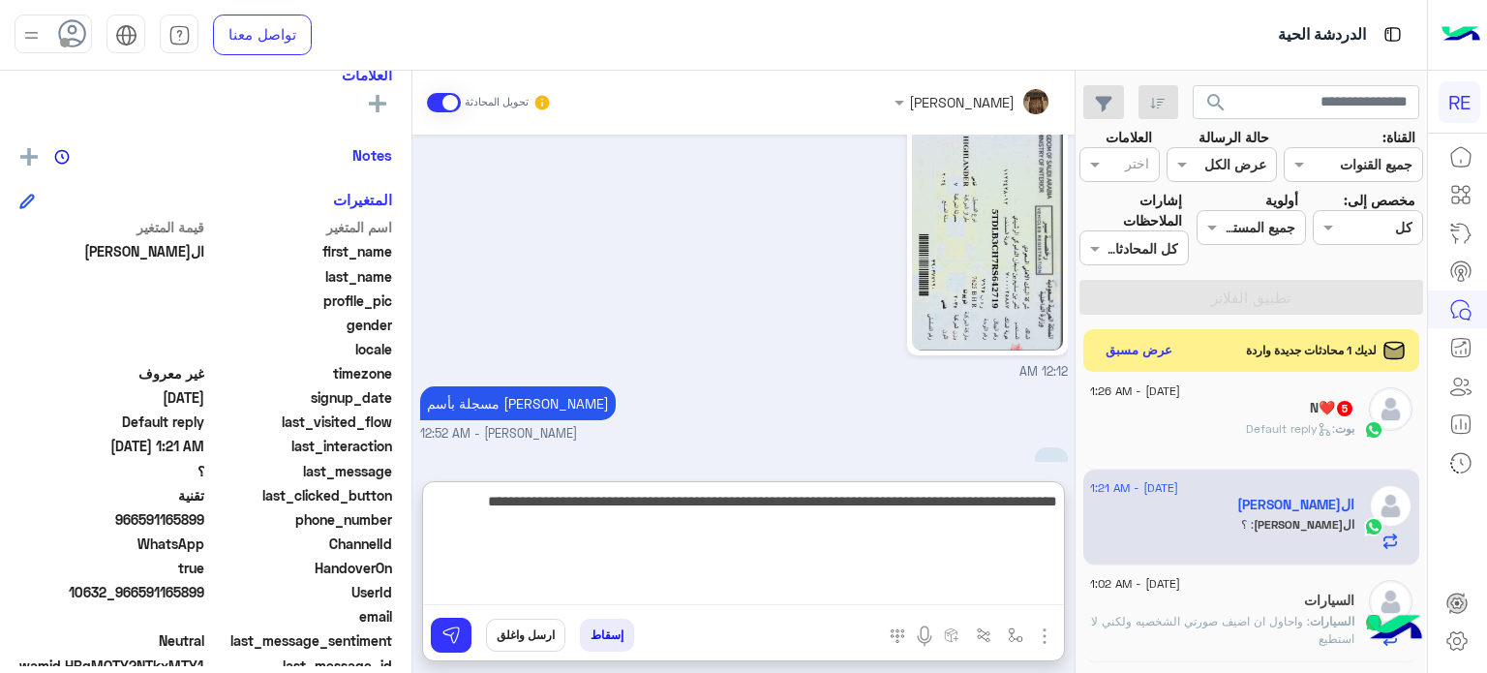
type textarea "**********"
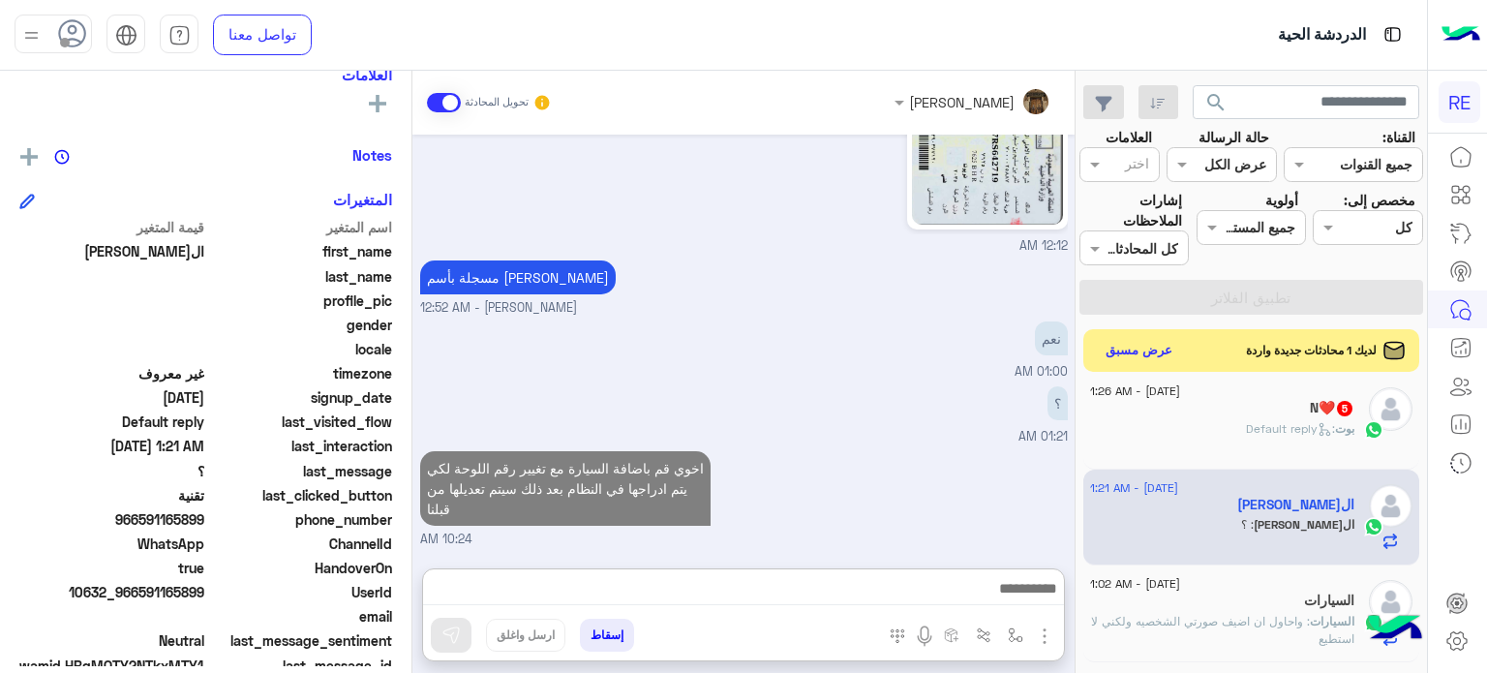
scroll to position [573, 0]
click at [1225, 428] on div "بوت : Default reply" at bounding box center [1222, 437] width 264 height 34
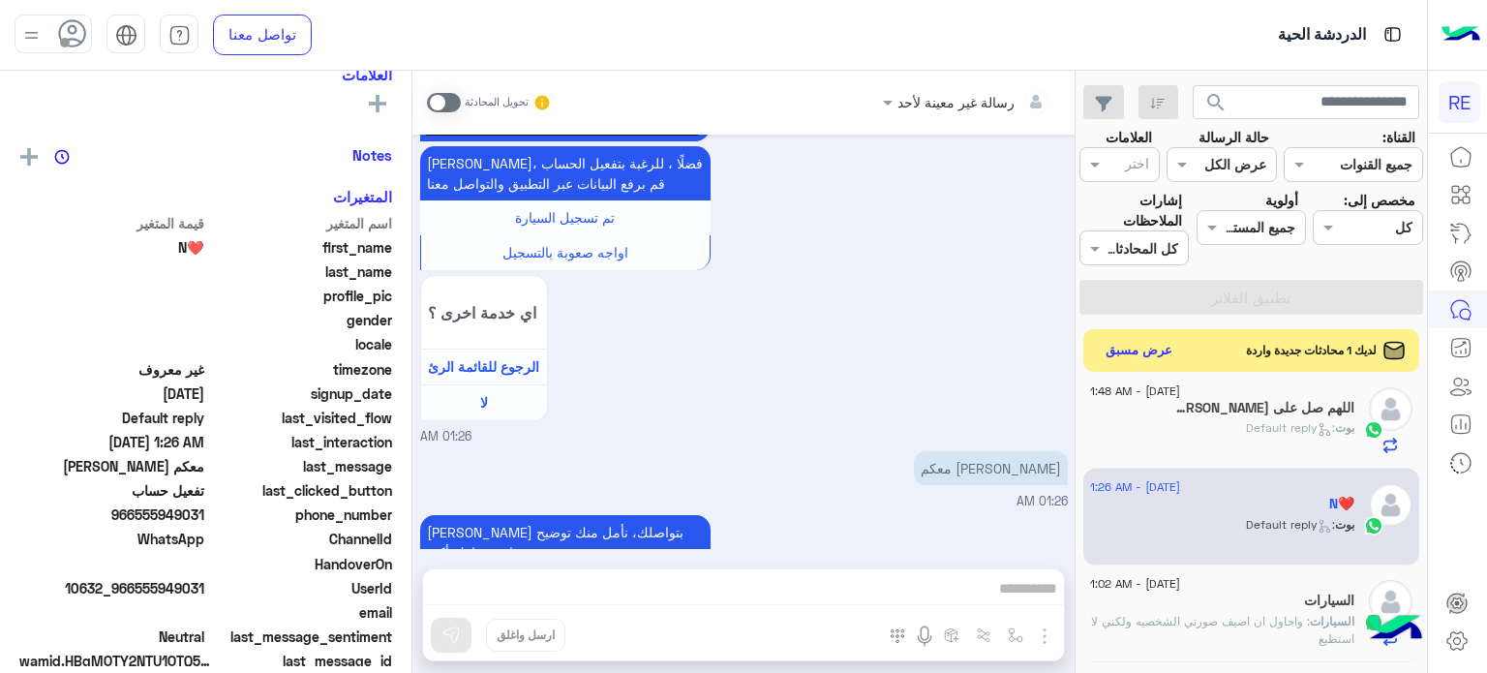
scroll to position [1556, 0]
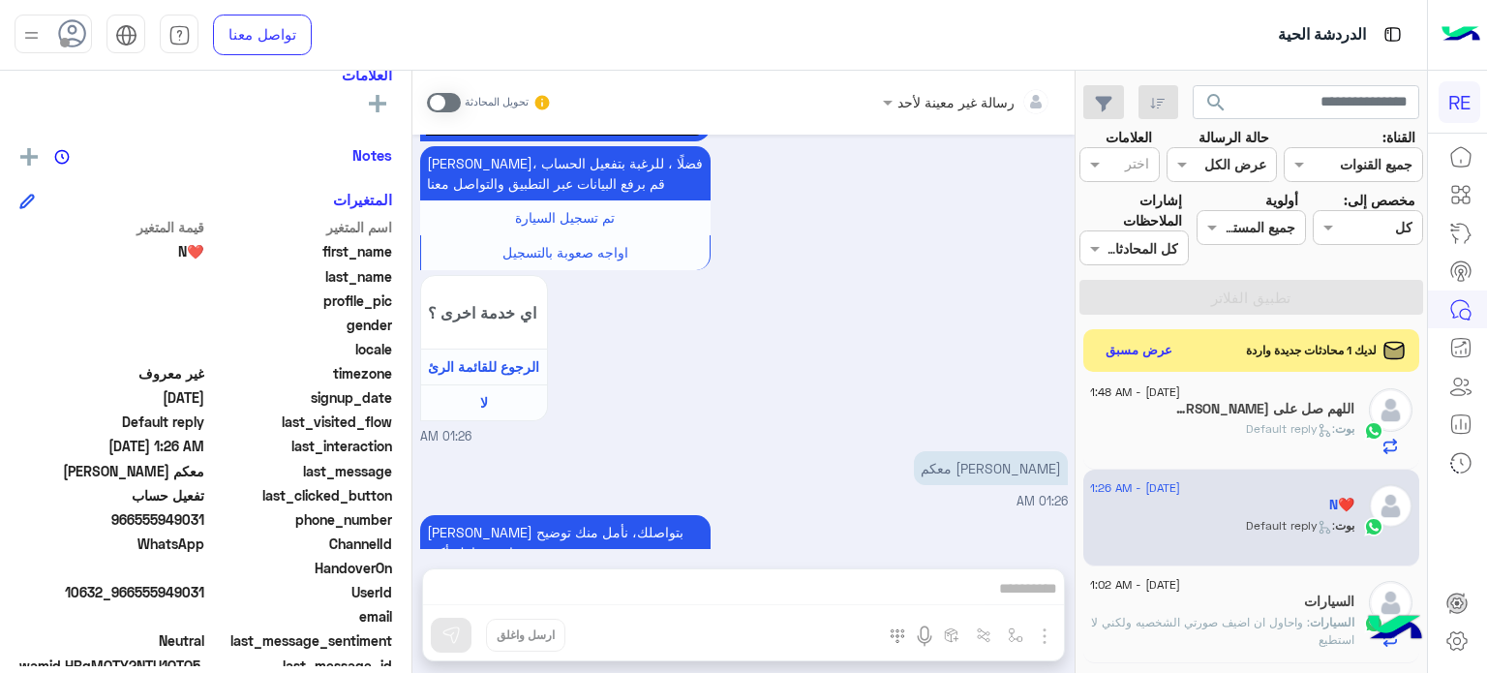
click at [434, 93] on span at bounding box center [444, 102] width 34 height 19
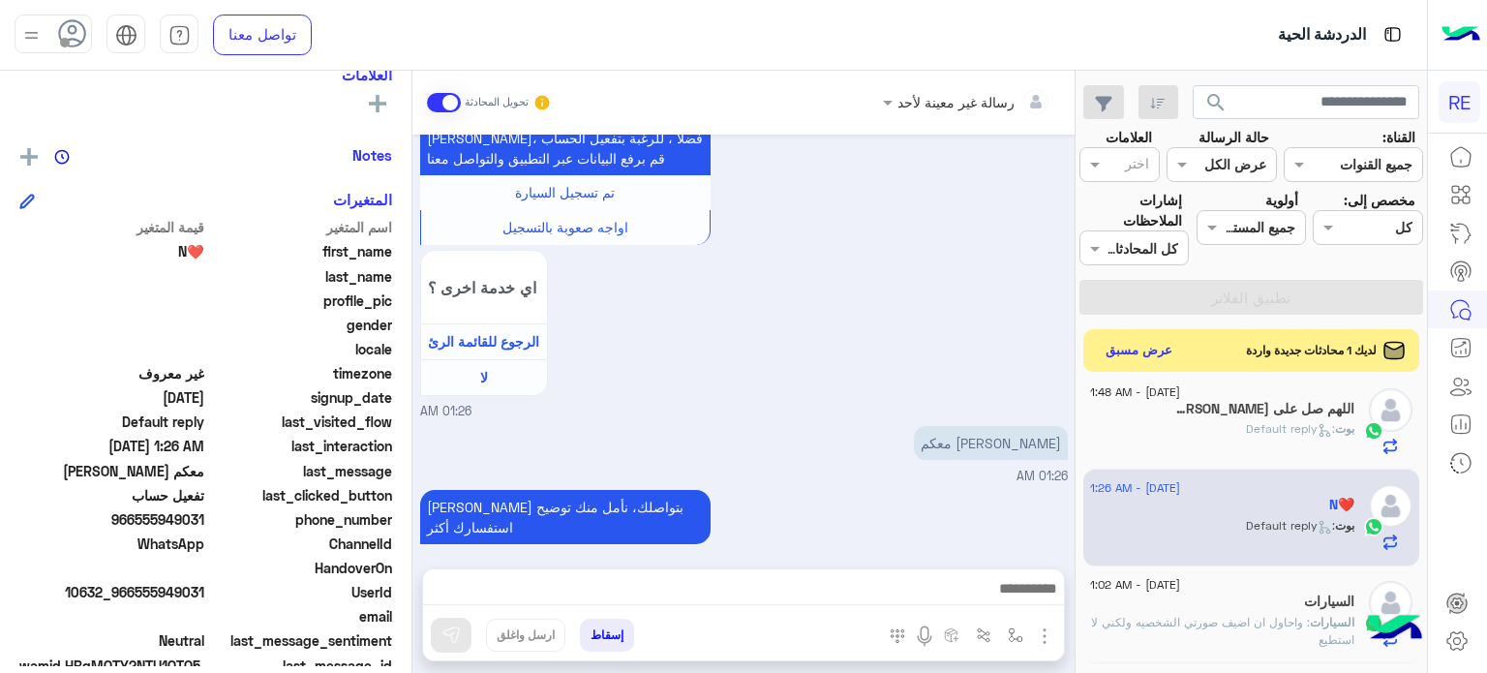
scroll to position [1721, 0]
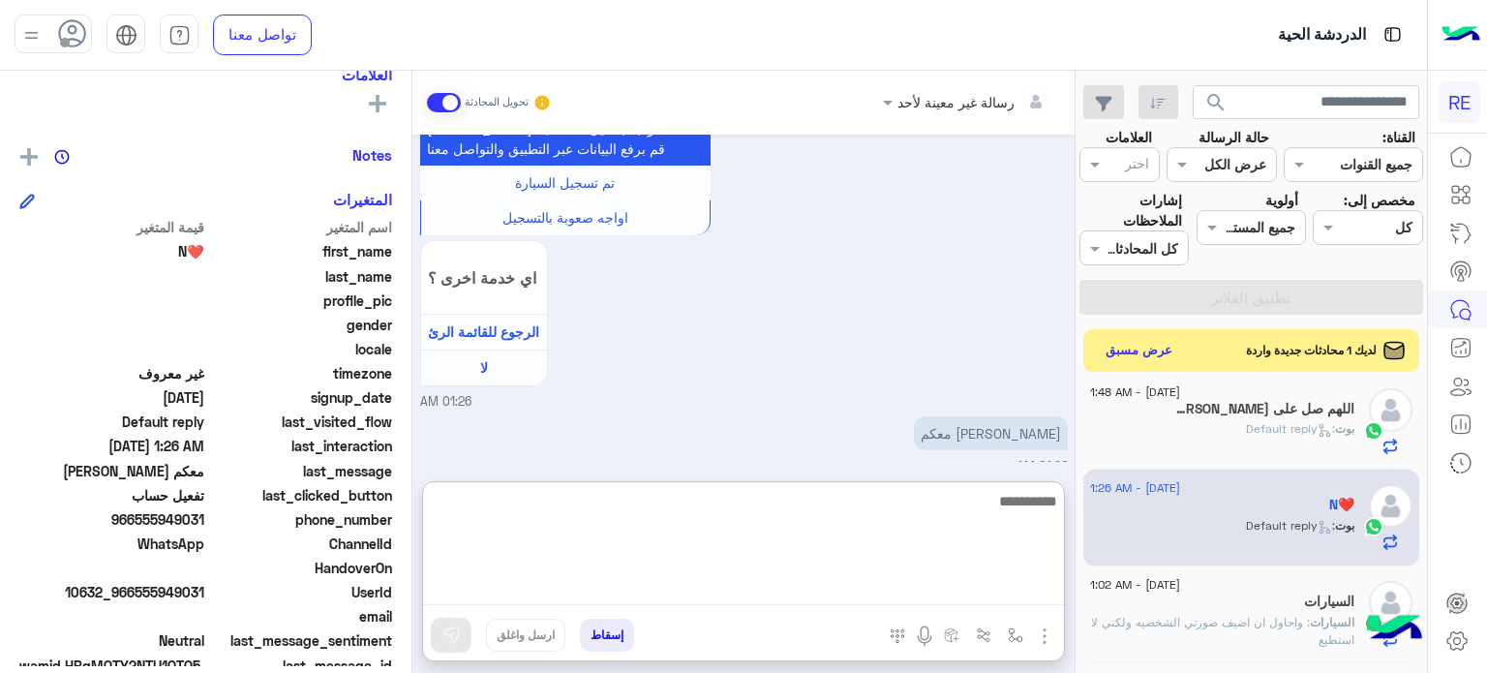
click at [1013, 583] on textarea at bounding box center [743, 547] width 641 height 116
type textarea "**********"
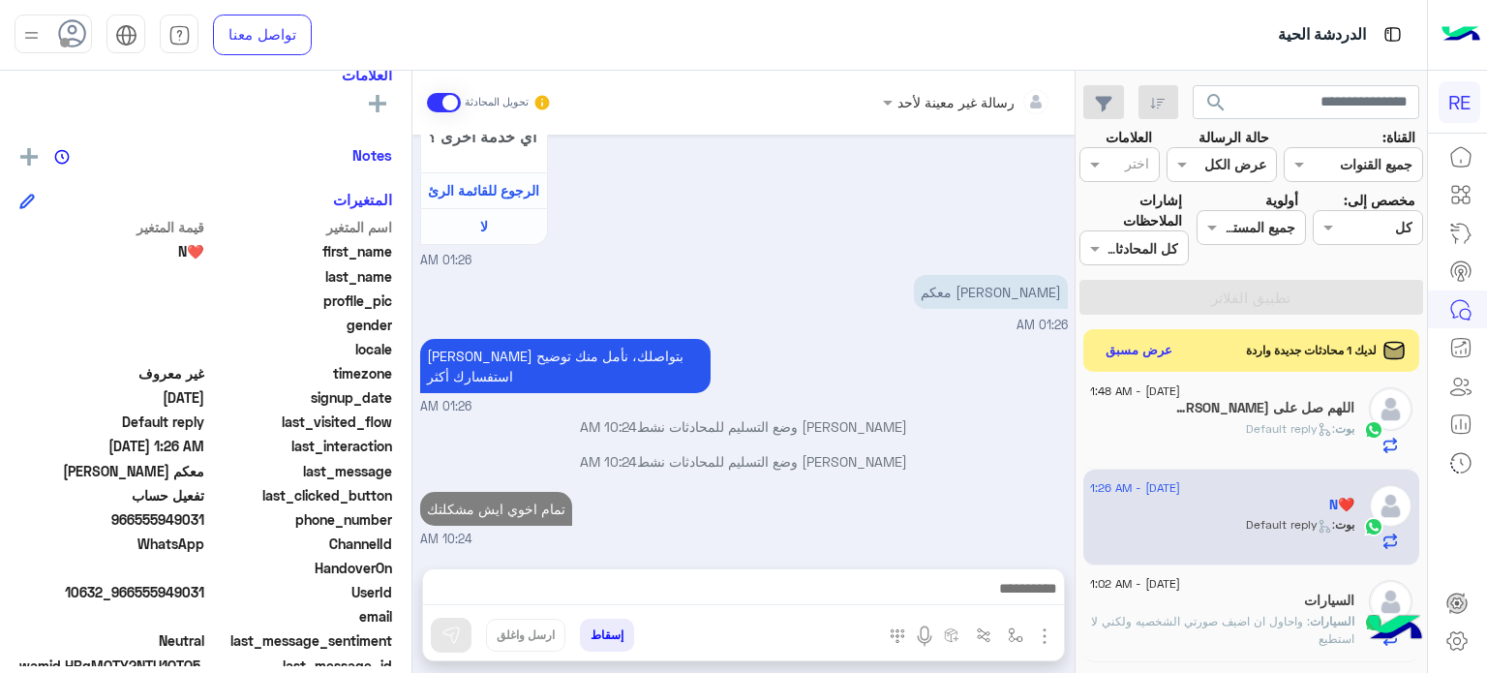
scroll to position [1865, 0]
click at [1220, 435] on div "بوت : Default reply" at bounding box center [1222, 437] width 264 height 34
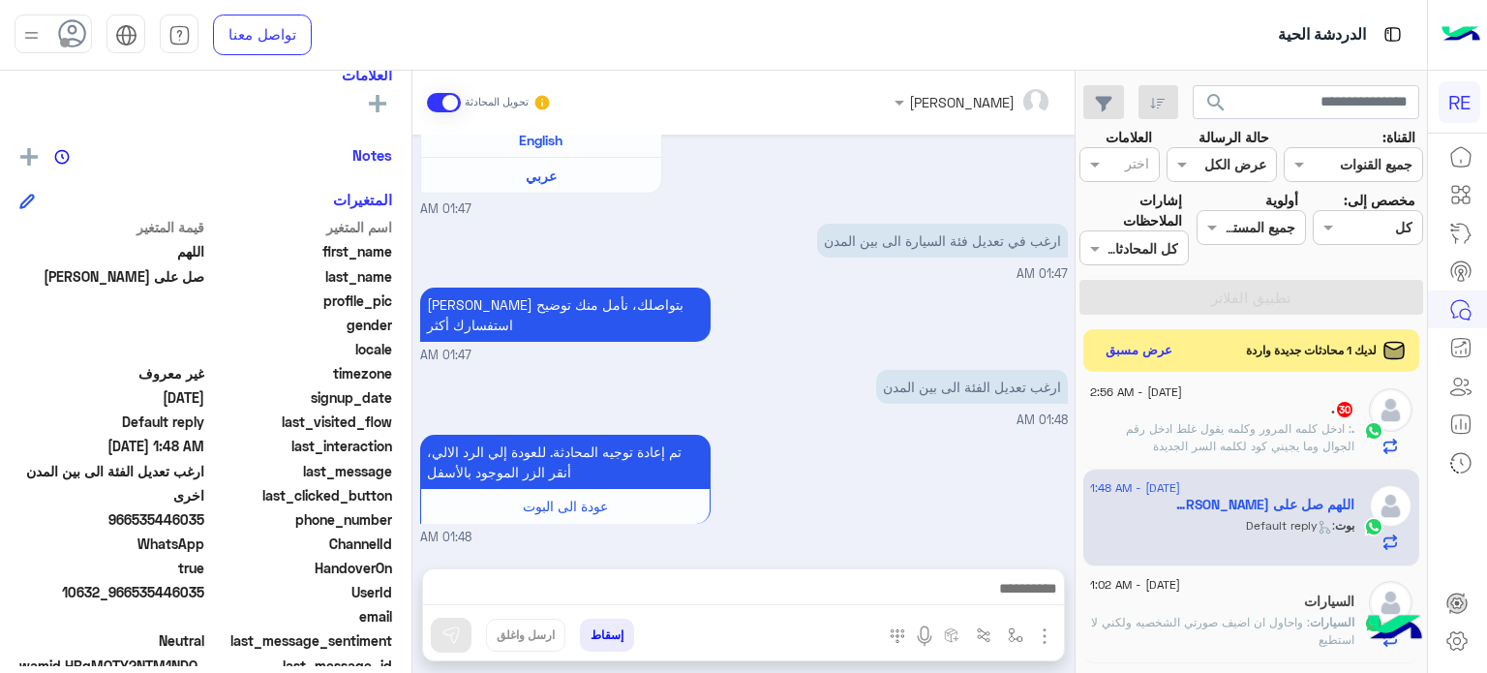
scroll to position [681, 0]
drag, startPoint x: 207, startPoint y: 593, endPoint x: 136, endPoint y: 595, distance: 71.6
click at [136, 595] on div "UserId 10632_966535446035" at bounding box center [205, 594] width 373 height 24
copy span "535446035"
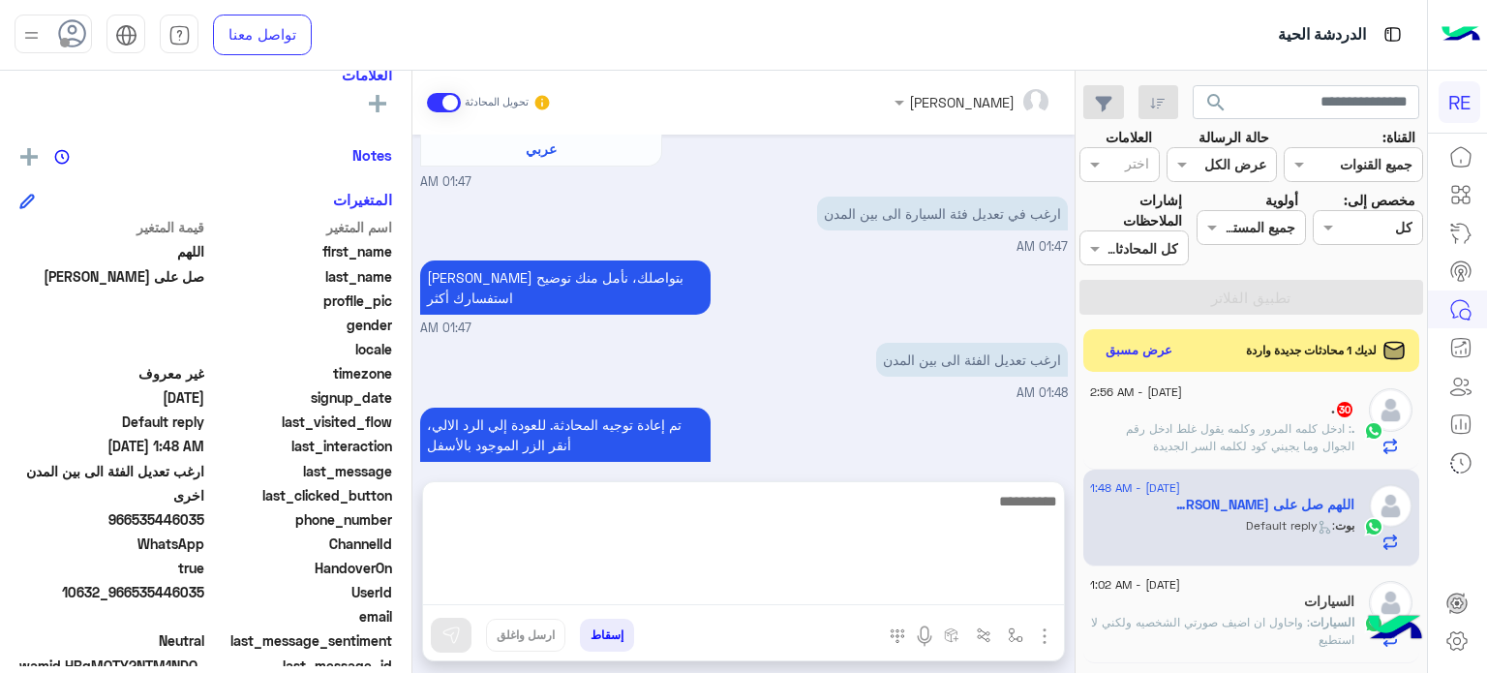
click at [785, 579] on textarea at bounding box center [743, 547] width 641 height 116
type textarea "**********"
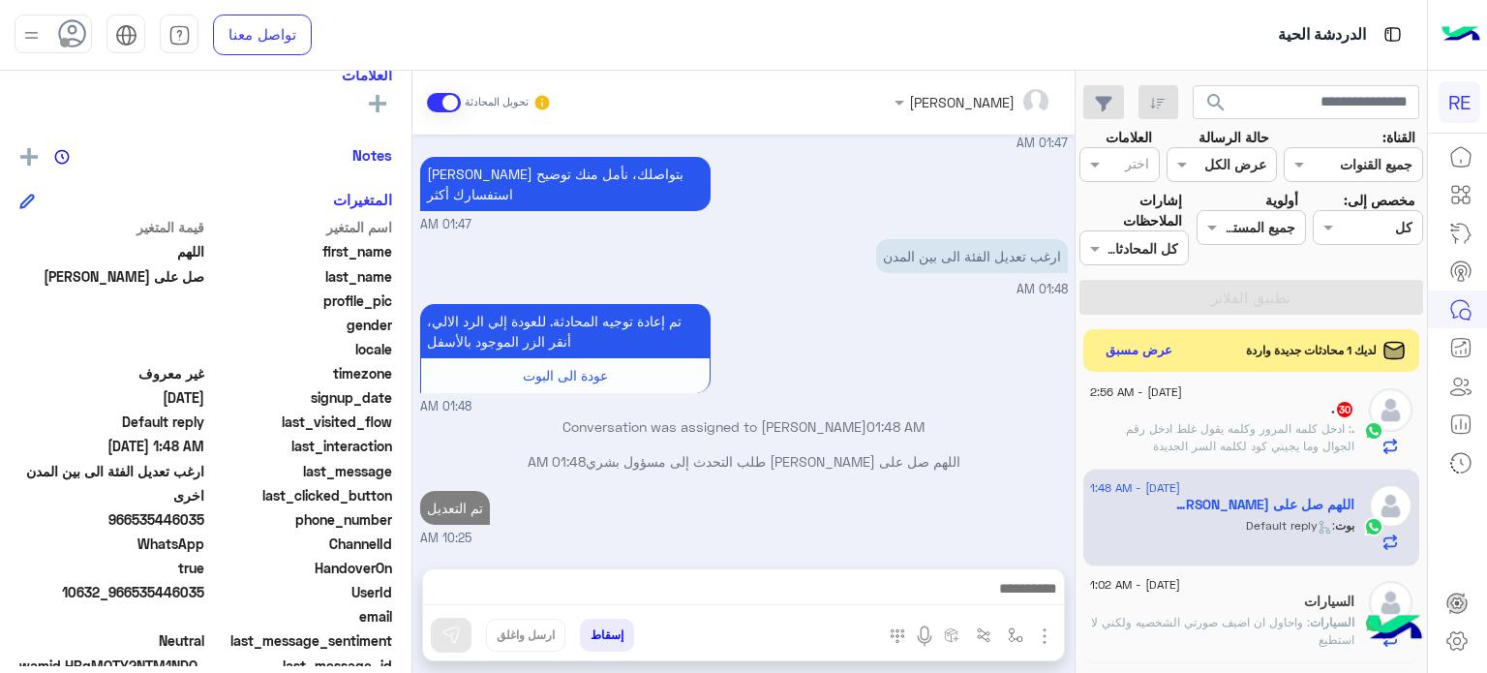
click at [1236, 426] on span ": ادخل كلمه المرور وكلمه يقول غلط ادخل رقم الجوال وما يجيني كود لكلمه السر الجد…" at bounding box center [1240, 437] width 228 height 32
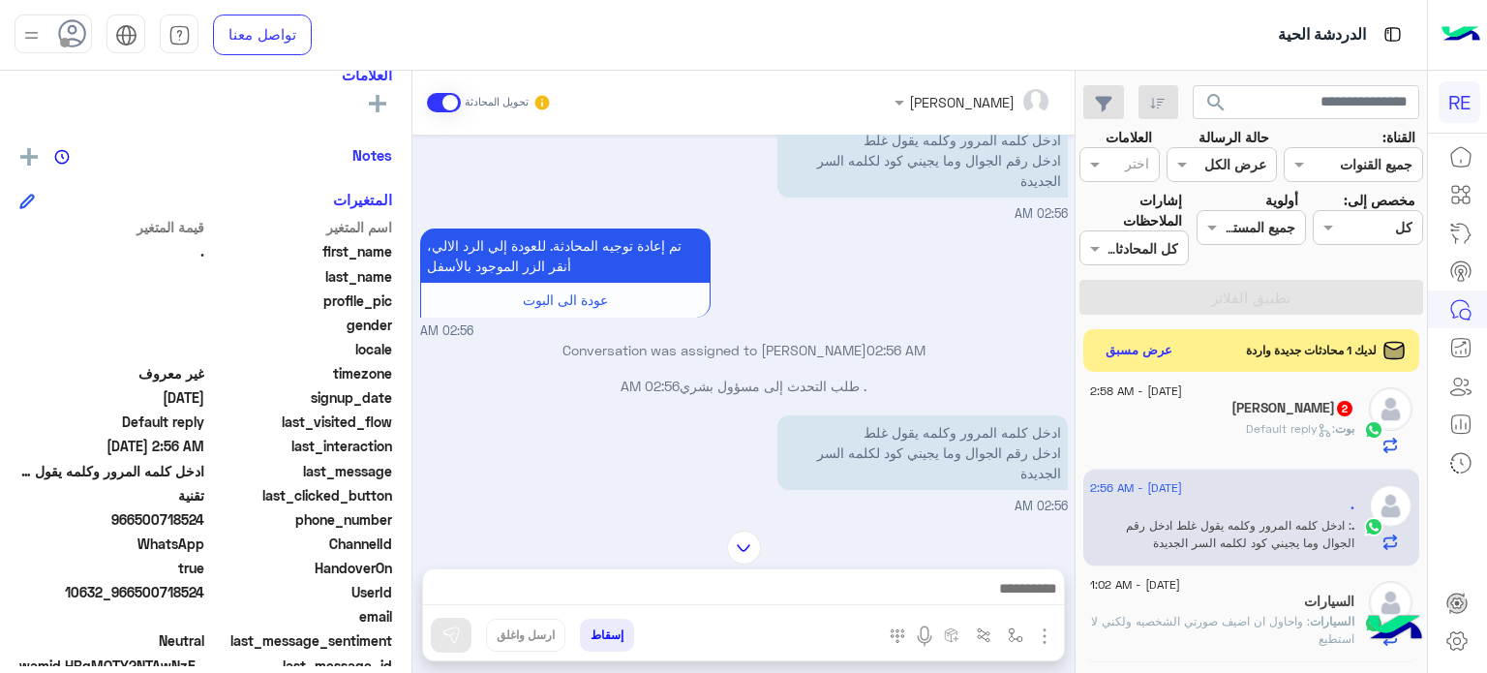
scroll to position [540, 0]
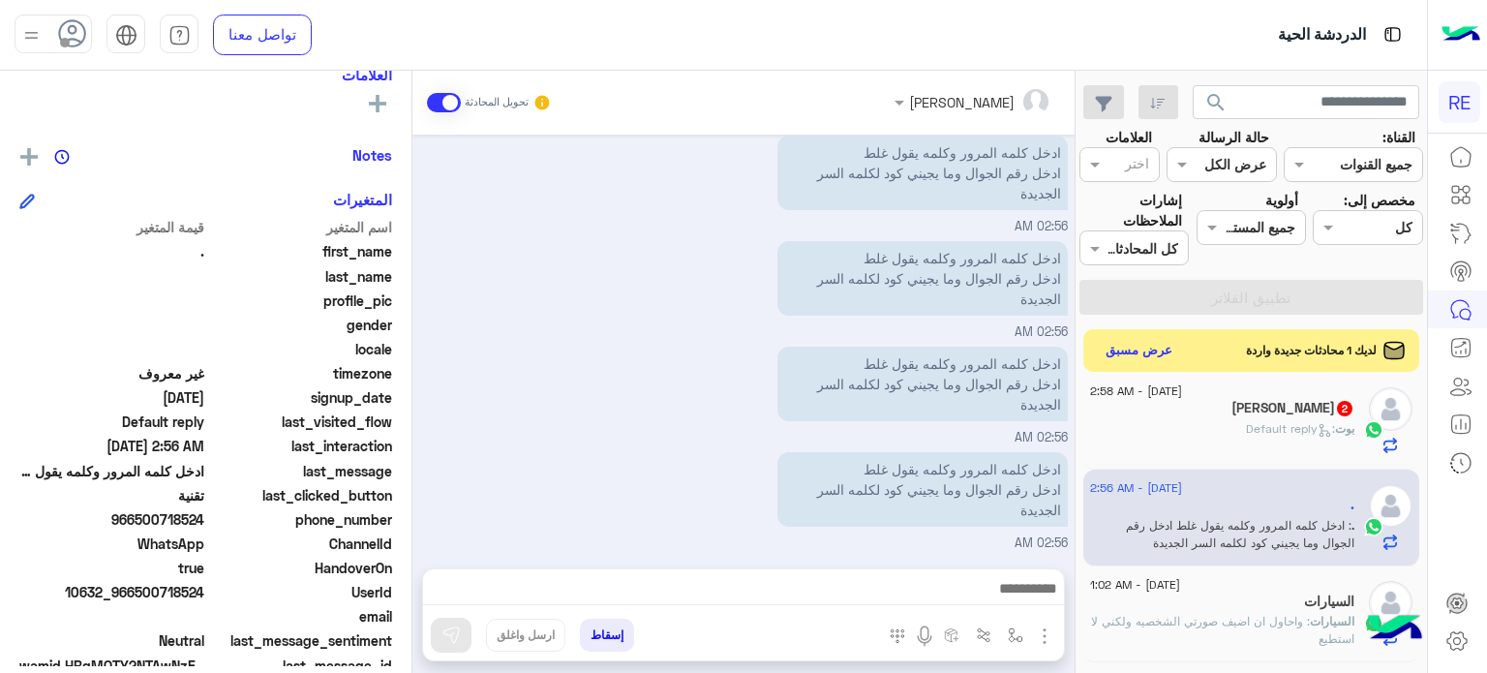
drag, startPoint x: 203, startPoint y: 592, endPoint x: 140, endPoint y: 595, distance: 63.0
click at [140, 595] on span "10632_966500718524" at bounding box center [111, 592] width 185 height 20
copy span "500718524"
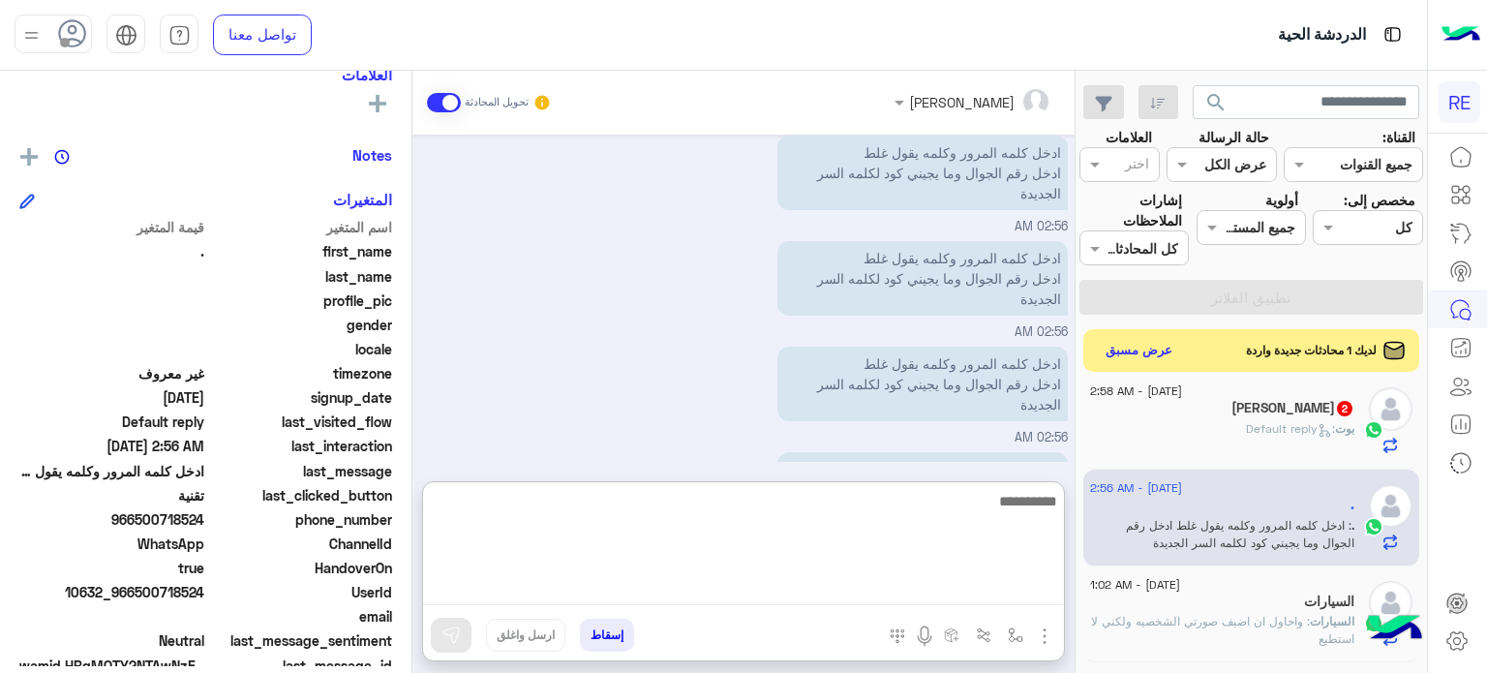
click at [887, 586] on textarea at bounding box center [743, 547] width 641 height 116
paste textarea "**********"
type textarea "**********"
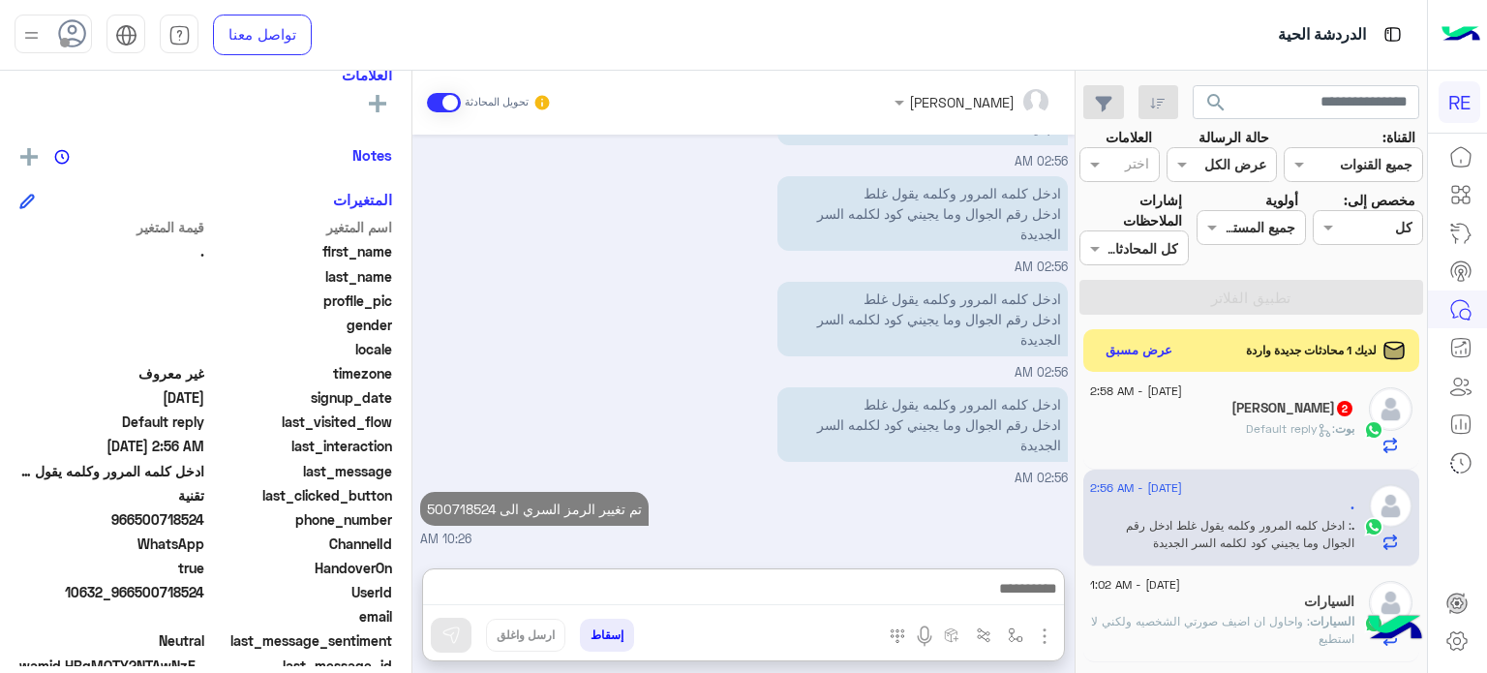
click at [1293, 432] on span ": Default reply" at bounding box center [1290, 428] width 89 height 15
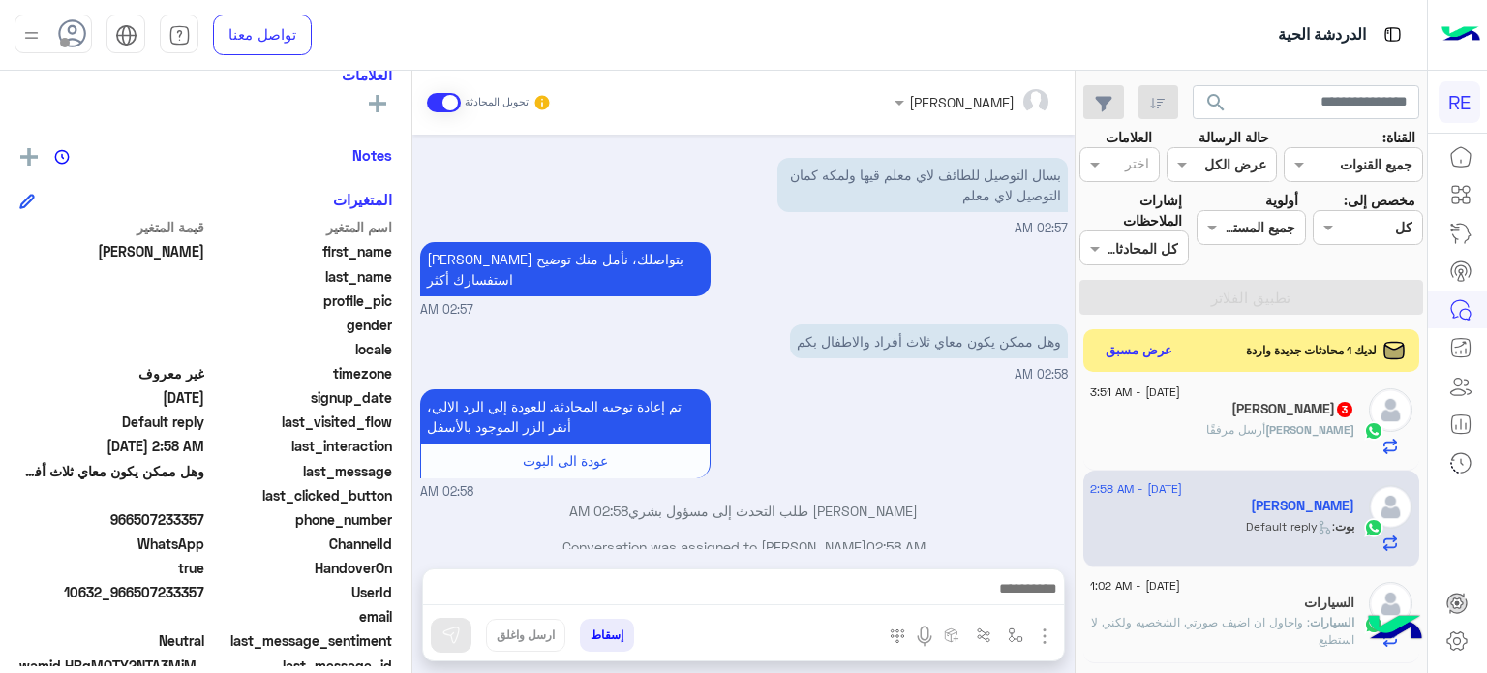
scroll to position [460, 0]
click at [863, 572] on div at bounding box center [743, 593] width 641 height 48
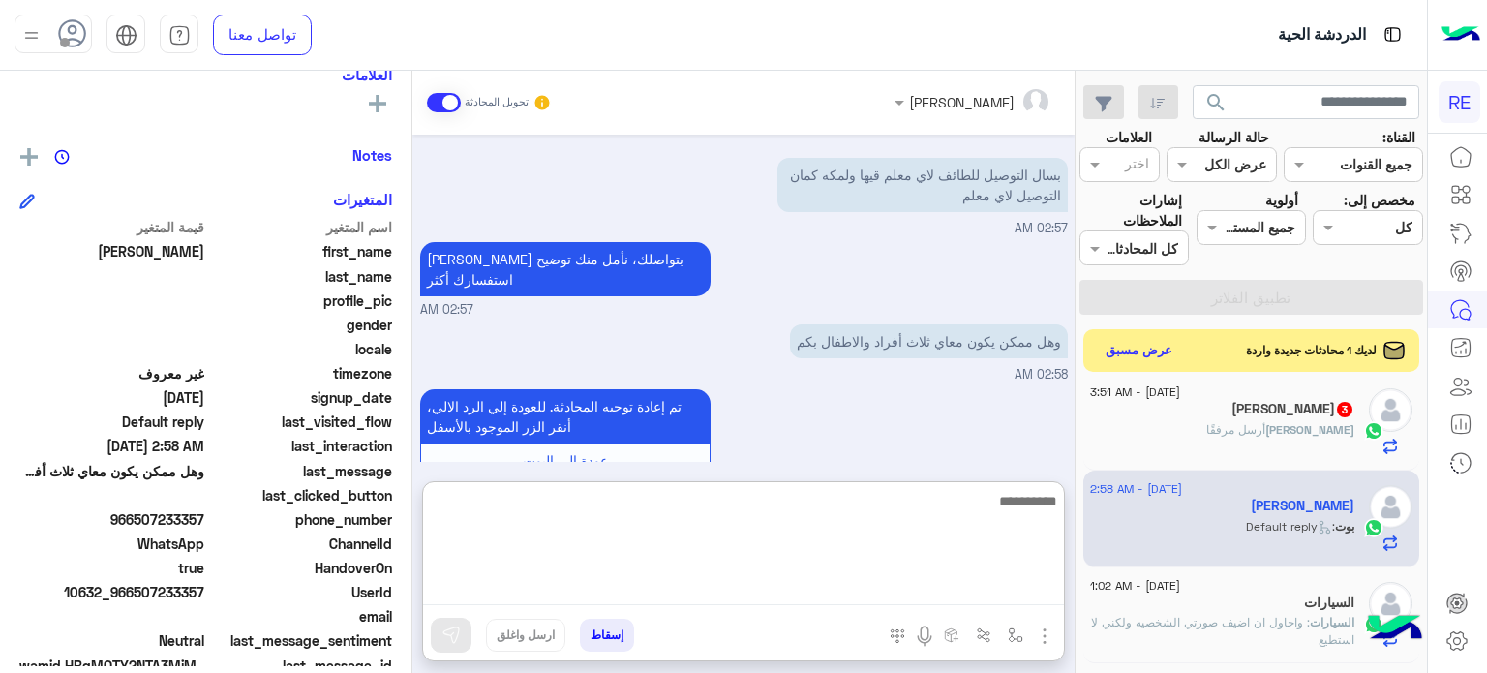
click at [863, 580] on textarea at bounding box center [743, 547] width 641 height 116
type textarea "*"
type textarea "**********"
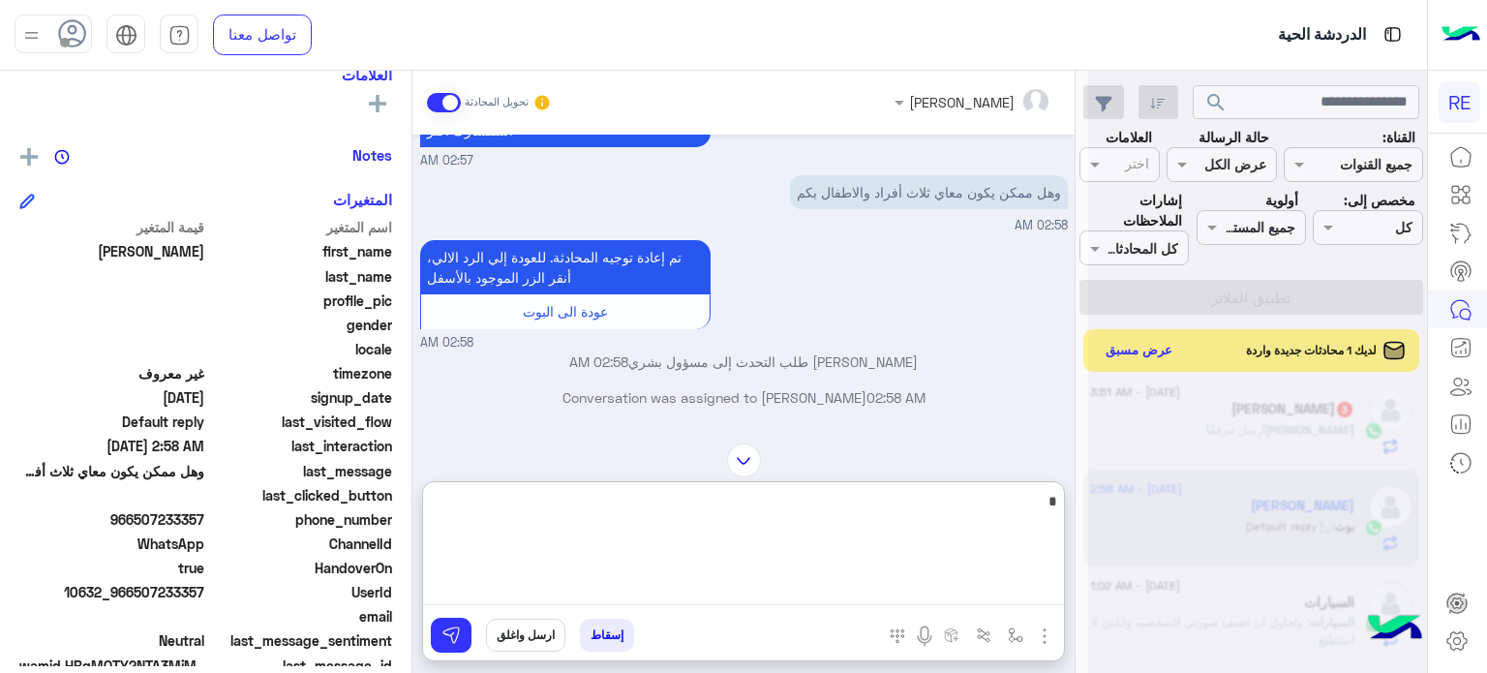
scroll to position [0, 0]
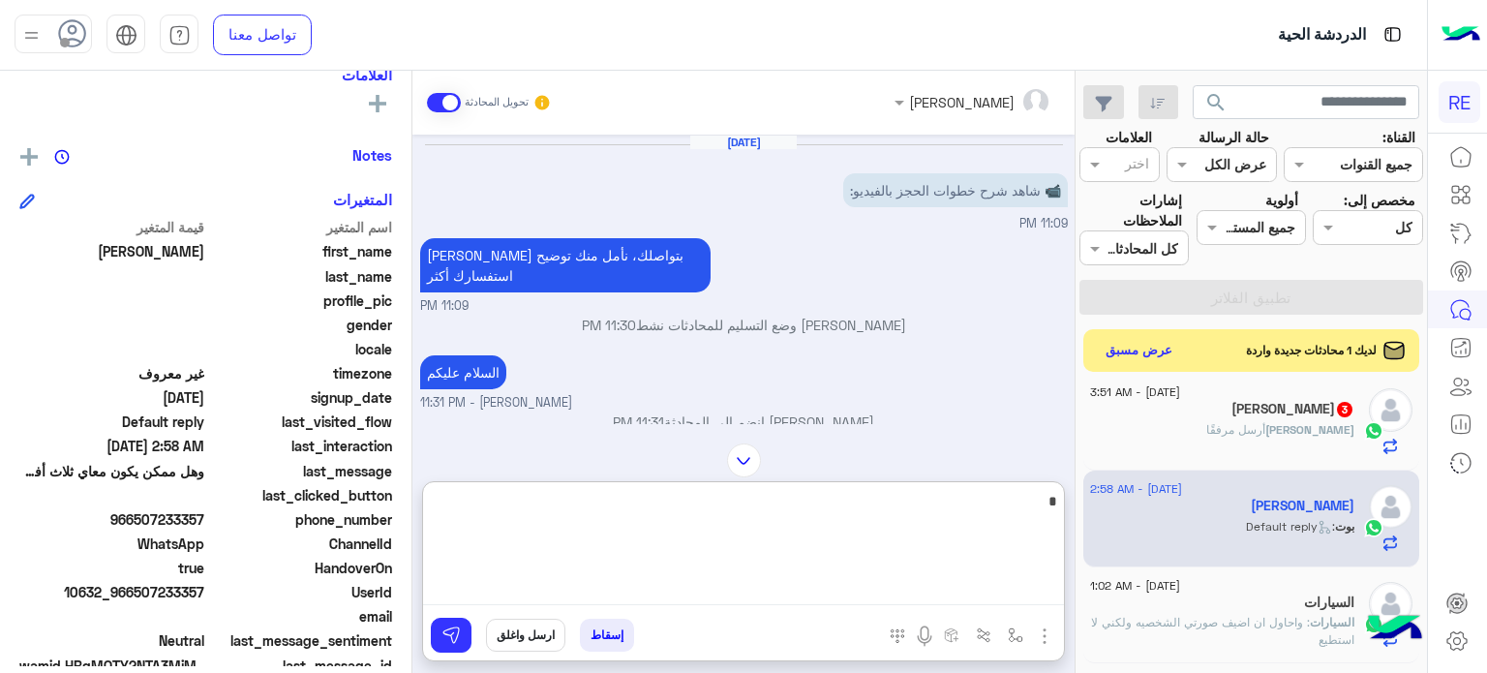
type textarea "*"
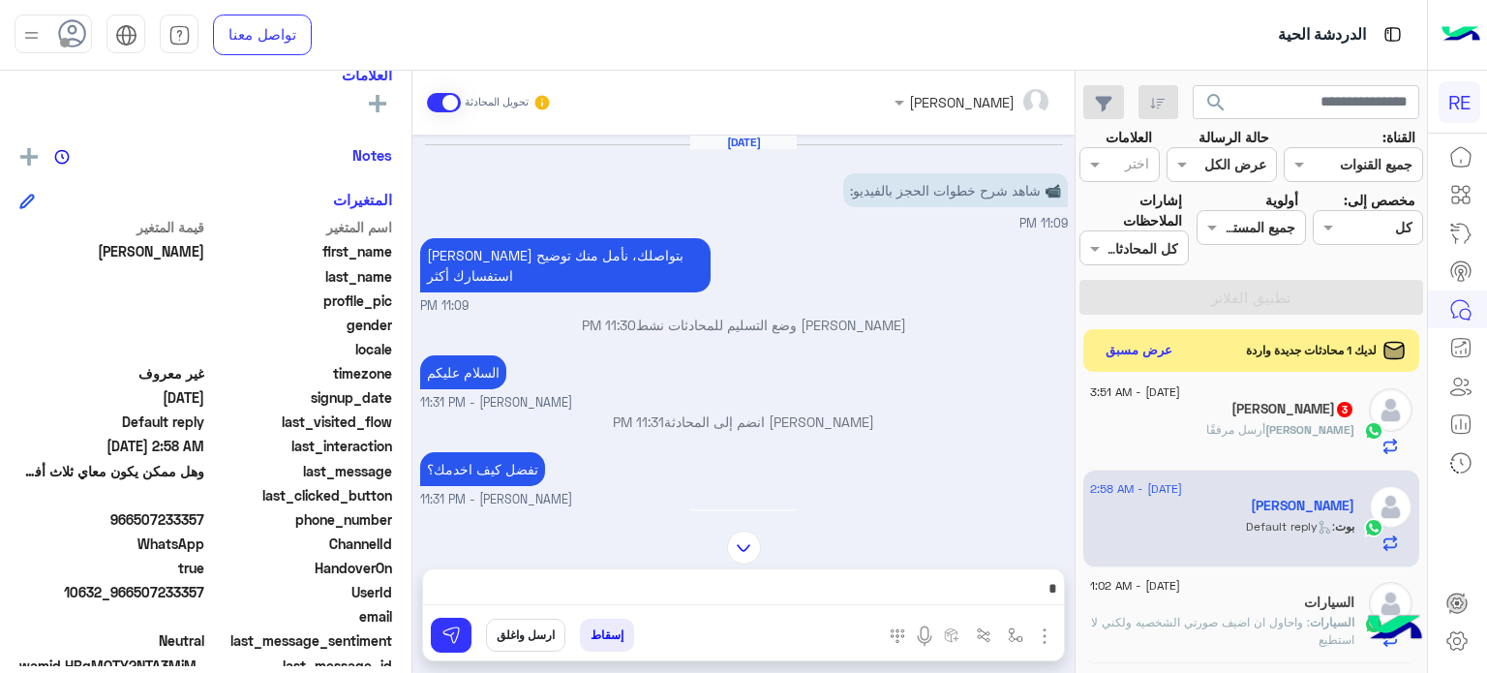
click at [1120, 431] on div "عبدالمحسن أرسل مرفقًا" at bounding box center [1222, 438] width 264 height 34
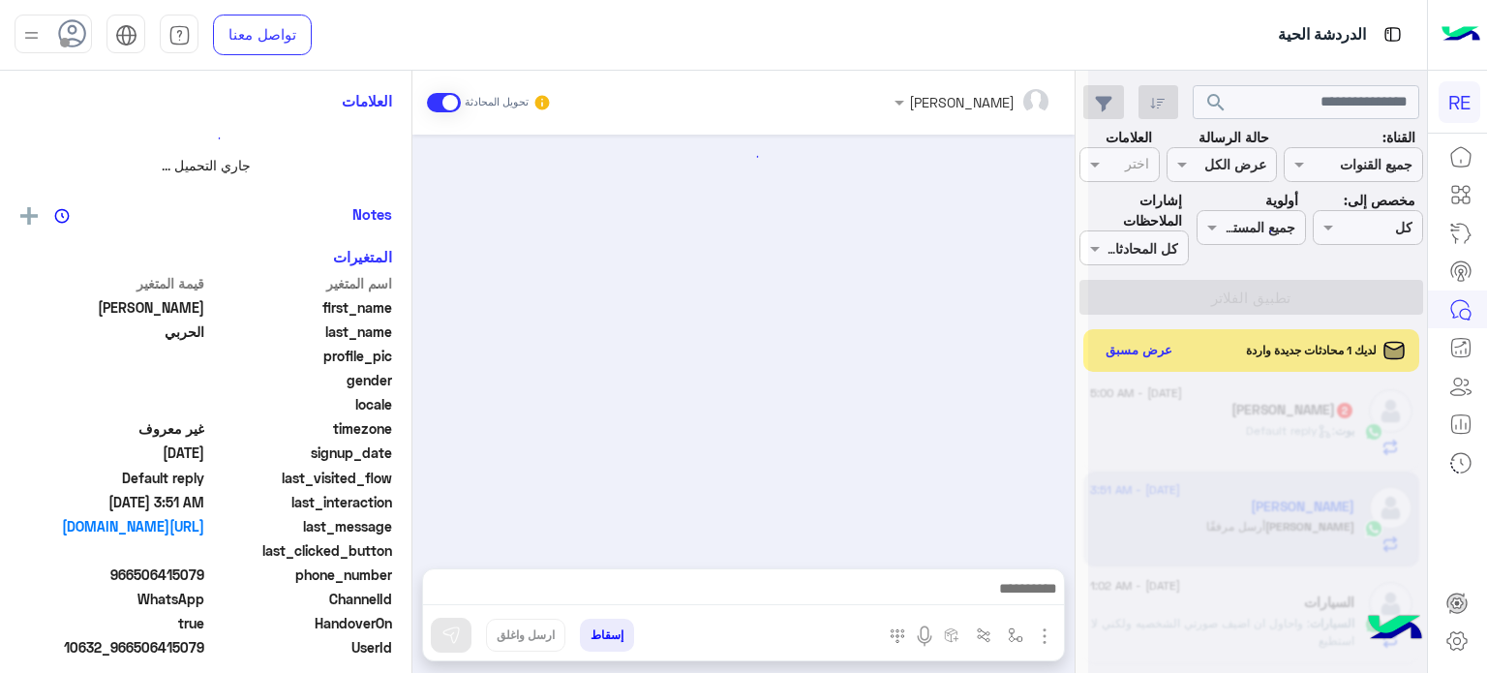
scroll to position [271, 0]
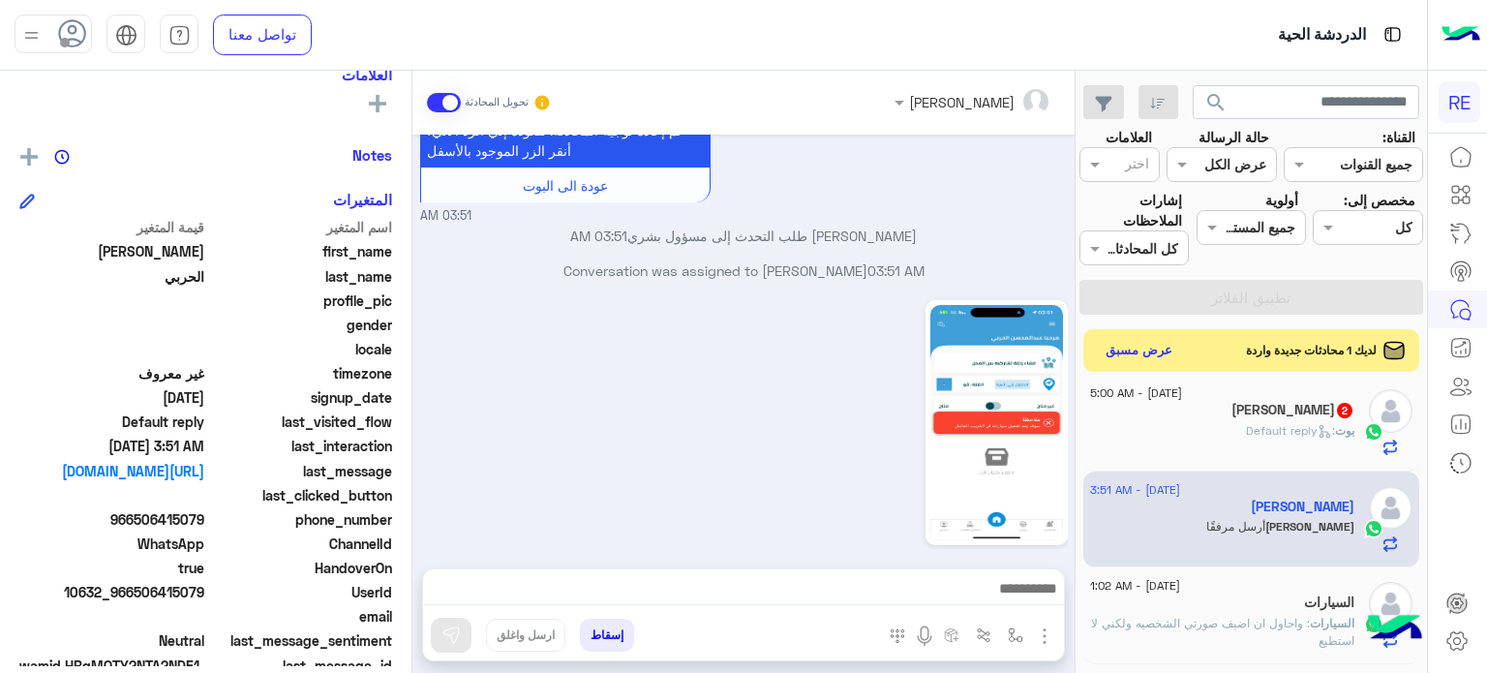
click at [201, 516] on span "966506415079" at bounding box center [111, 519] width 185 height 20
drag, startPoint x: 205, startPoint y: 516, endPoint x: 138, endPoint y: 514, distance: 66.8
click at [138, 514] on span "966506415079" at bounding box center [111, 519] width 185 height 20
copy span "506415079"
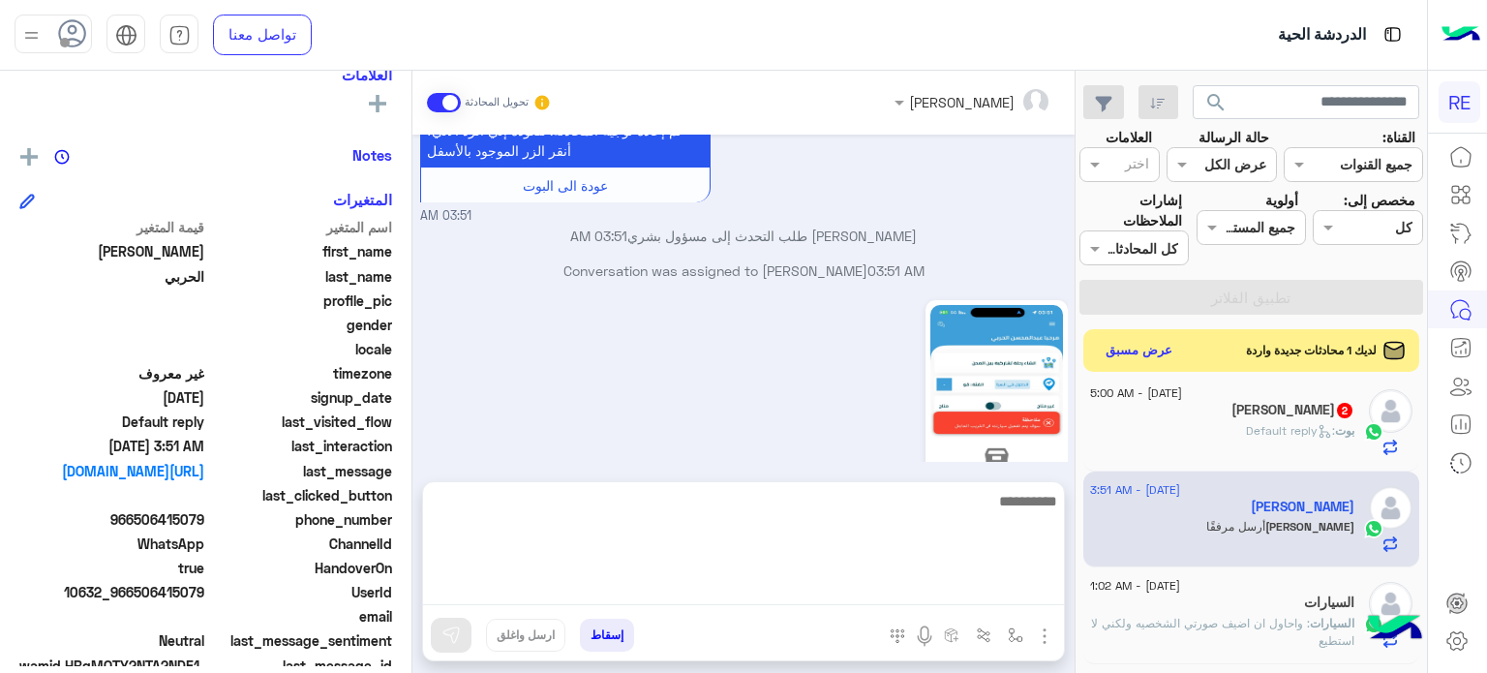
click at [898, 576] on textarea at bounding box center [743, 547] width 641 height 116
type textarea "**********"
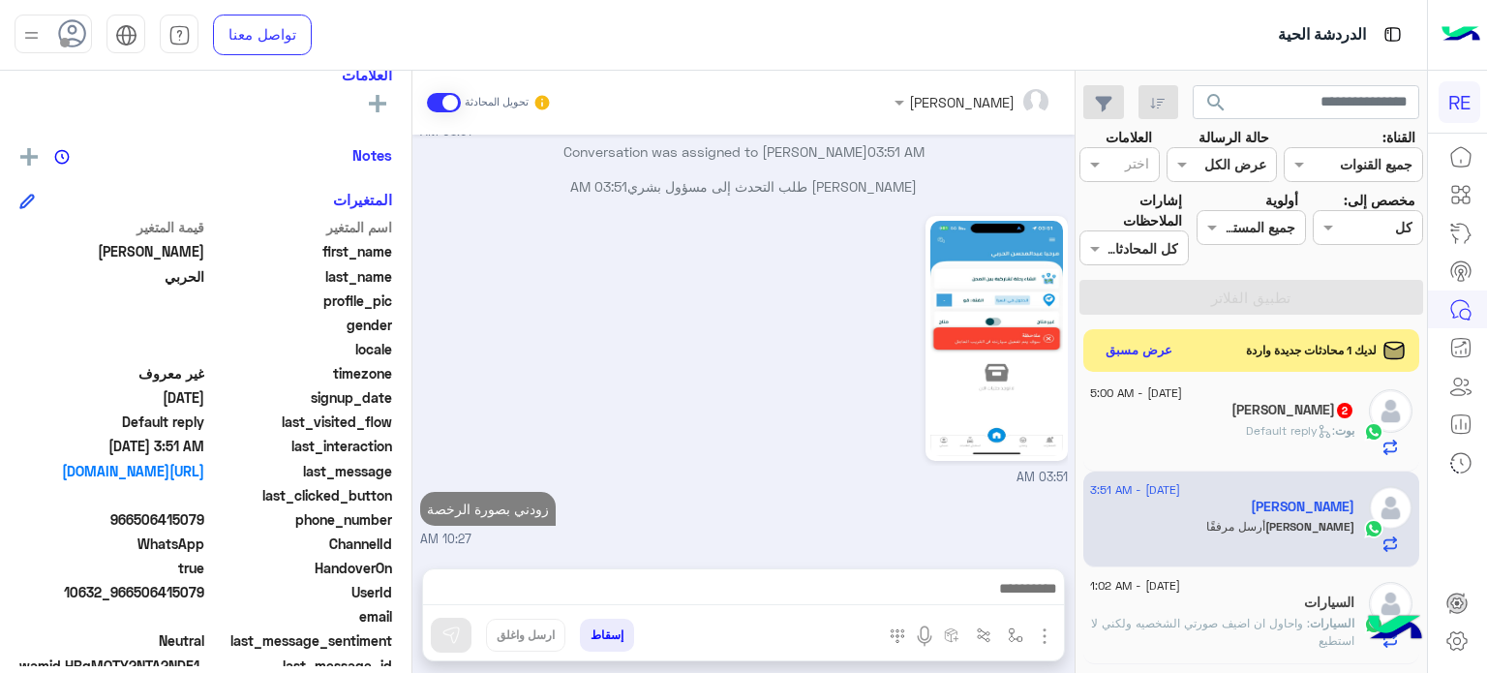
scroll to position [0, 0]
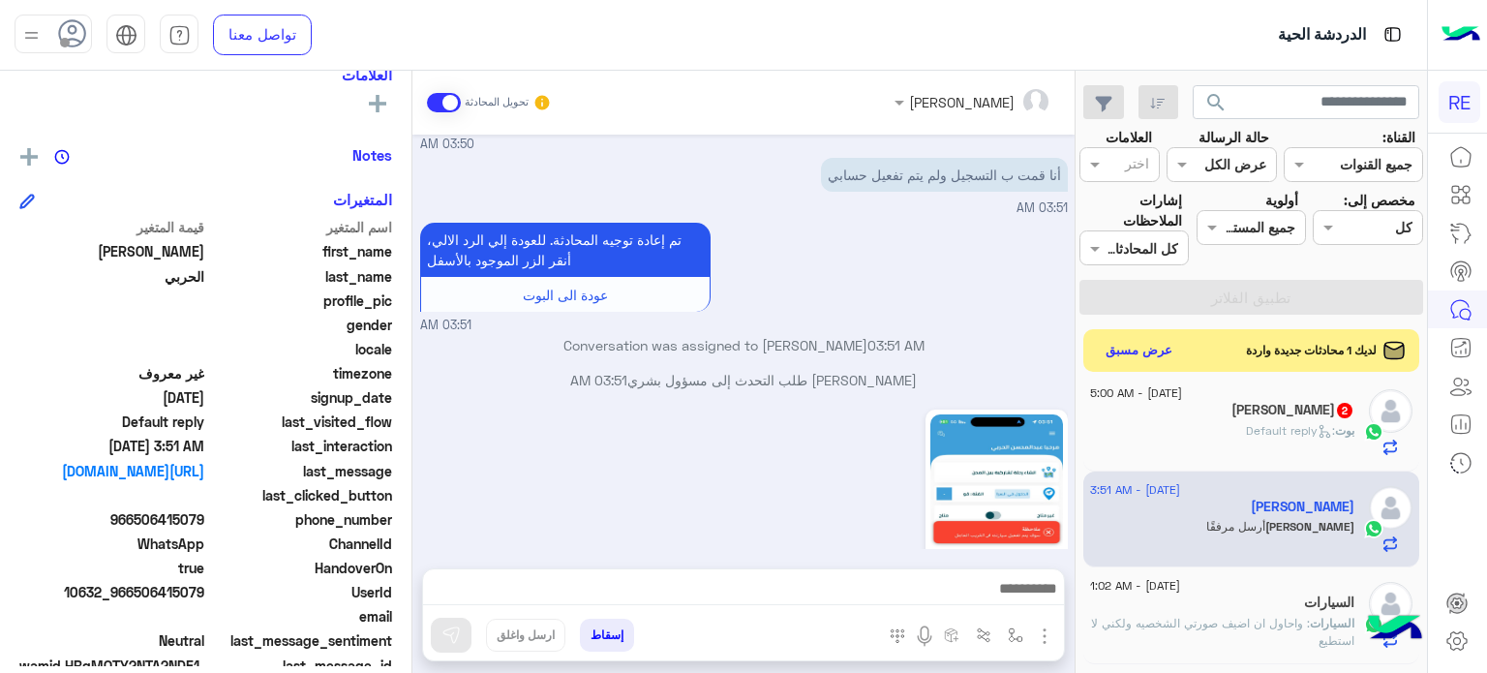
click at [1205, 435] on div "بوت : Default reply" at bounding box center [1222, 439] width 264 height 34
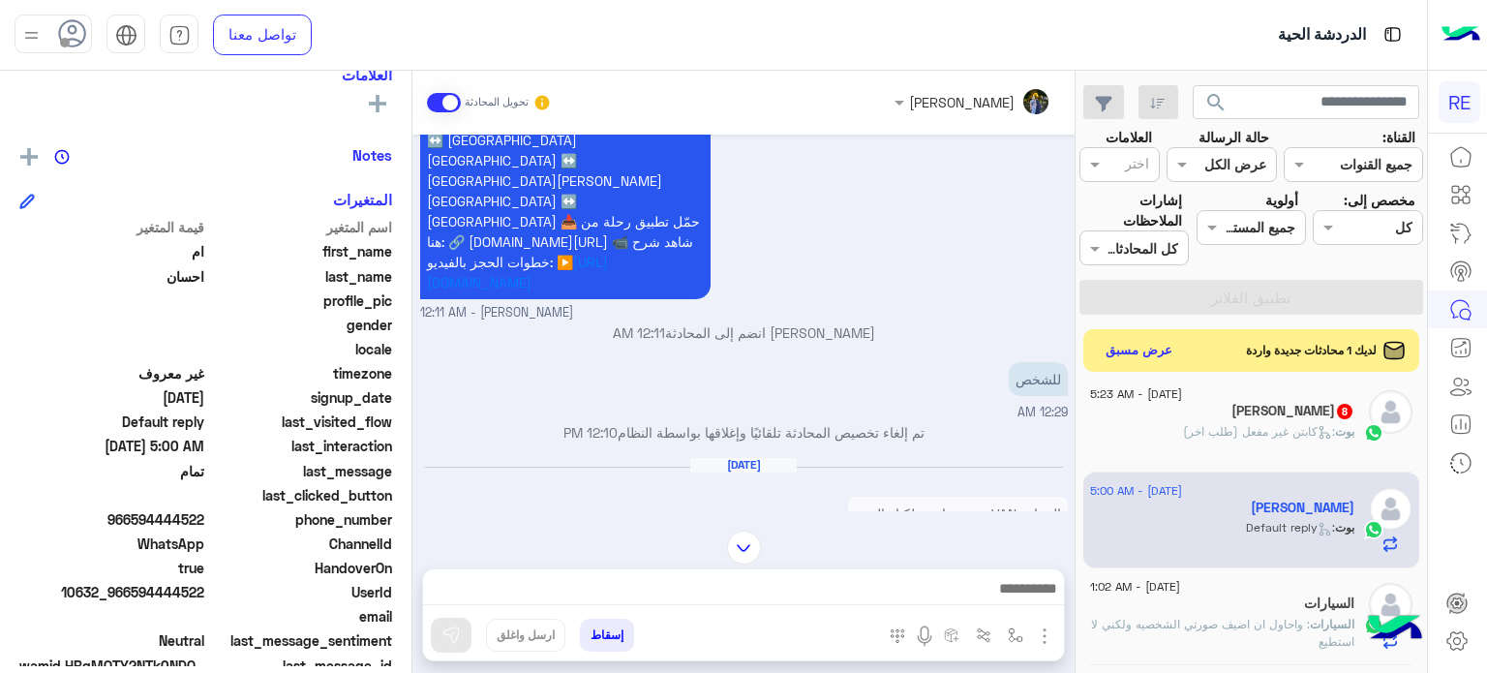
scroll to position [949, 0]
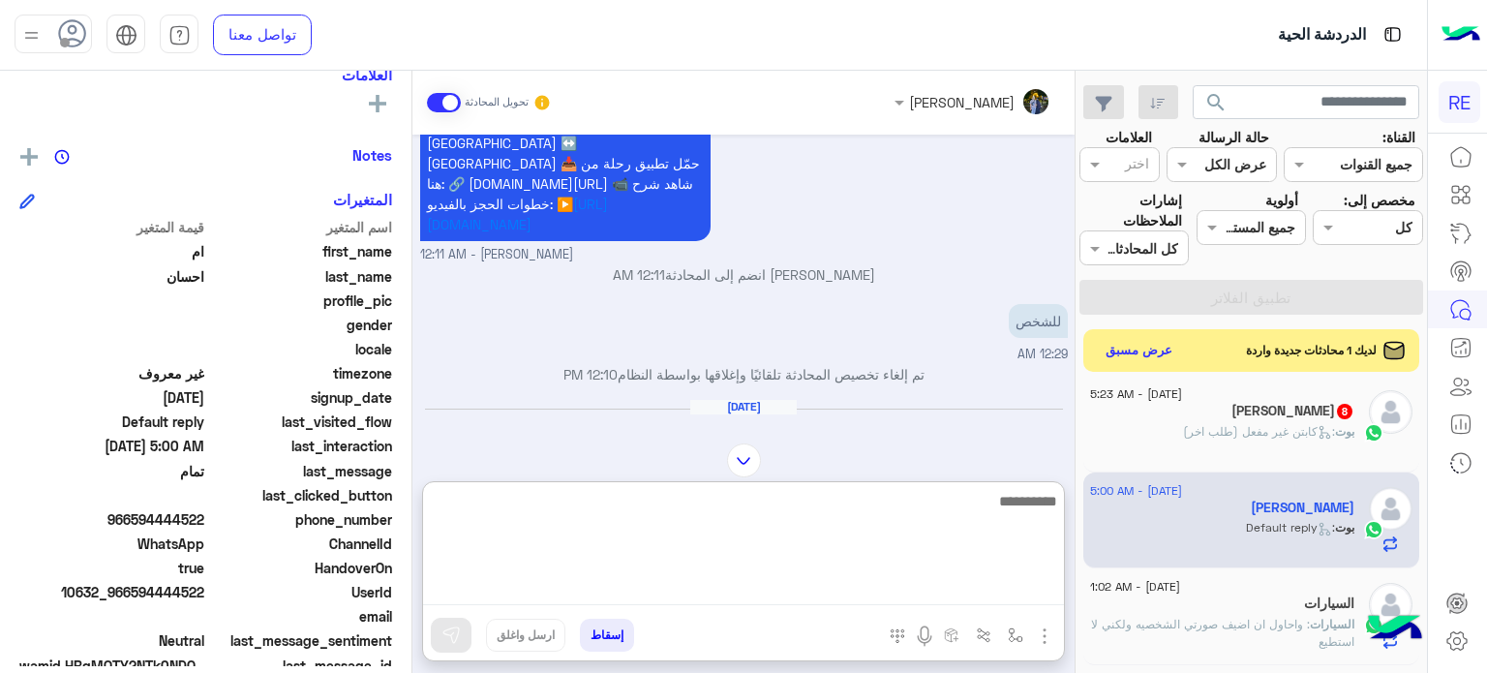
click at [891, 584] on textarea at bounding box center [743, 547] width 641 height 116
type textarea "**********"
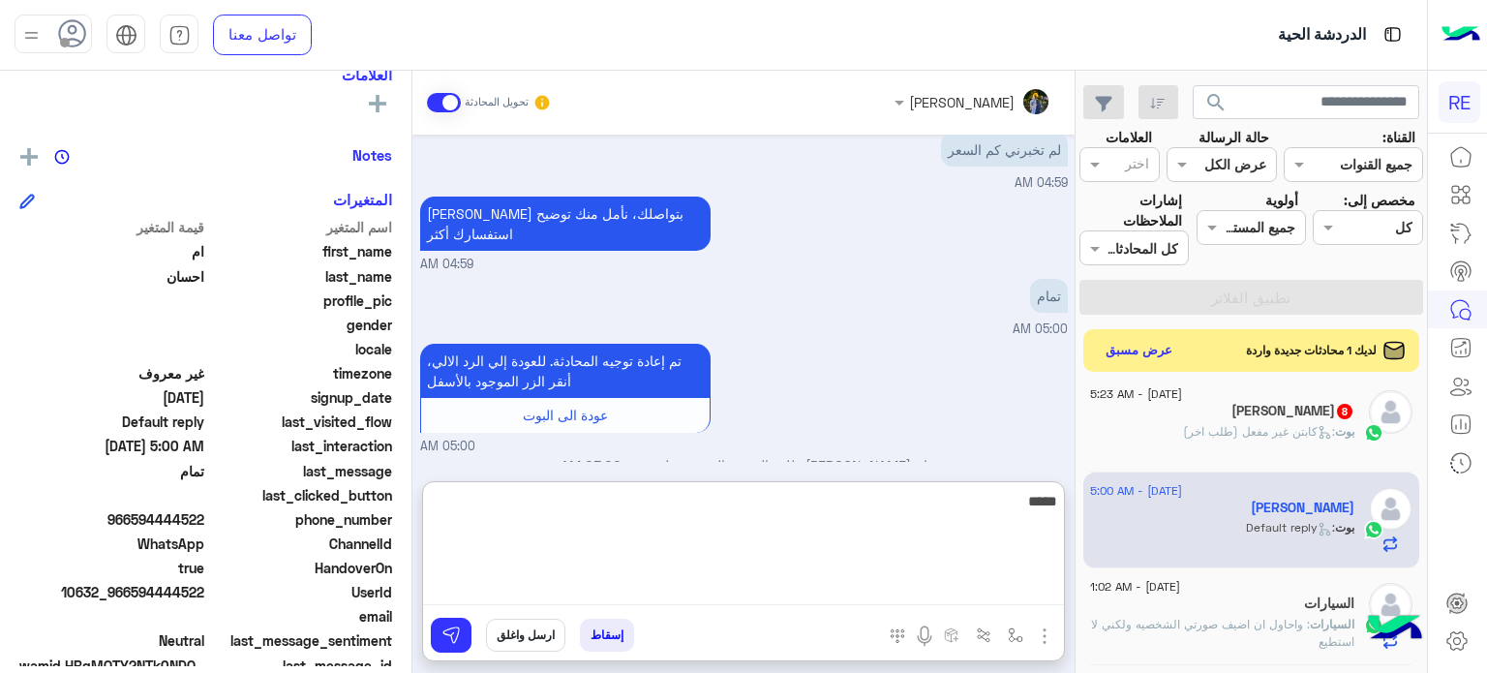
scroll to position [1324, 0]
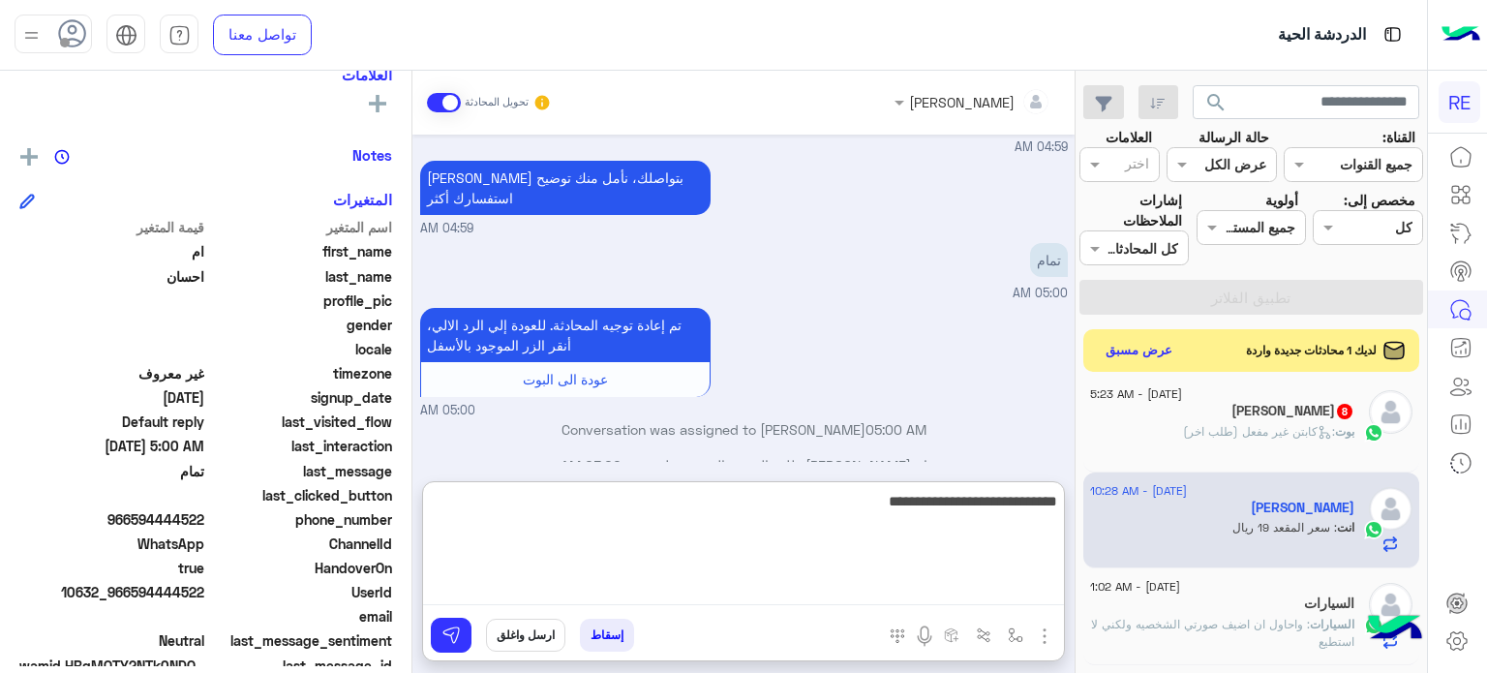
type textarea "**********"
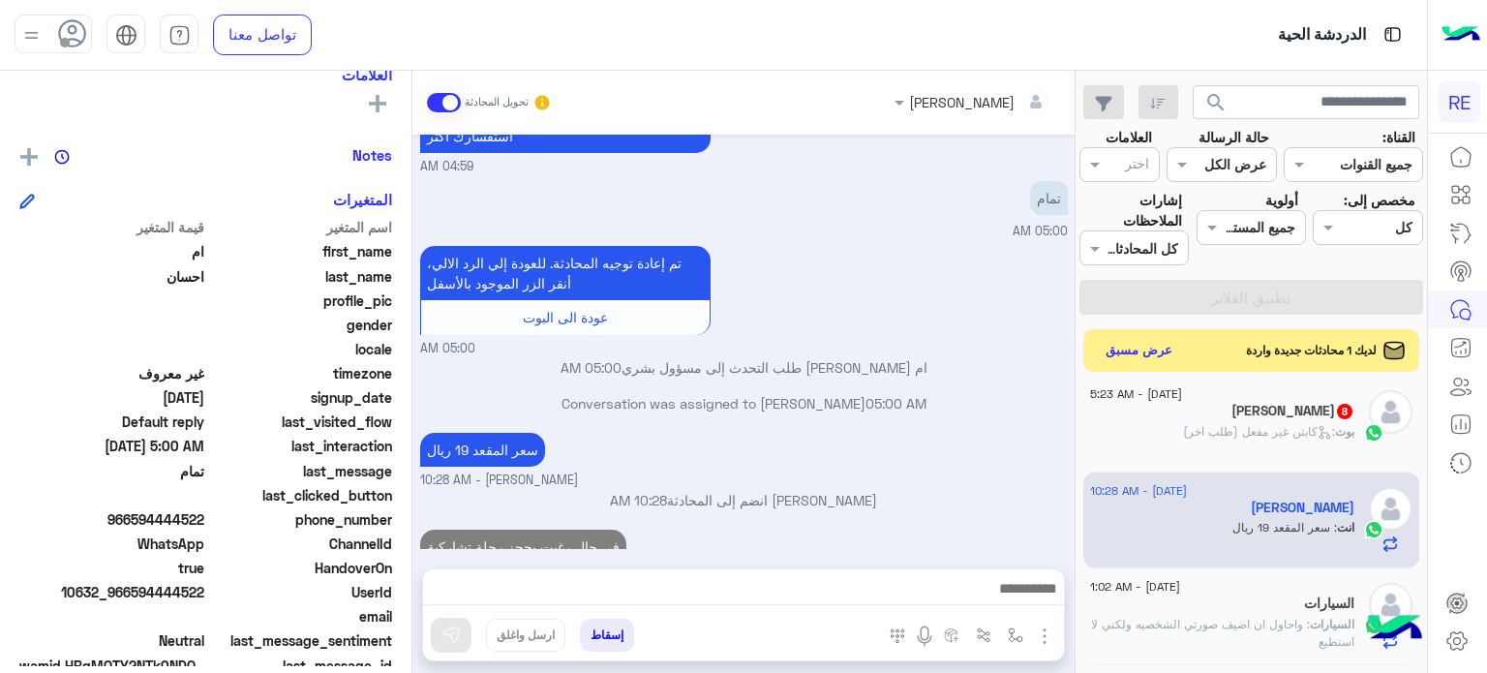
click at [1157, 410] on div "ااااااااااااااااااااااااا 8" at bounding box center [1222, 413] width 264 height 20
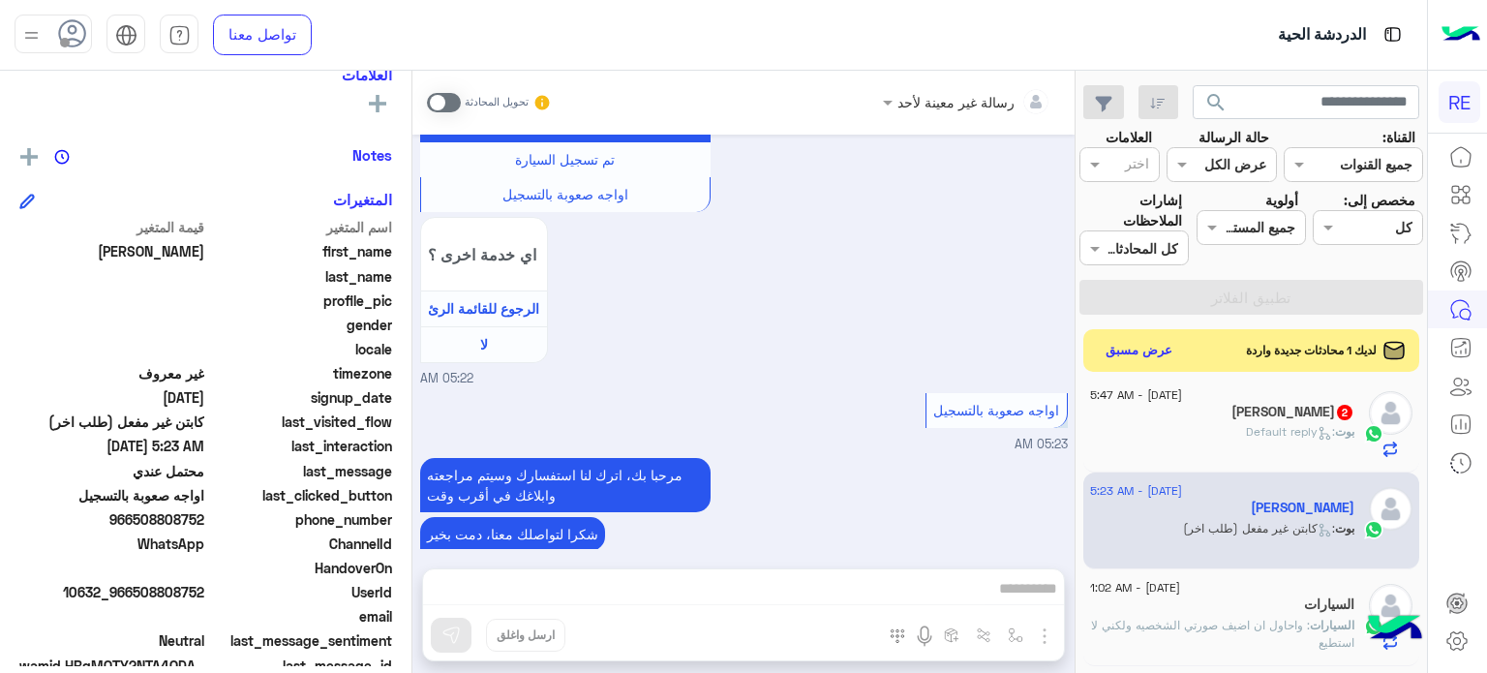
scroll to position [1553, 0]
